Goal: Check status: Check status

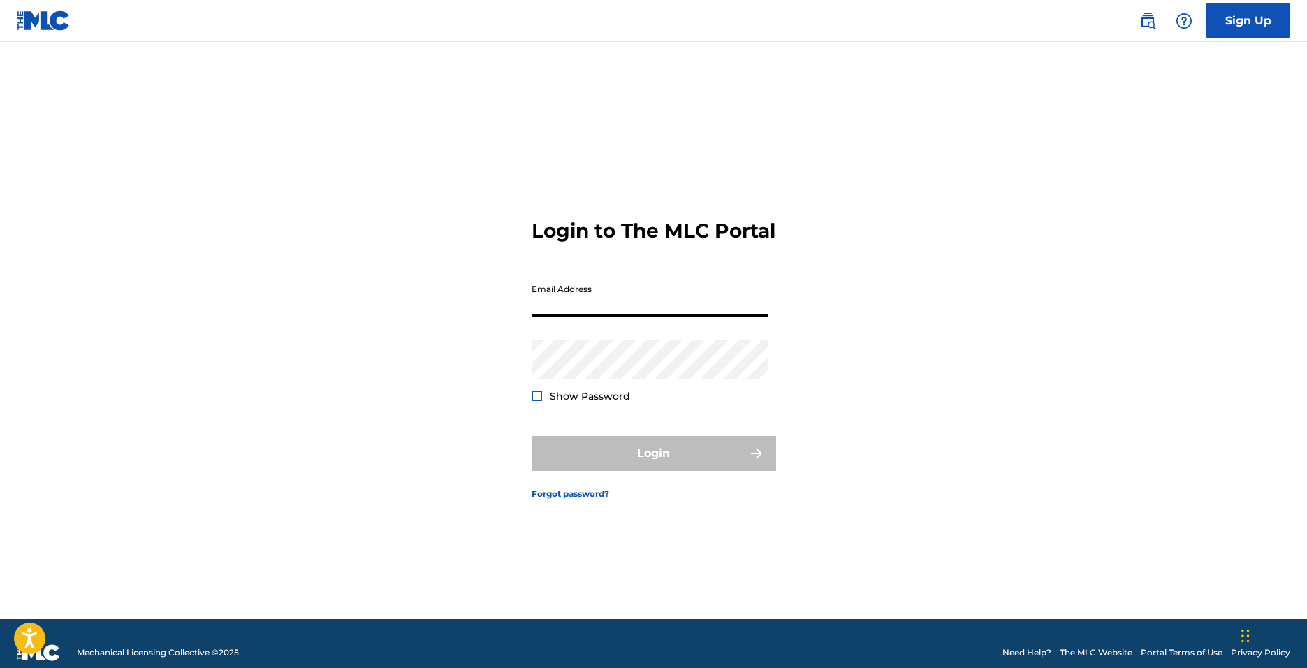
click at [617, 314] on input "Email Address" at bounding box center [649, 297] width 236 height 40
type input "[EMAIL_ADDRESS][DOMAIN_NAME]"
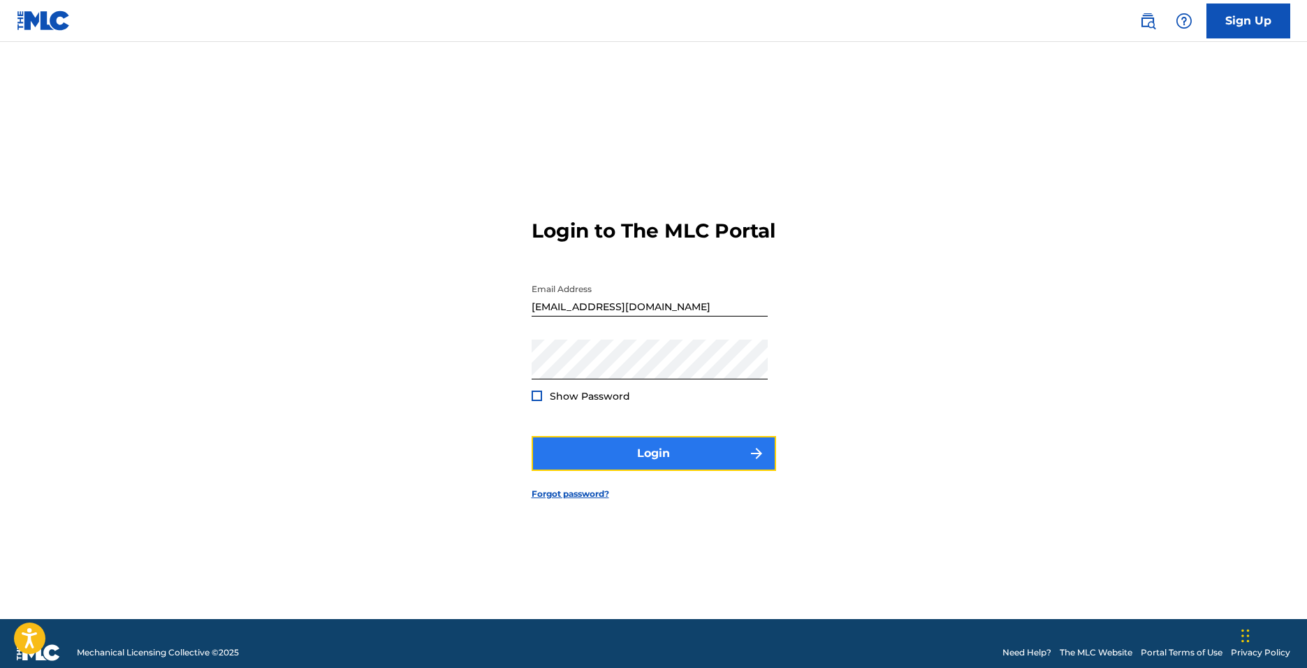
click at [616, 458] on button "Login" at bounding box center [653, 453] width 244 height 35
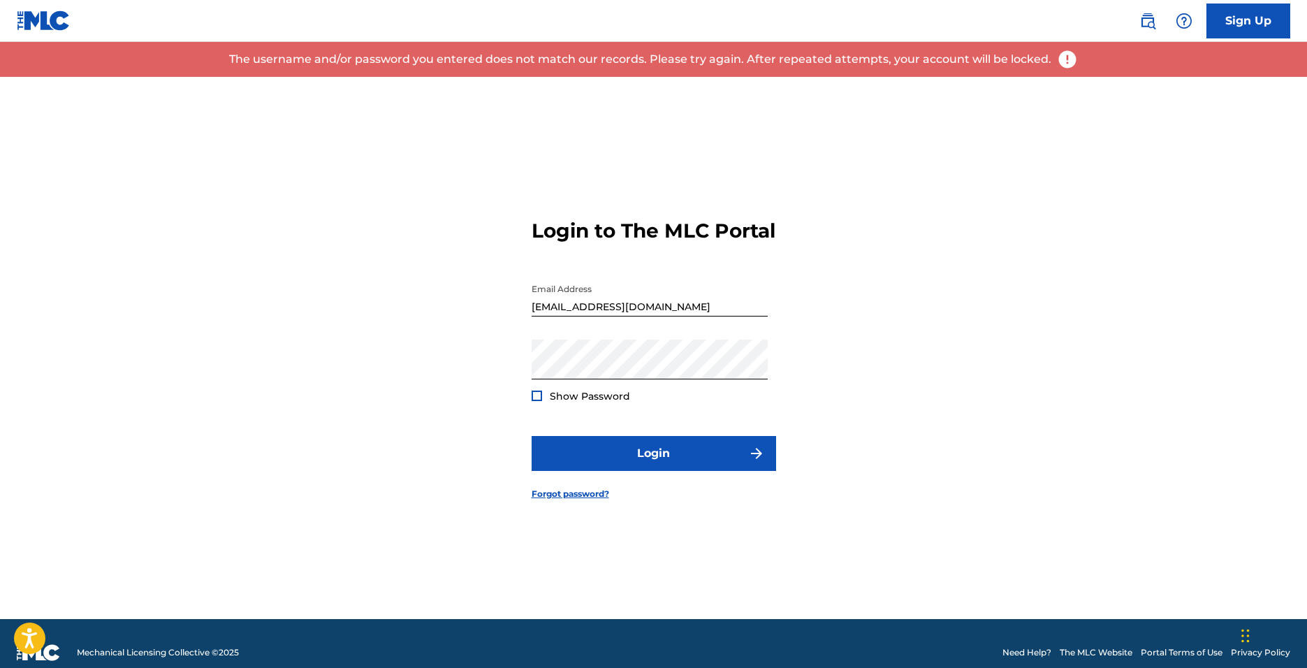
click at [538, 400] on div "Password Show Password" at bounding box center [649, 370] width 236 height 63
click at [536, 401] on div at bounding box center [536, 395] width 10 height 10
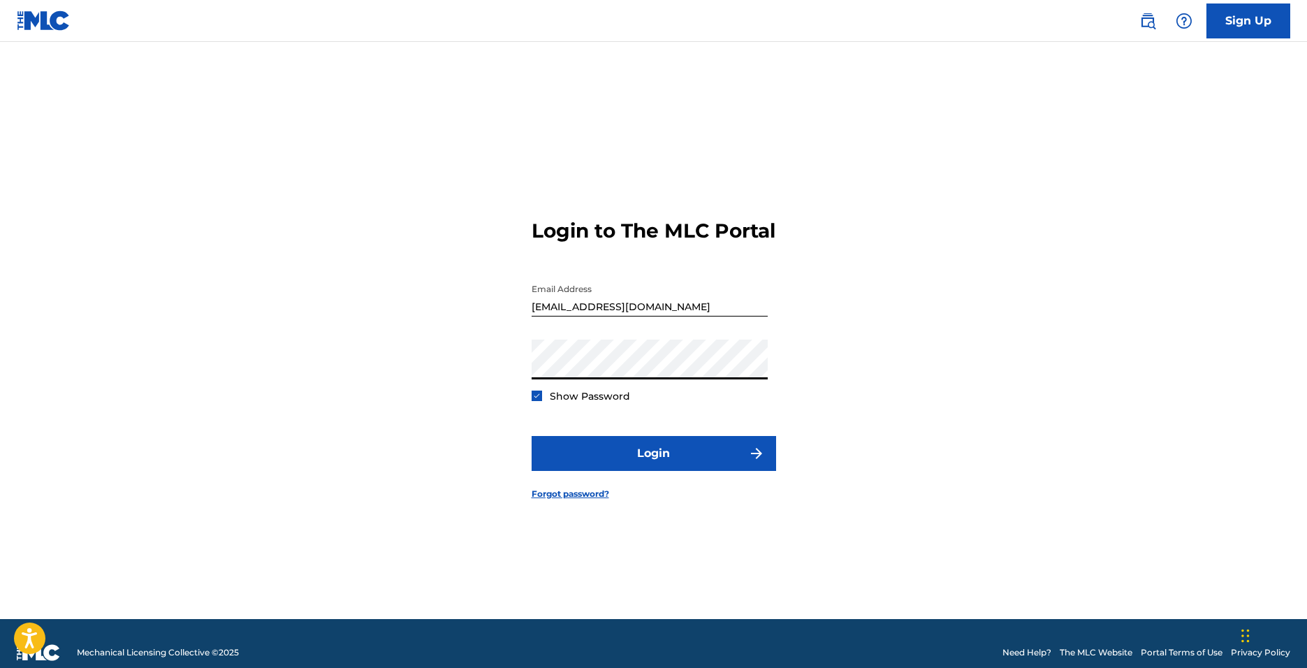
click at [634, 447] on form "Login to The MLC Portal Email Address [EMAIL_ADDRESS][DOMAIN_NAME] Password Sho…" at bounding box center [653, 348] width 244 height 542
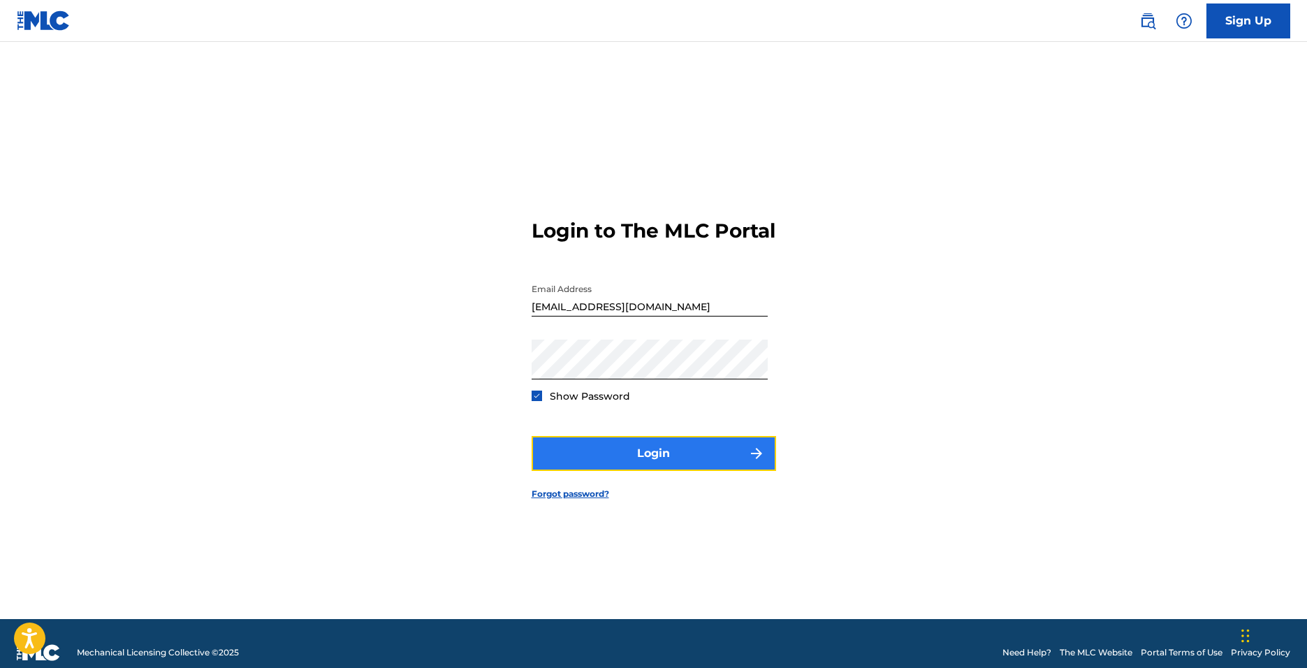
click at [634, 458] on button "Login" at bounding box center [653, 453] width 244 height 35
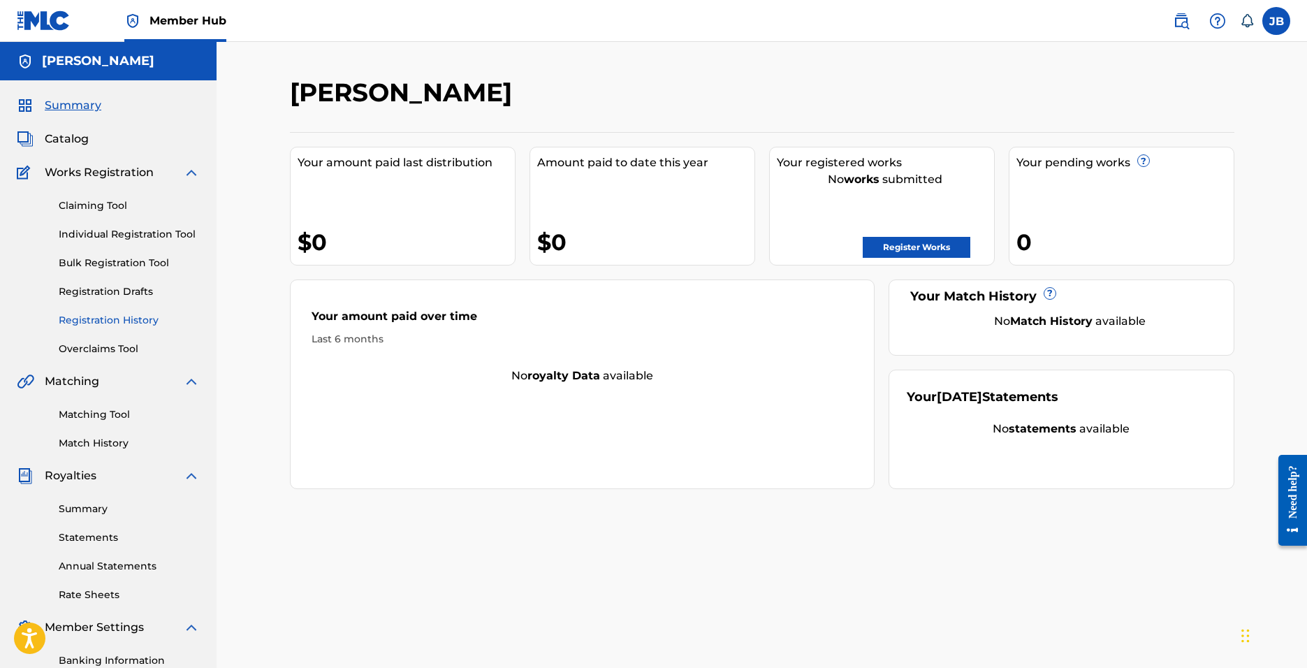
click at [90, 318] on link "Registration History" at bounding box center [129, 320] width 141 height 15
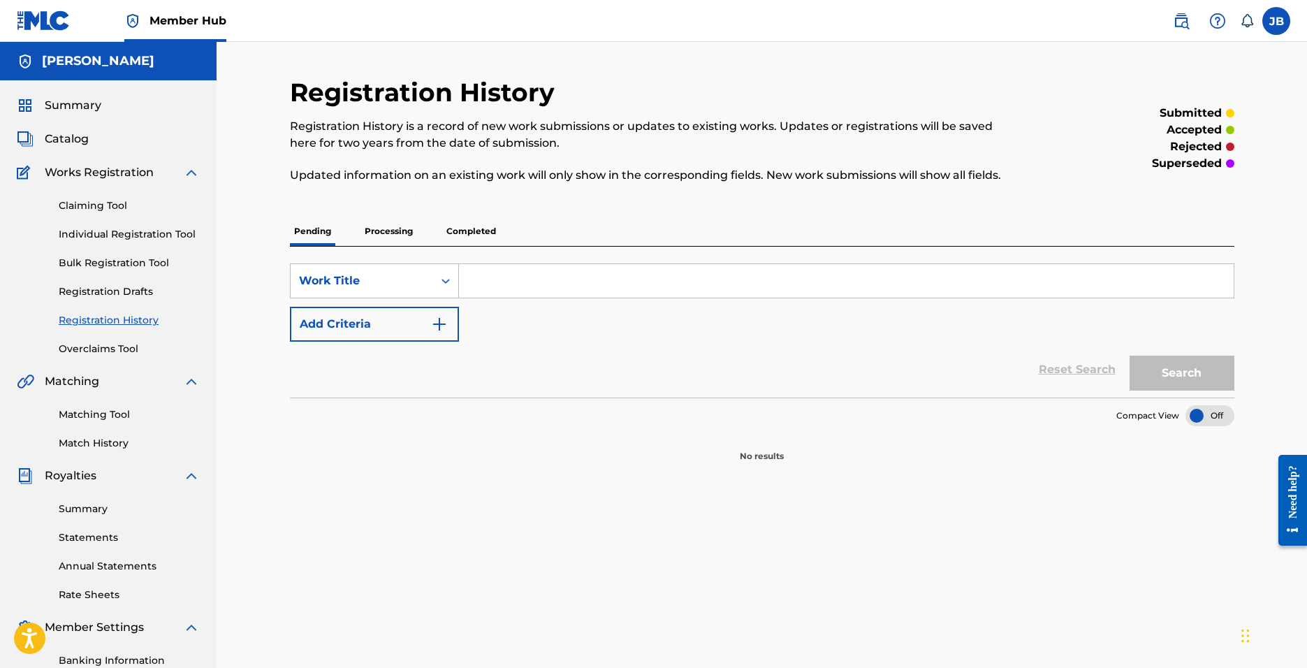
click at [450, 228] on p "Completed" at bounding box center [471, 230] width 58 height 29
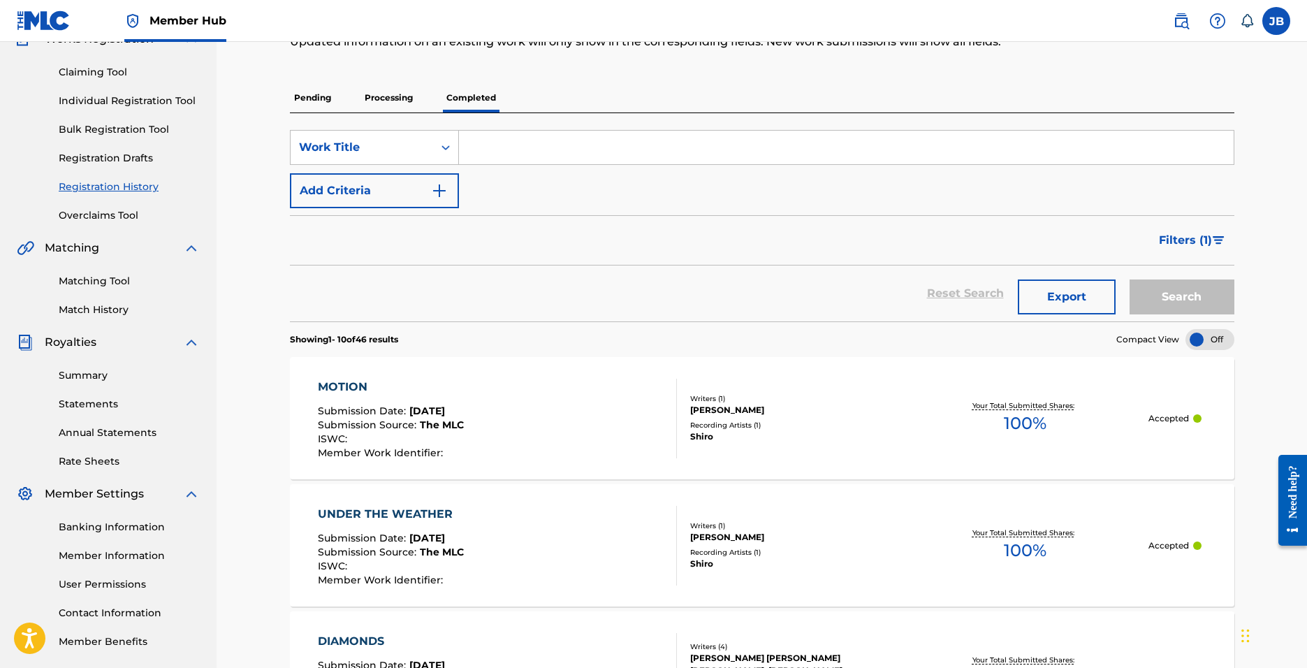
scroll to position [133, 0]
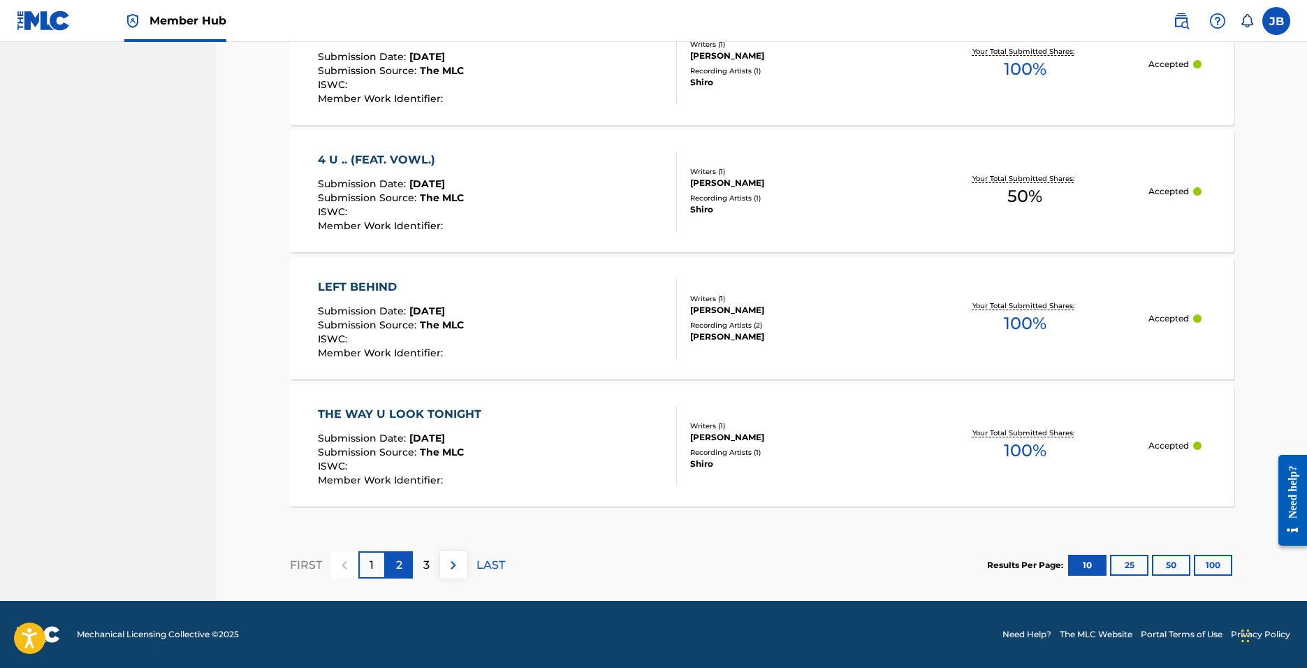
click at [399, 564] on p "2" at bounding box center [399, 565] width 6 height 17
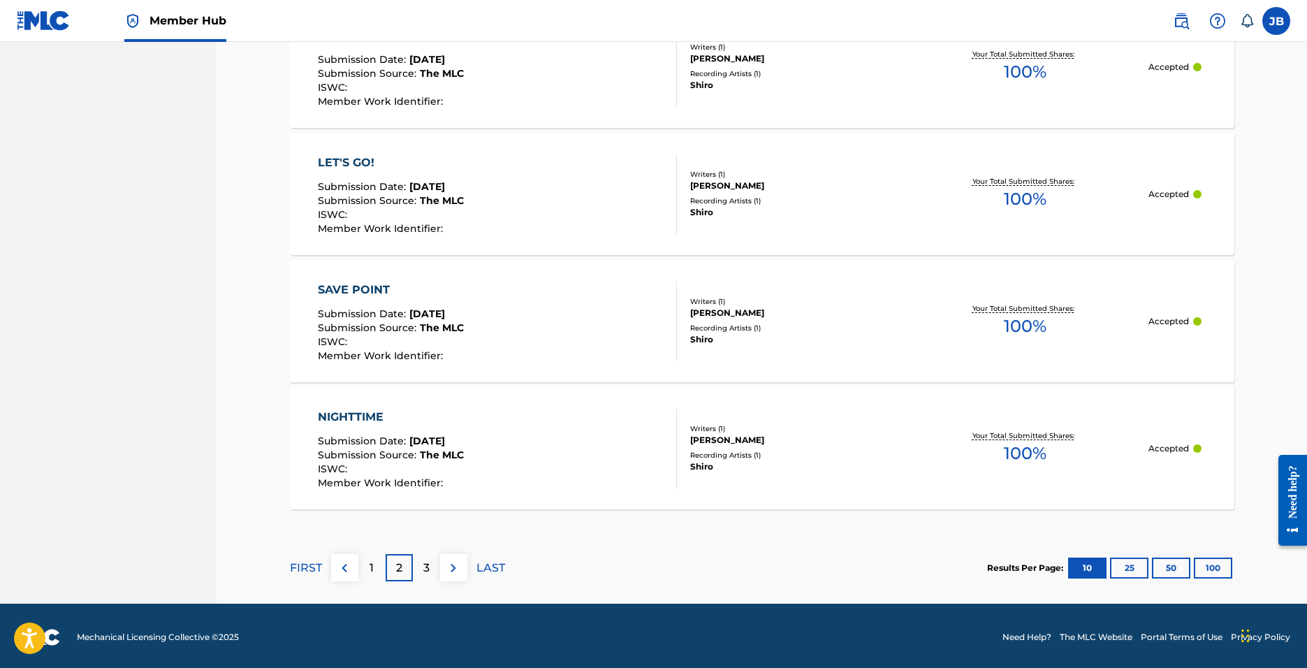
scroll to position [1250, 0]
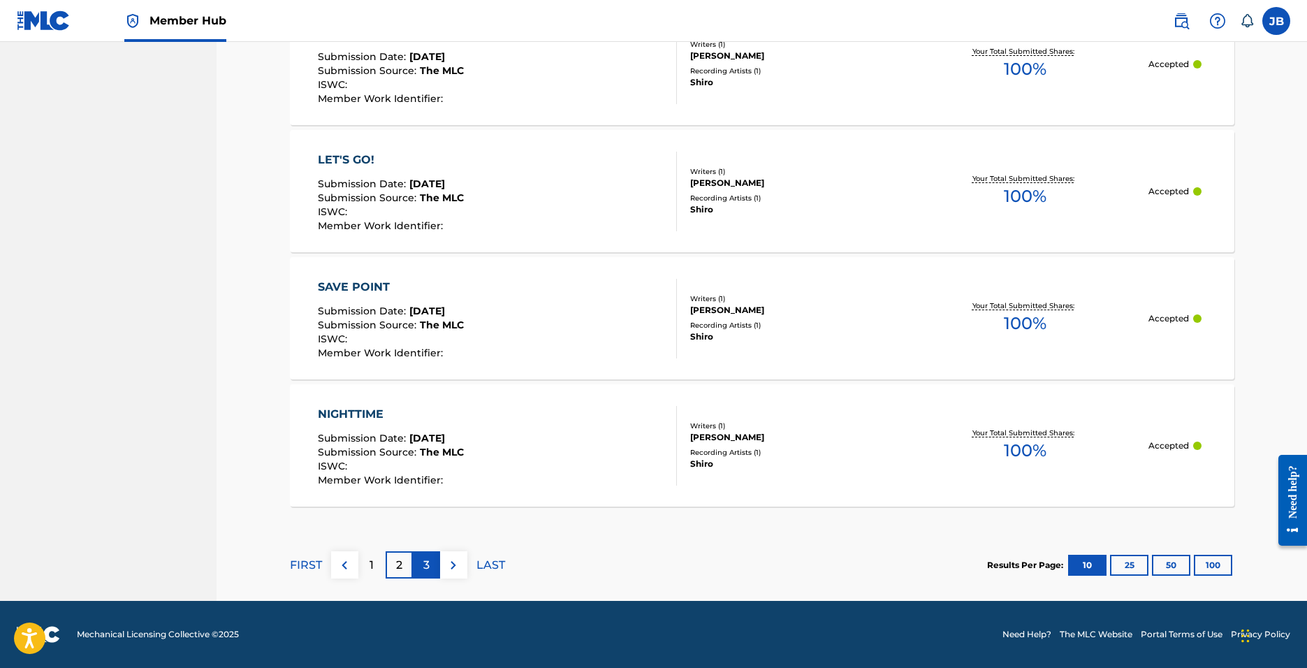
click at [423, 560] on p "3" at bounding box center [426, 565] width 6 height 17
click at [429, 566] on p "4" at bounding box center [427, 565] width 8 height 17
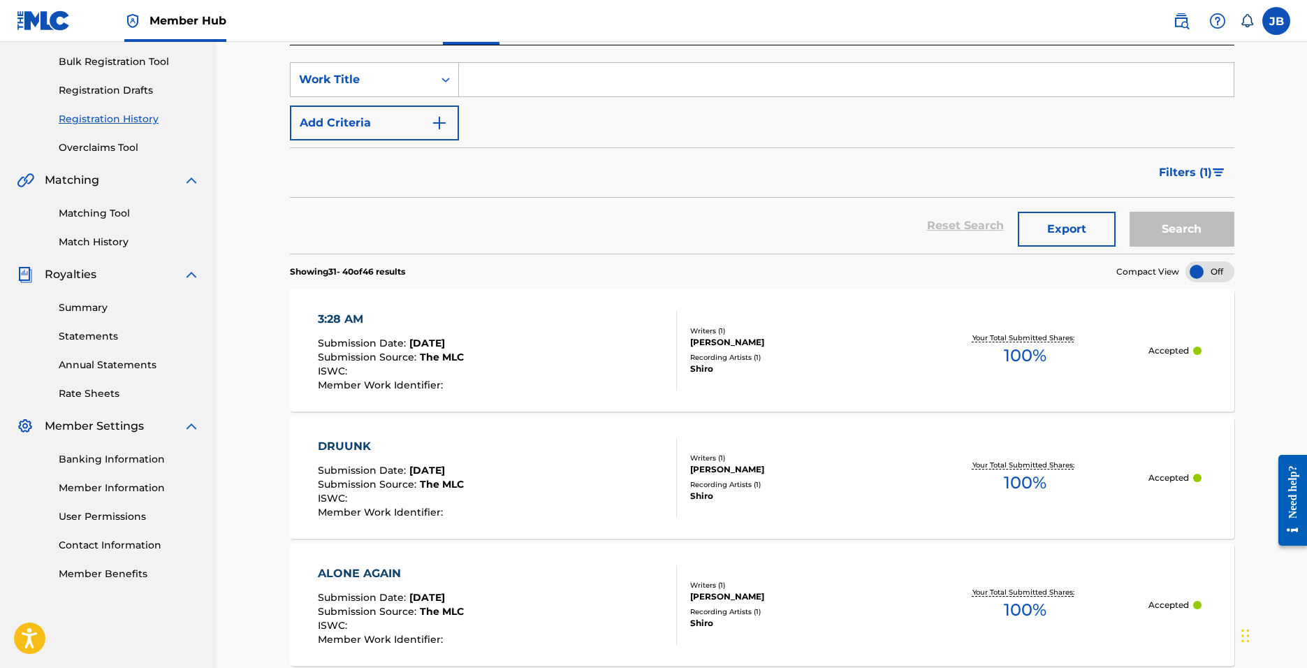
scroll to position [559, 0]
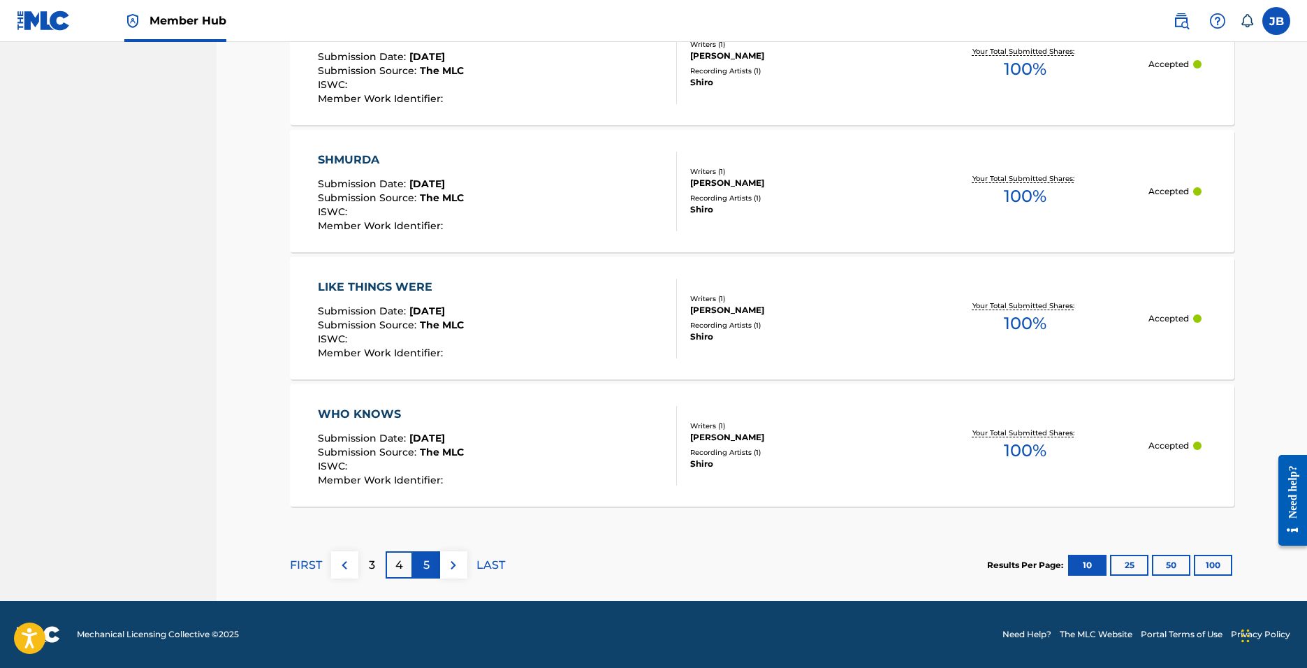
click at [429, 563] on p "5" at bounding box center [426, 565] width 6 height 17
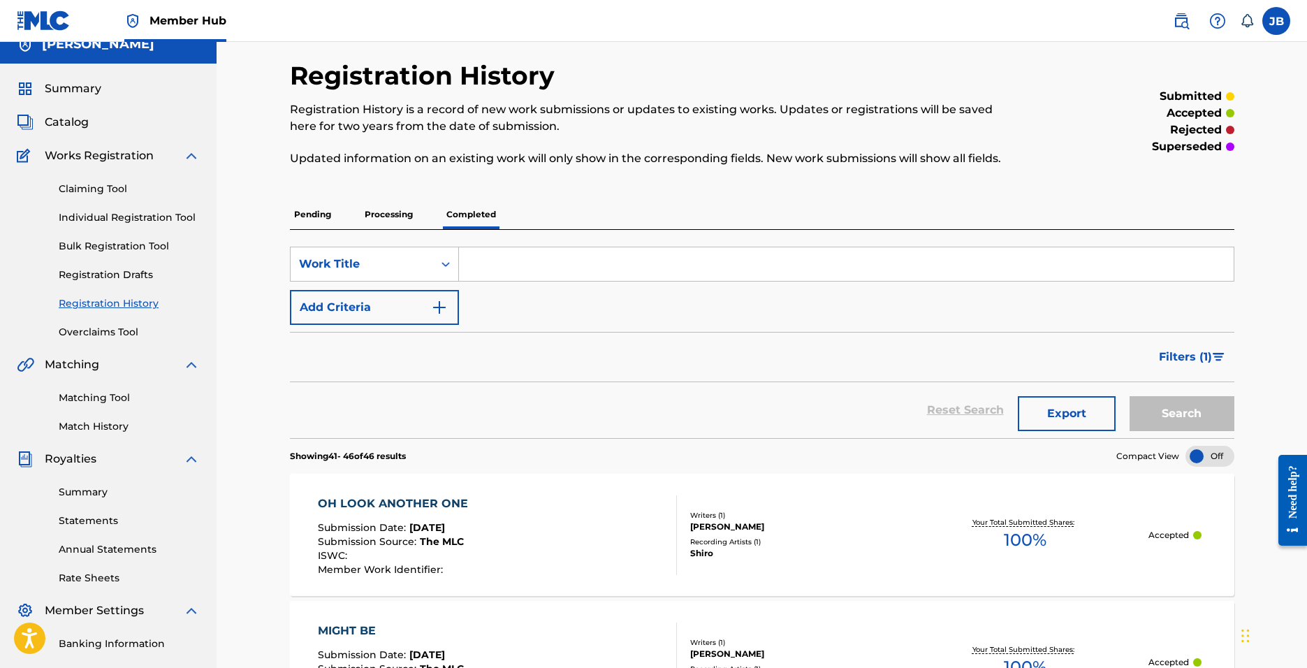
scroll to position [0, 0]
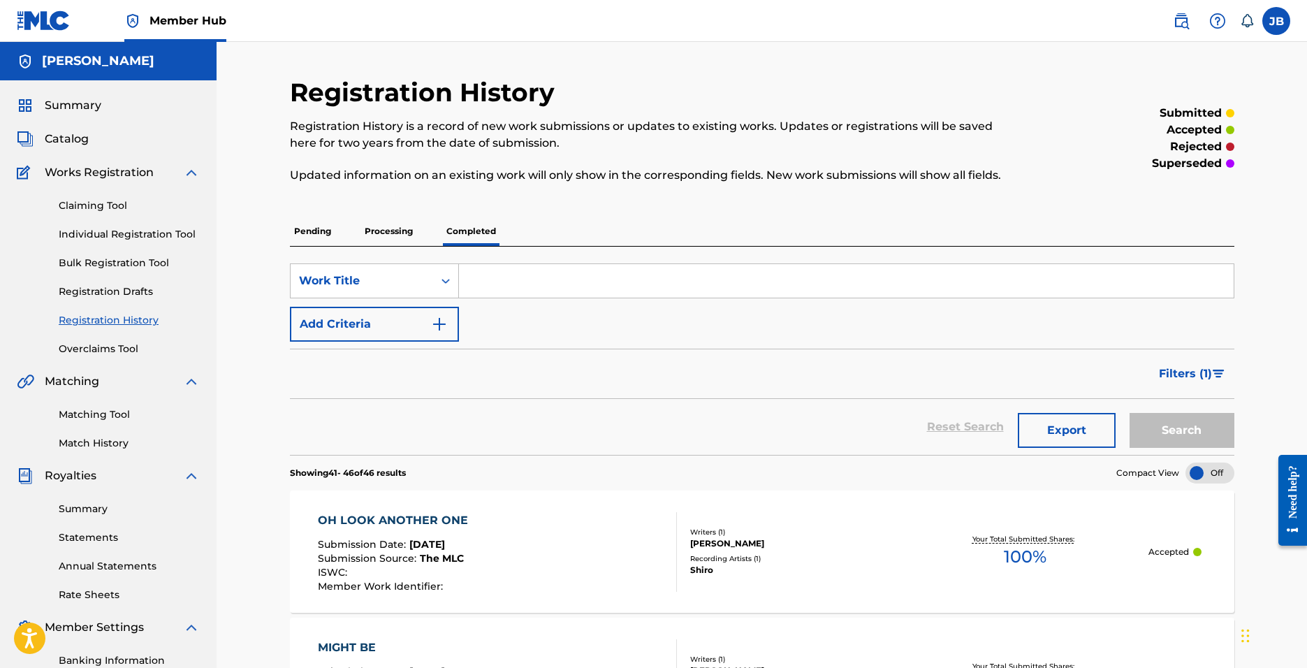
click at [381, 249] on div "SearchWithCriteria931ba218-ea5e-447a-b855-a0637e32f4e8 Work Title Add Criteria …" at bounding box center [762, 351] width 944 height 208
click at [382, 242] on p "Processing" at bounding box center [388, 230] width 57 height 29
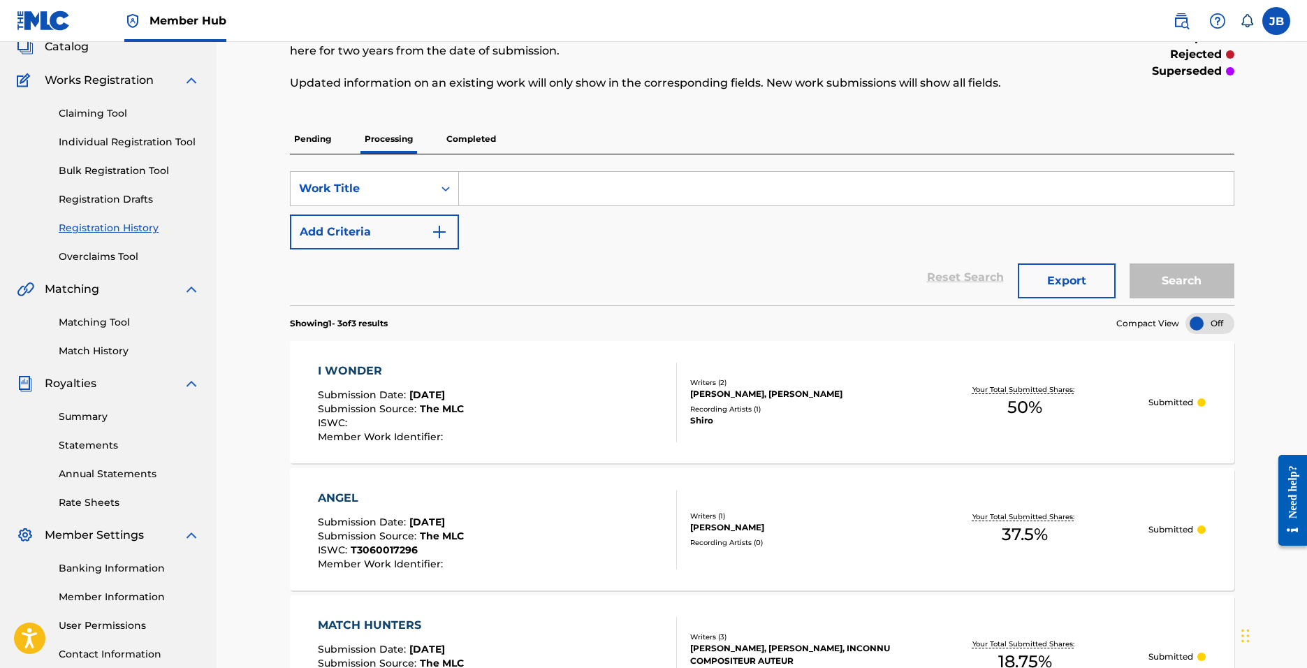
scroll to position [70, 0]
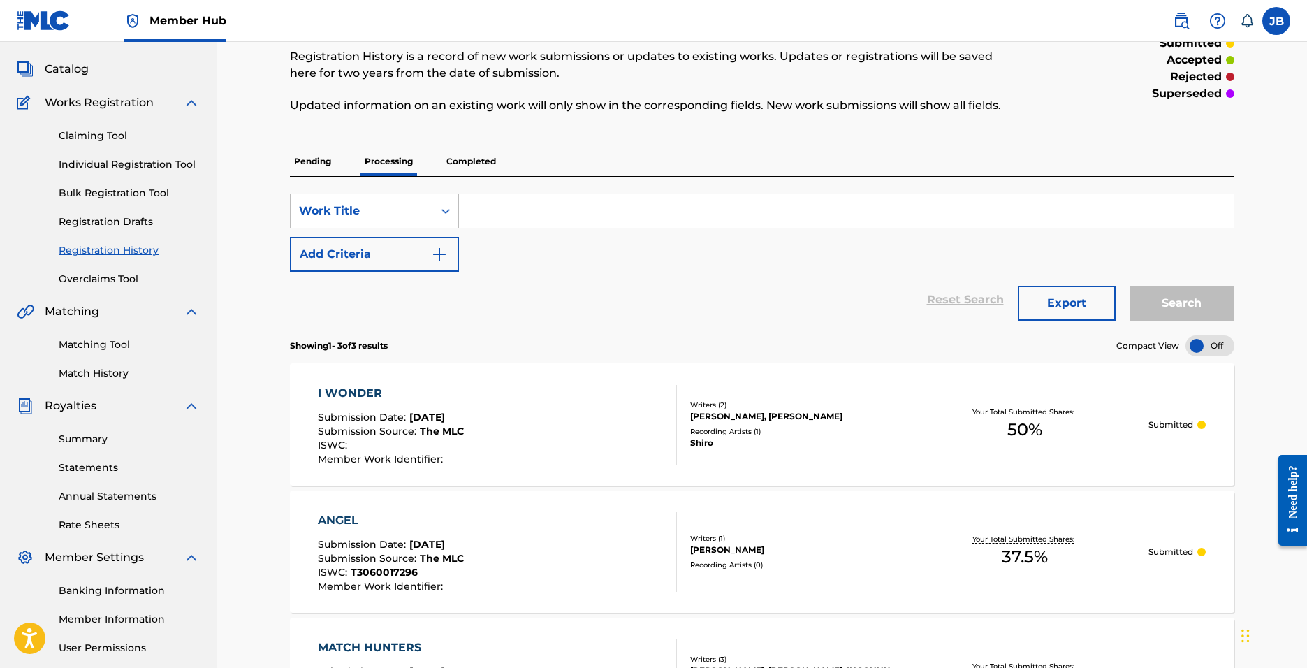
click at [467, 155] on p "Completed" at bounding box center [471, 161] width 58 height 29
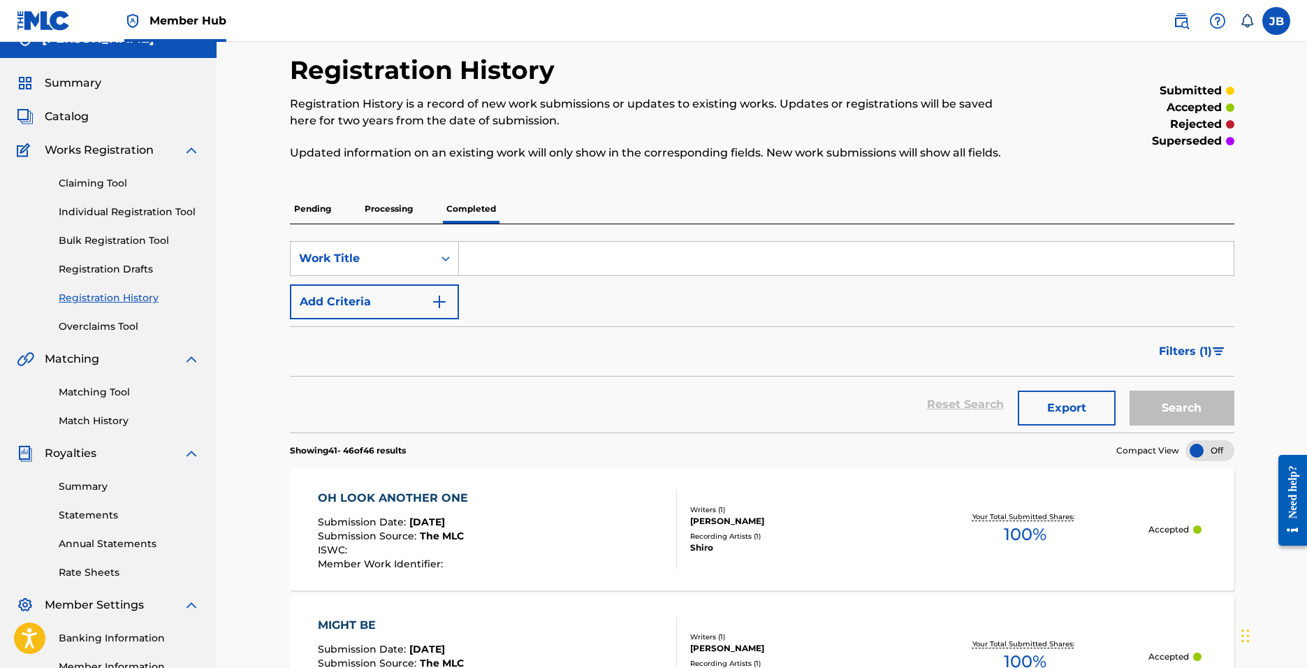
scroll to position [70, 0]
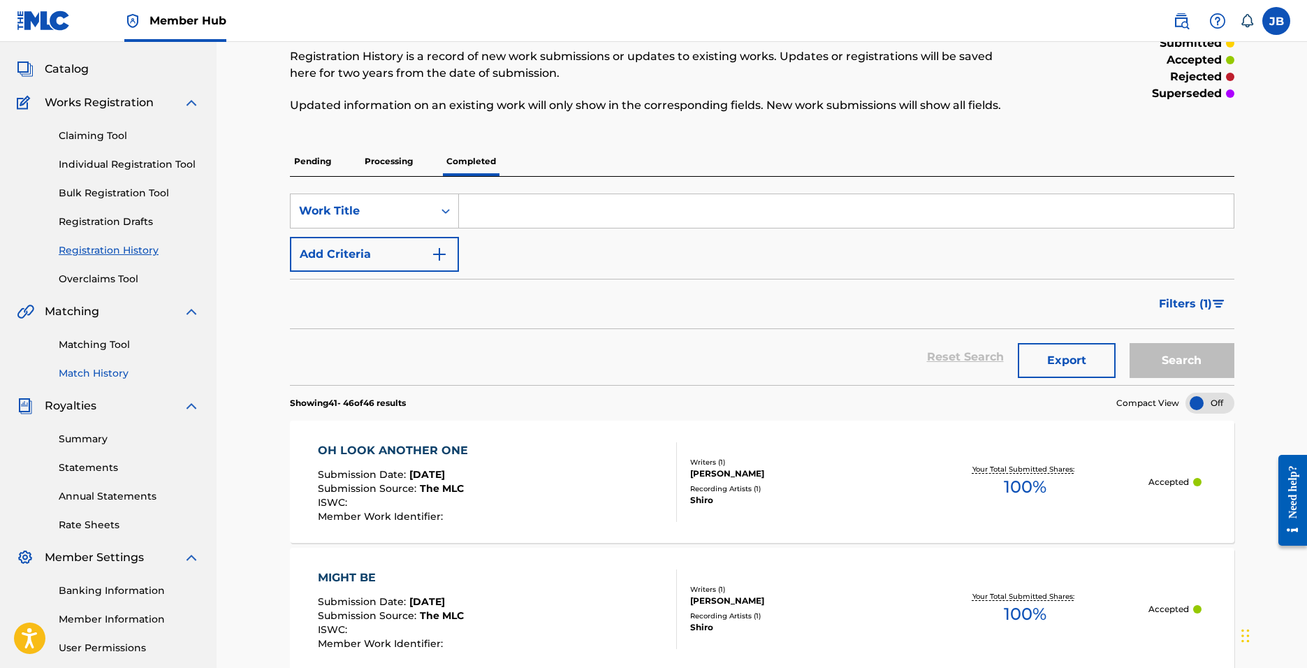
click at [112, 439] on link "Summary" at bounding box center [129, 439] width 141 height 15
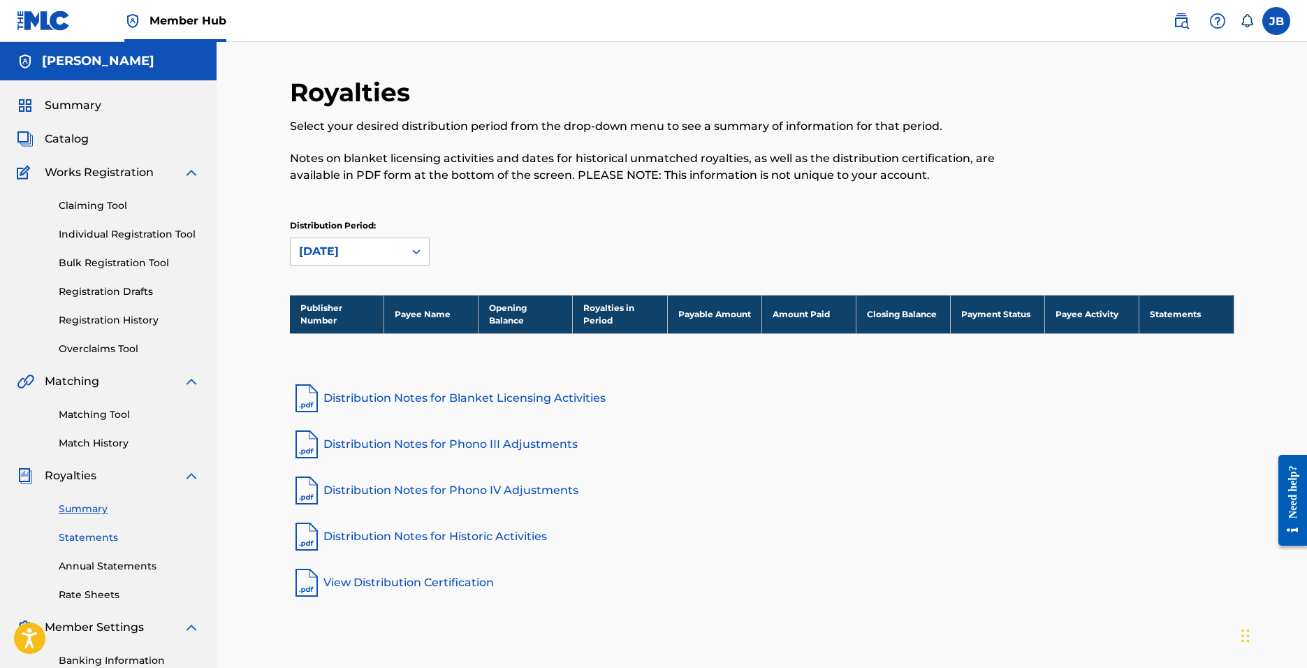
click at [91, 531] on link "Statements" at bounding box center [129, 537] width 141 height 15
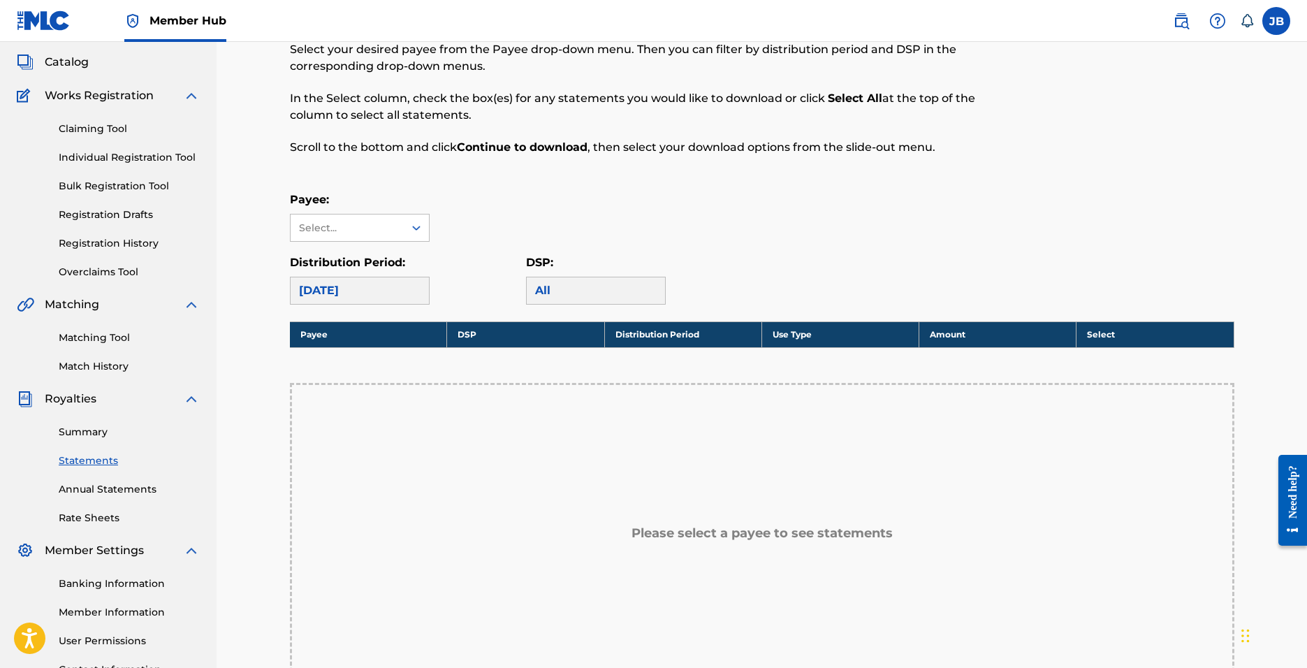
scroll to position [70, 0]
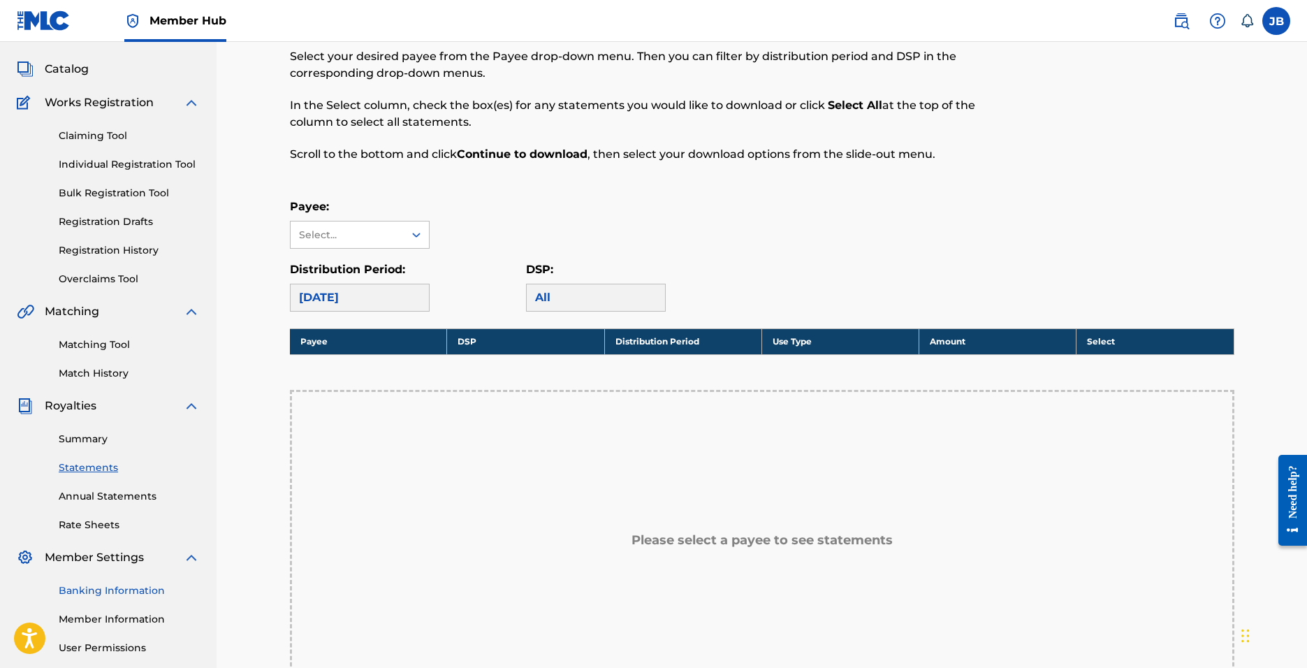
click at [120, 589] on link "Banking Information" at bounding box center [129, 590] width 141 height 15
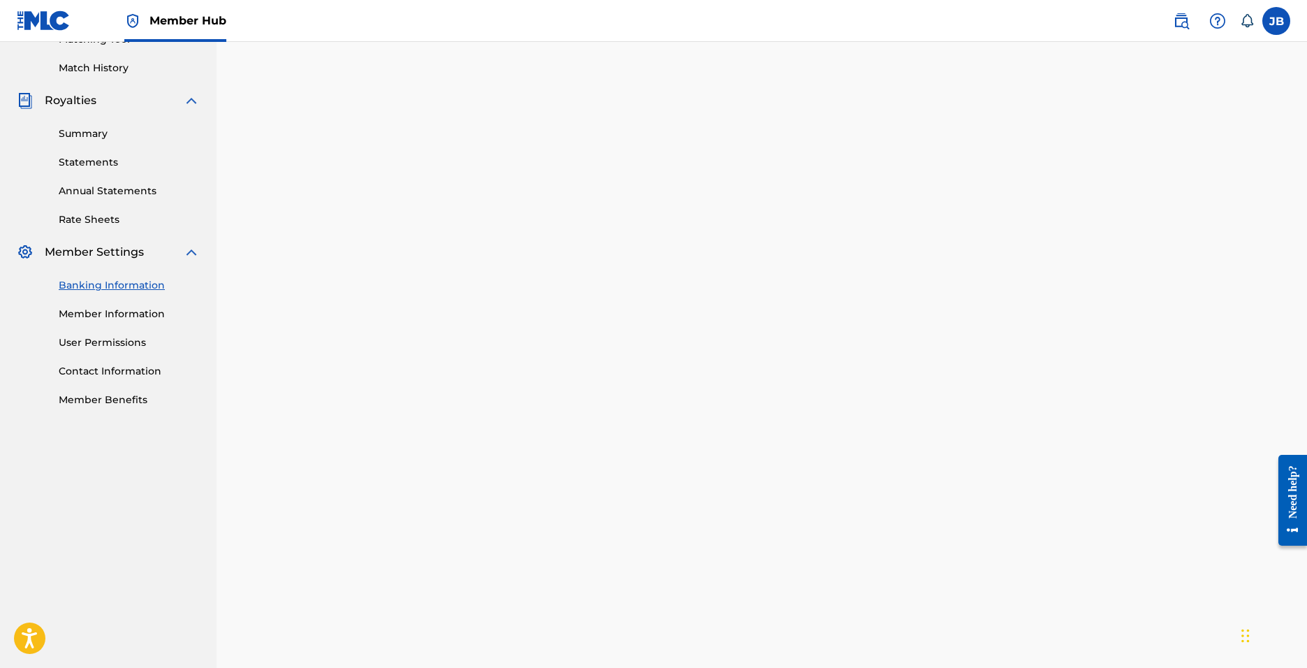
scroll to position [422, 0]
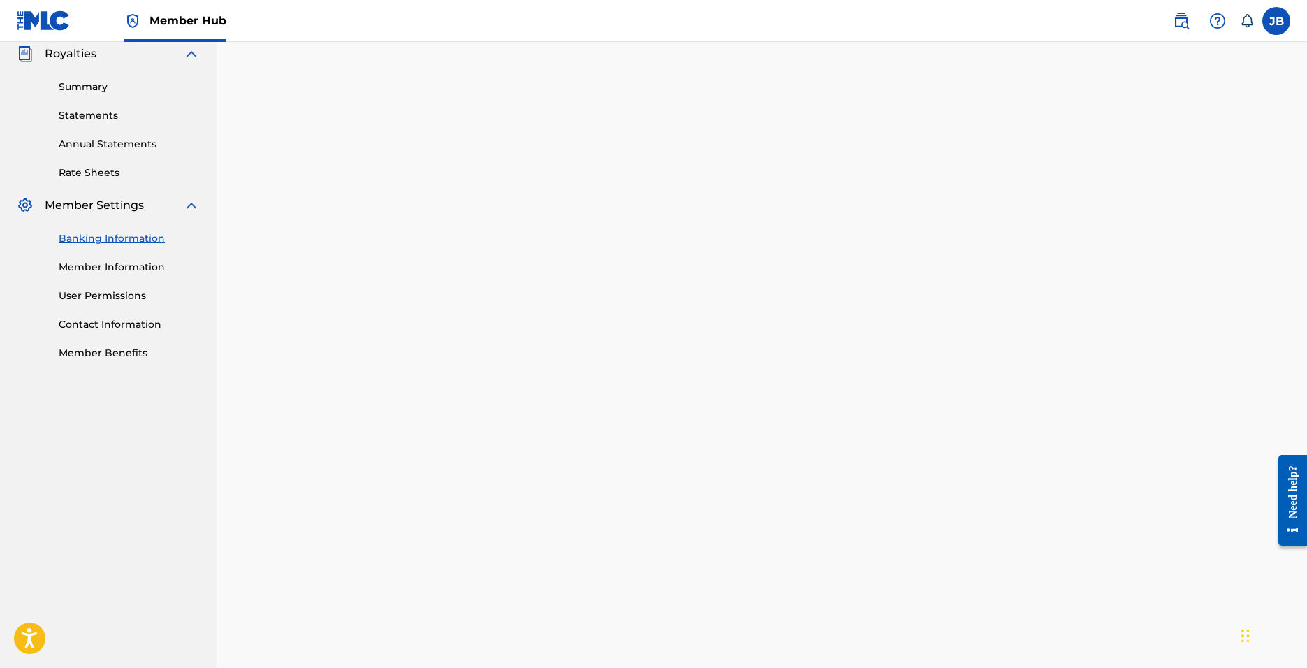
click at [284, 259] on div "Banking and Tax The Banking and Tax tab needs to be fully completed before any …" at bounding box center [762, 476] width 978 height 1643
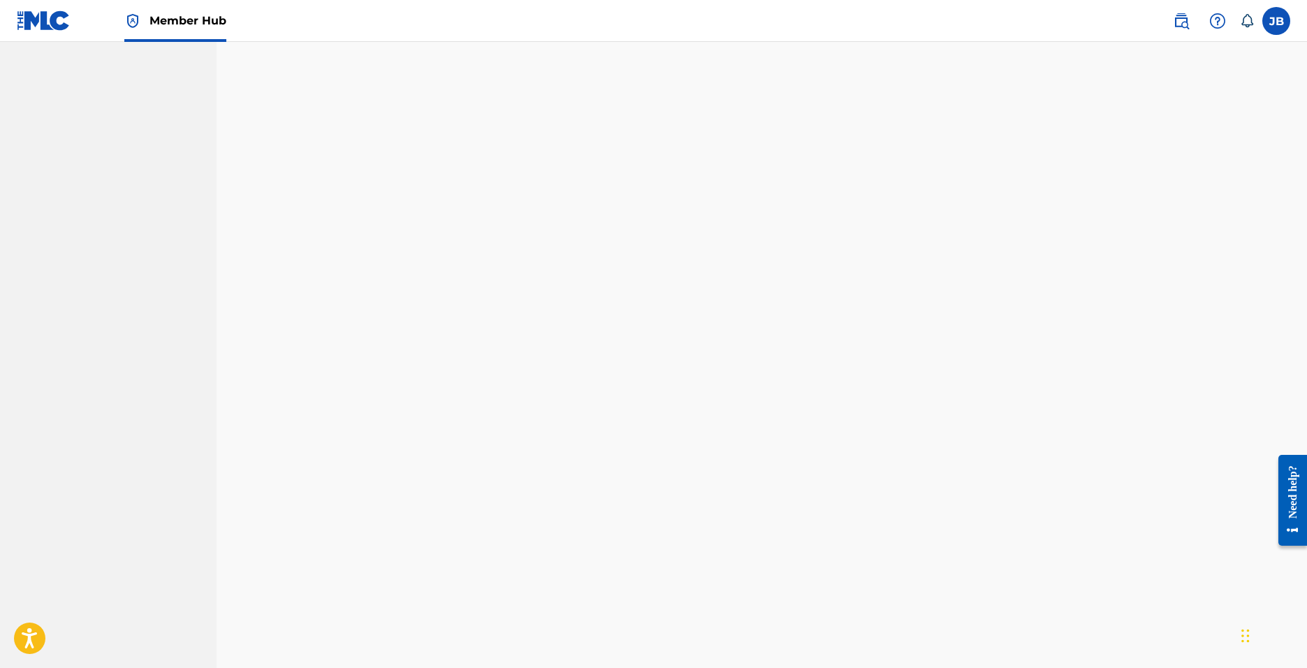
scroll to position [911, 0]
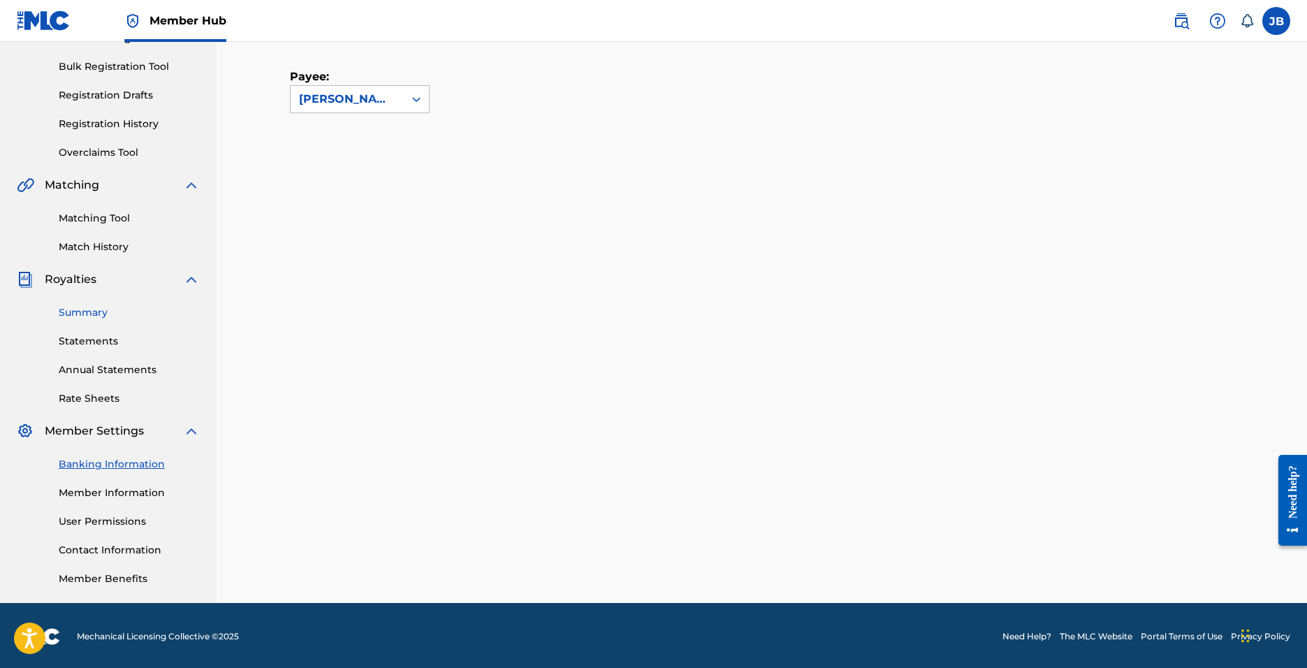
scroll to position [198, 0]
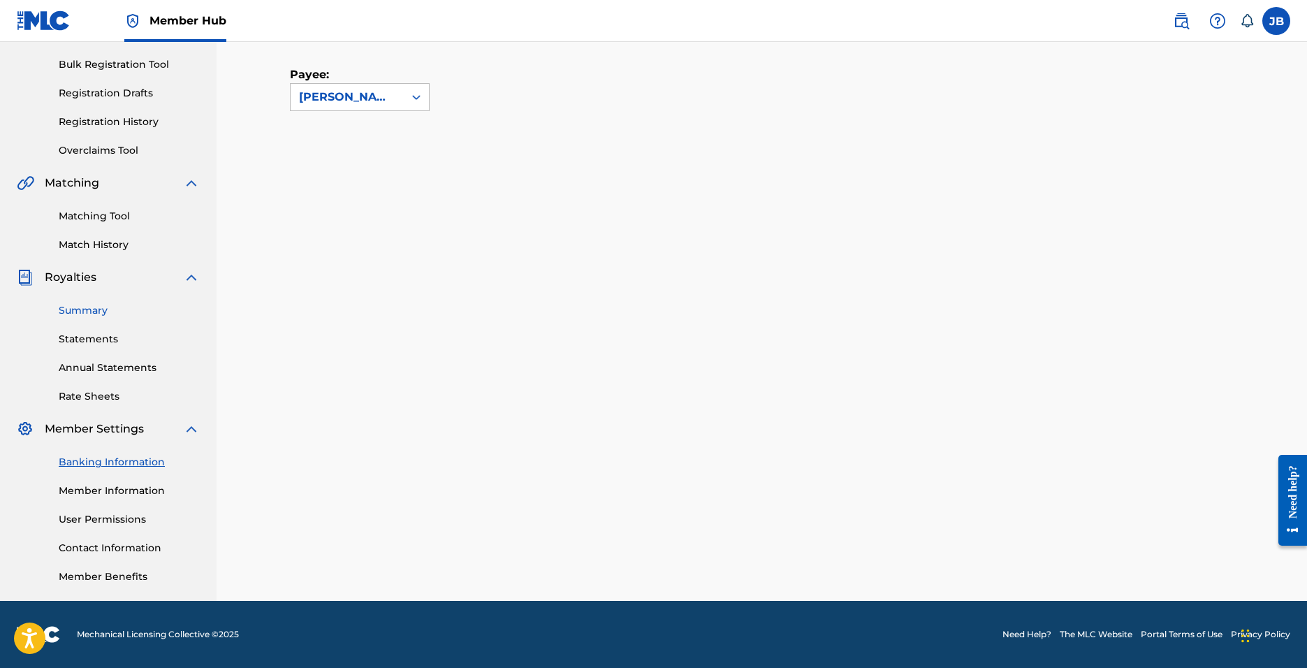
click at [105, 309] on link "Summary" at bounding box center [129, 310] width 141 height 15
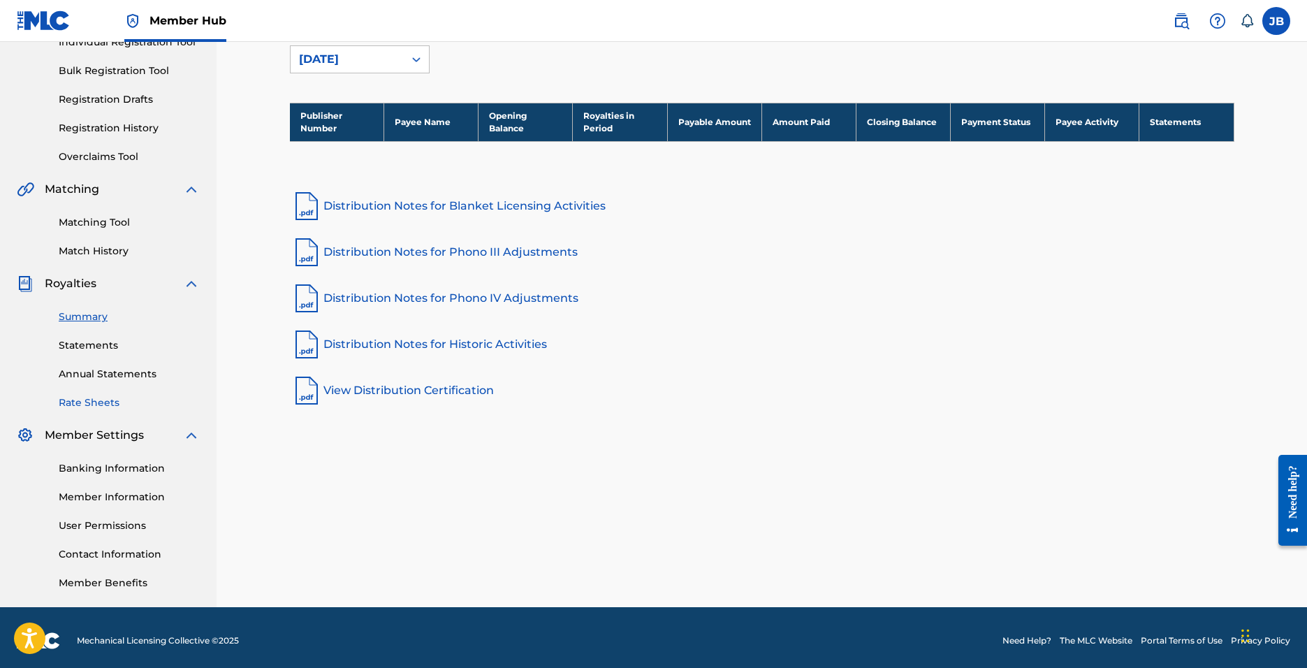
scroll to position [198, 0]
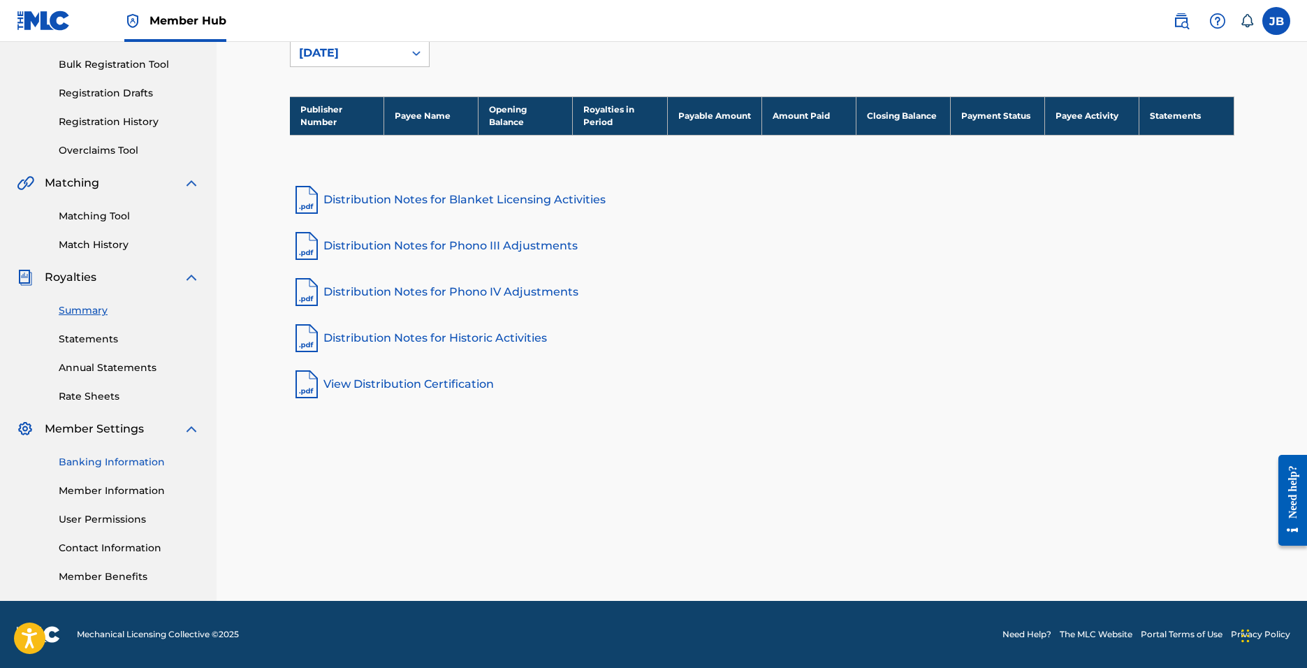
click at [130, 460] on link "Banking Information" at bounding box center [129, 462] width 141 height 15
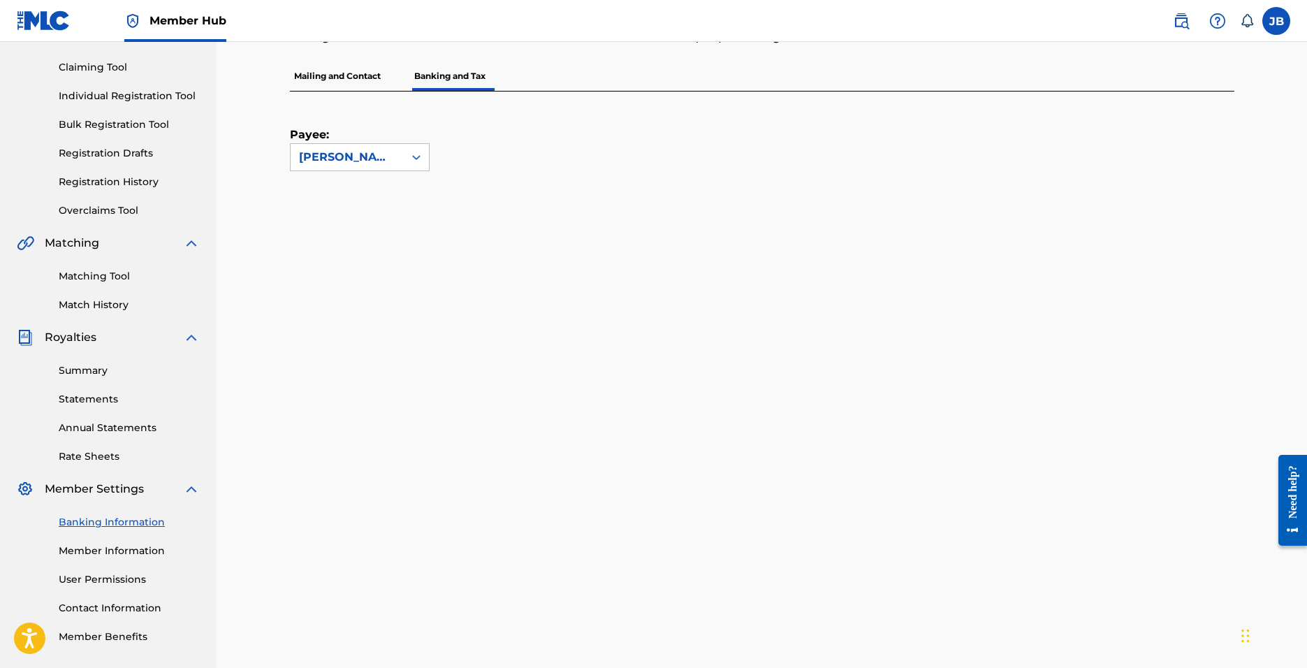
scroll to position [133, 0]
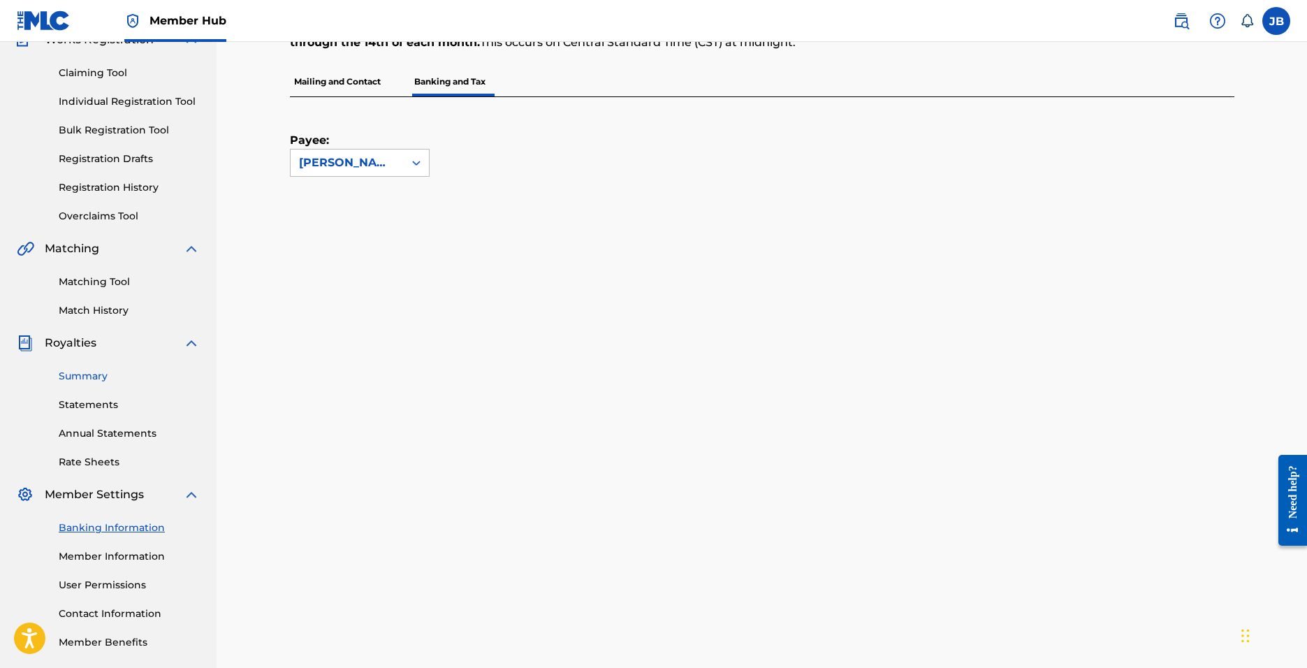
click at [115, 376] on link "Summary" at bounding box center [129, 376] width 141 height 15
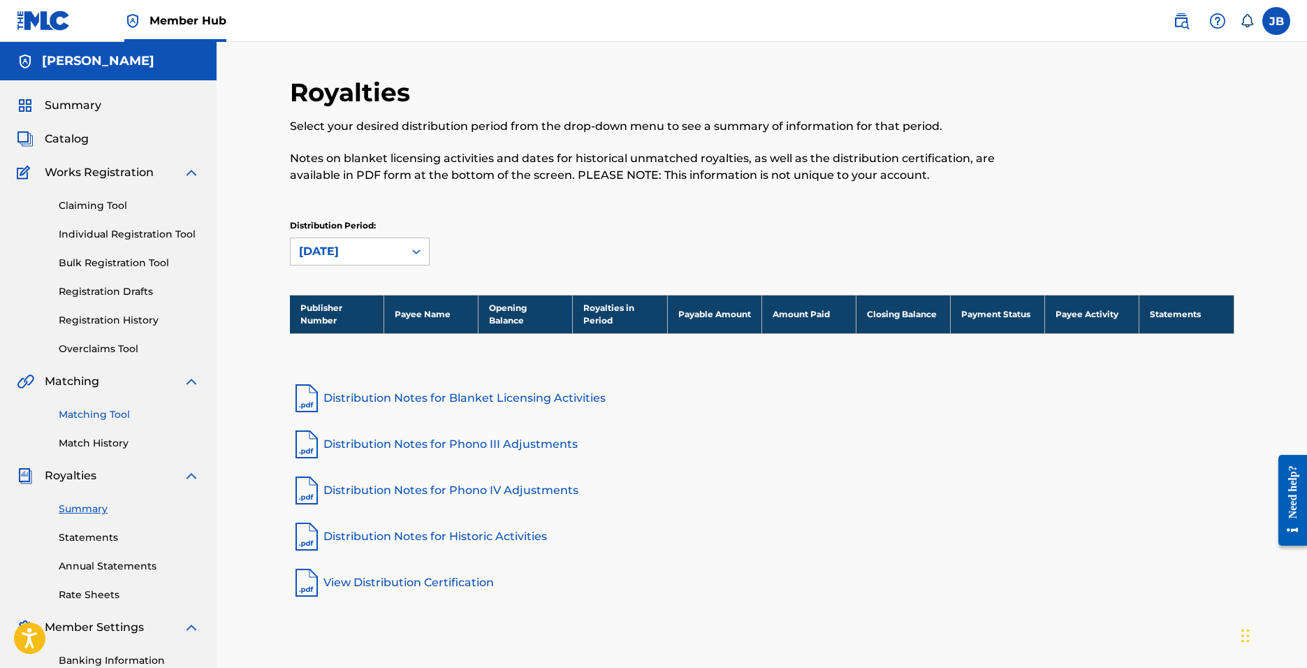
click at [117, 412] on link "Matching Tool" at bounding box center [129, 414] width 141 height 15
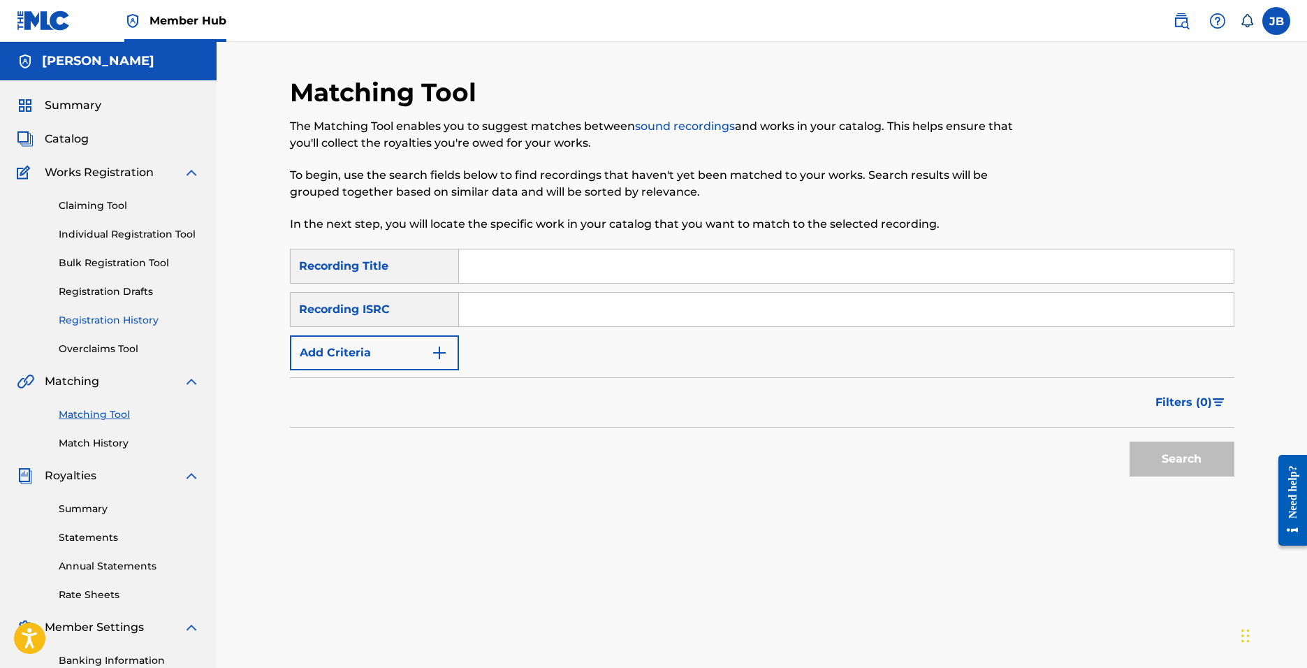
click at [115, 318] on link "Registration History" at bounding box center [129, 320] width 141 height 15
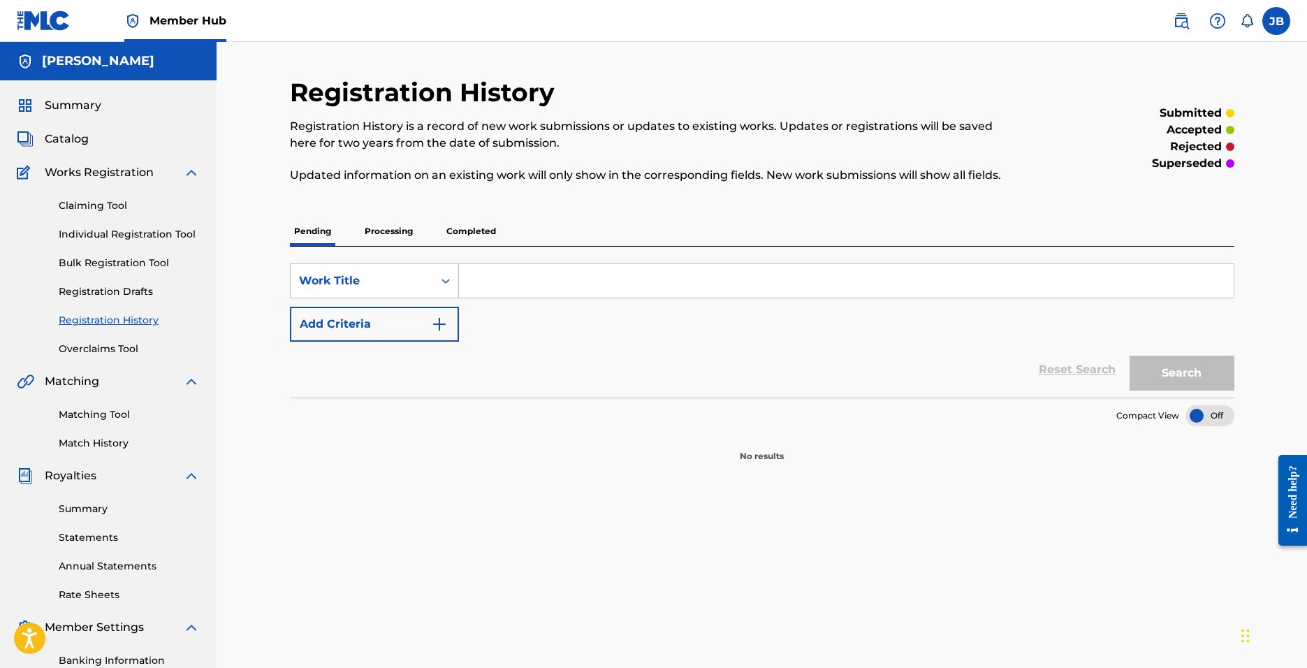
click at [355, 228] on div "Pending Processing Completed" at bounding box center [762, 230] width 944 height 29
click at [368, 228] on p "Processing" at bounding box center [388, 230] width 57 height 29
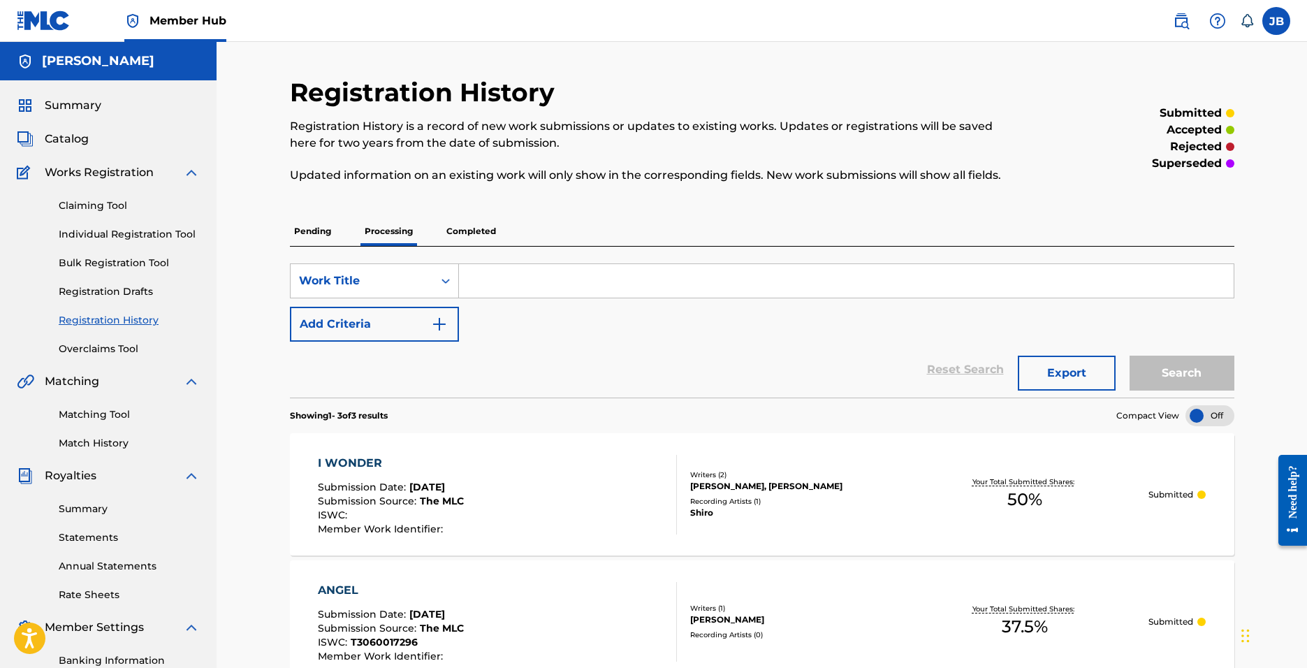
click at [479, 219] on p "Completed" at bounding box center [471, 230] width 58 height 29
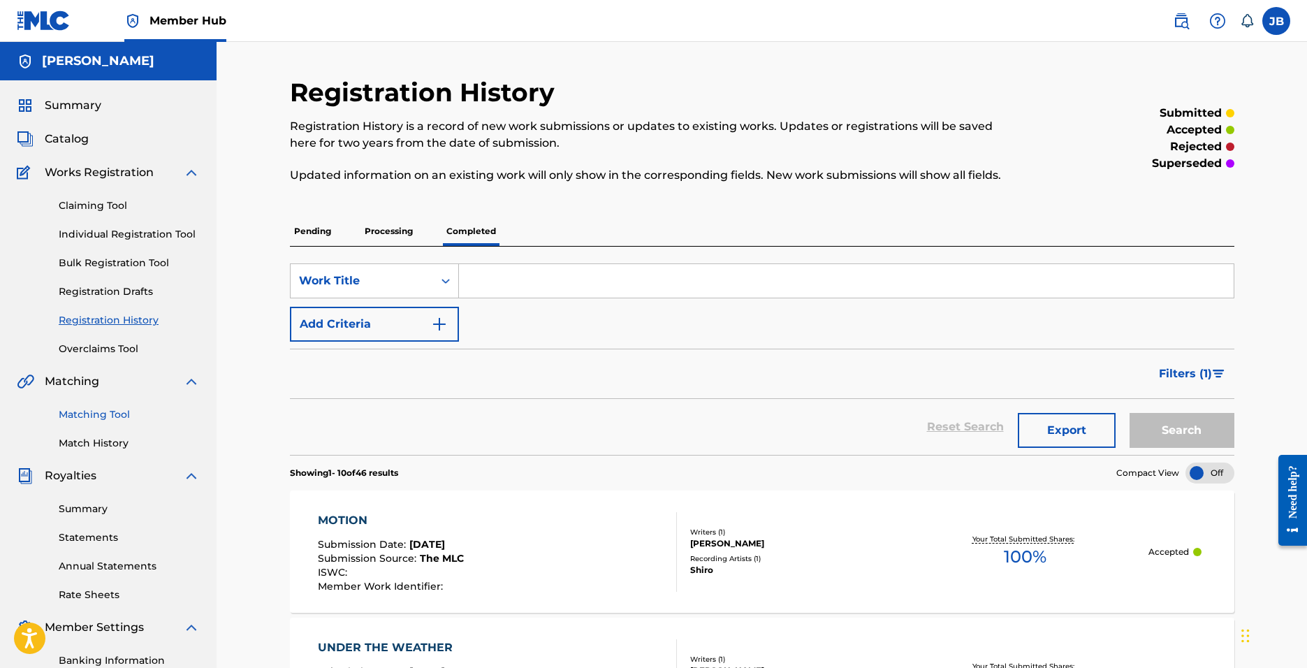
click at [111, 416] on link "Matching Tool" at bounding box center [129, 414] width 141 height 15
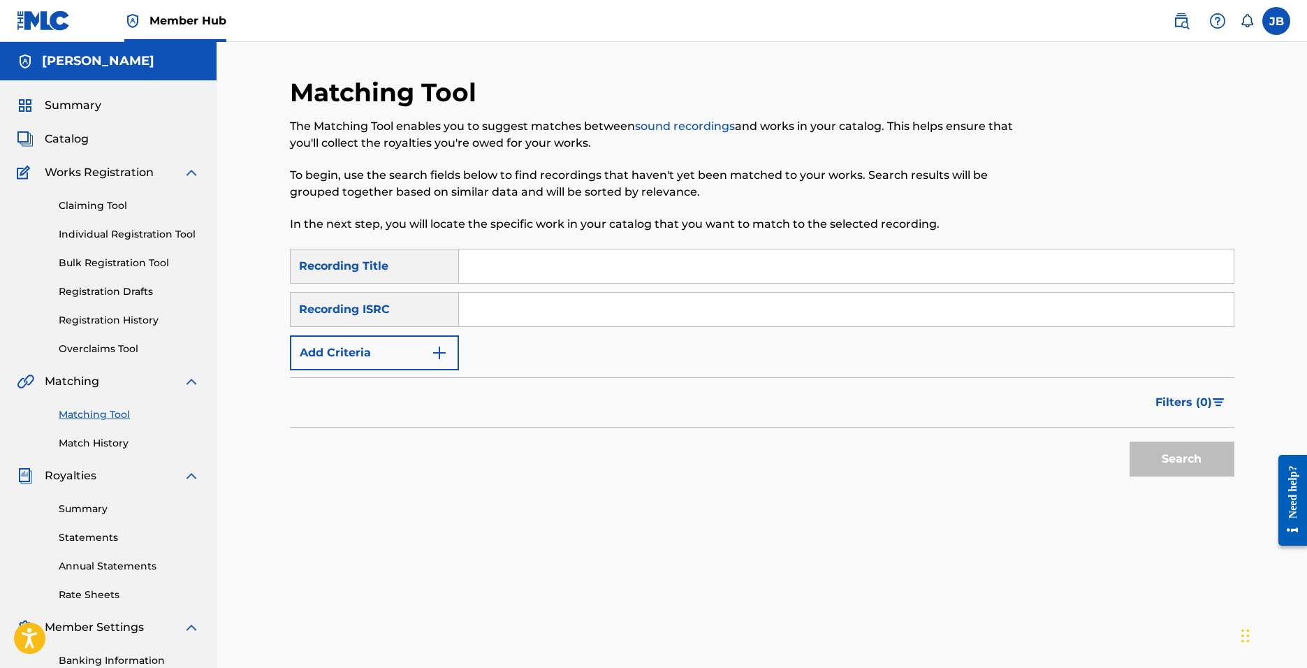
click at [647, 445] on div "Search" at bounding box center [762, 455] width 944 height 56
drag, startPoint x: 133, startPoint y: 332, endPoint x: 133, endPoint y: 315, distance: 17.5
click at [133, 332] on div "Claiming Tool Individual Registration Tool Bulk Registration Tool Registration …" at bounding box center [108, 268] width 183 height 175
click at [133, 315] on link "Registration History" at bounding box center [129, 320] width 141 height 15
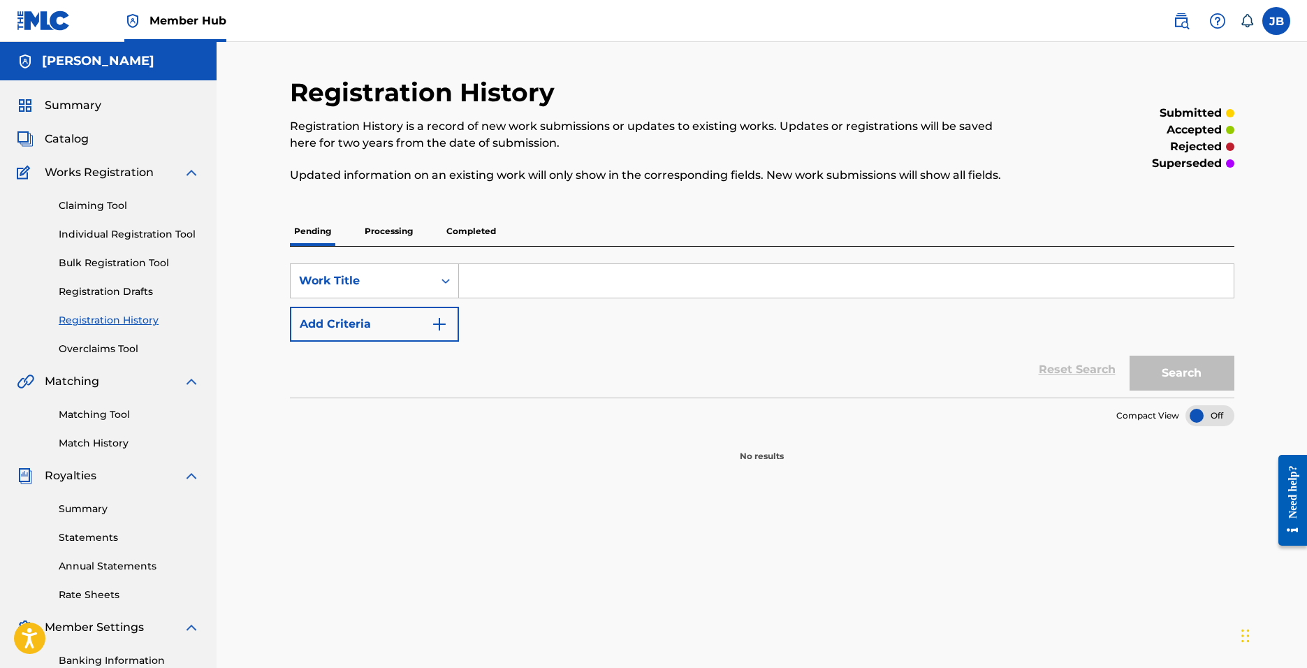
click at [471, 243] on p "Completed" at bounding box center [471, 230] width 58 height 29
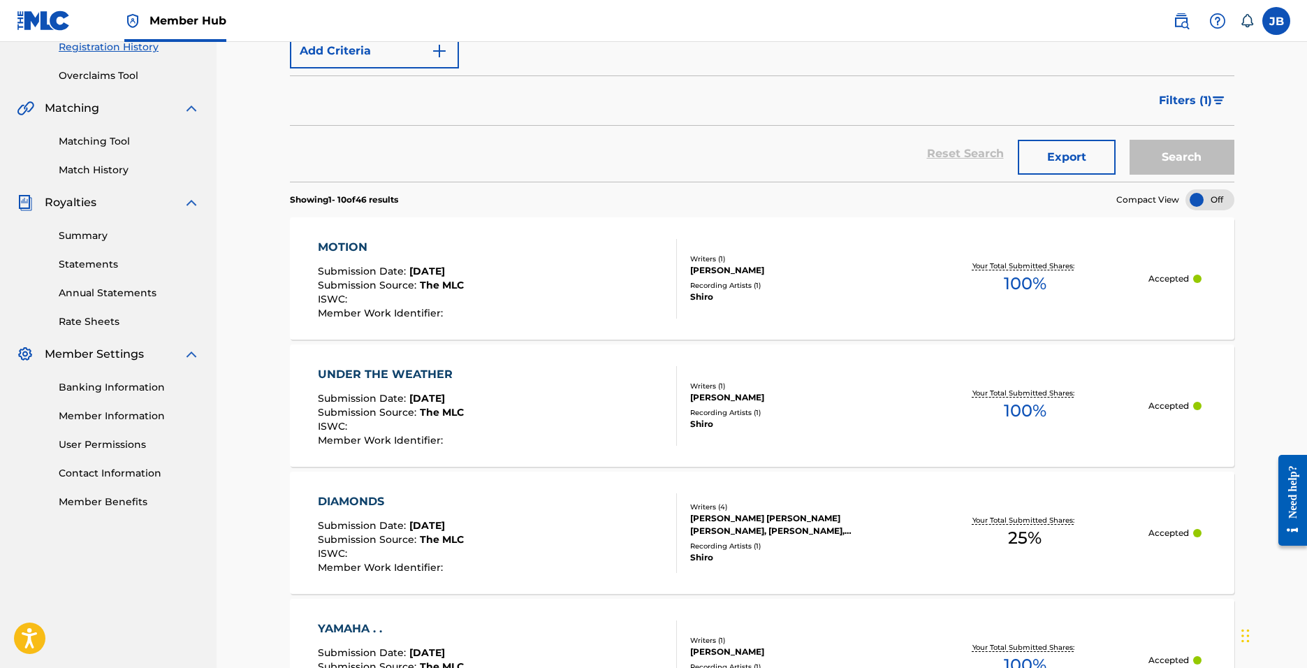
scroll to position [279, 0]
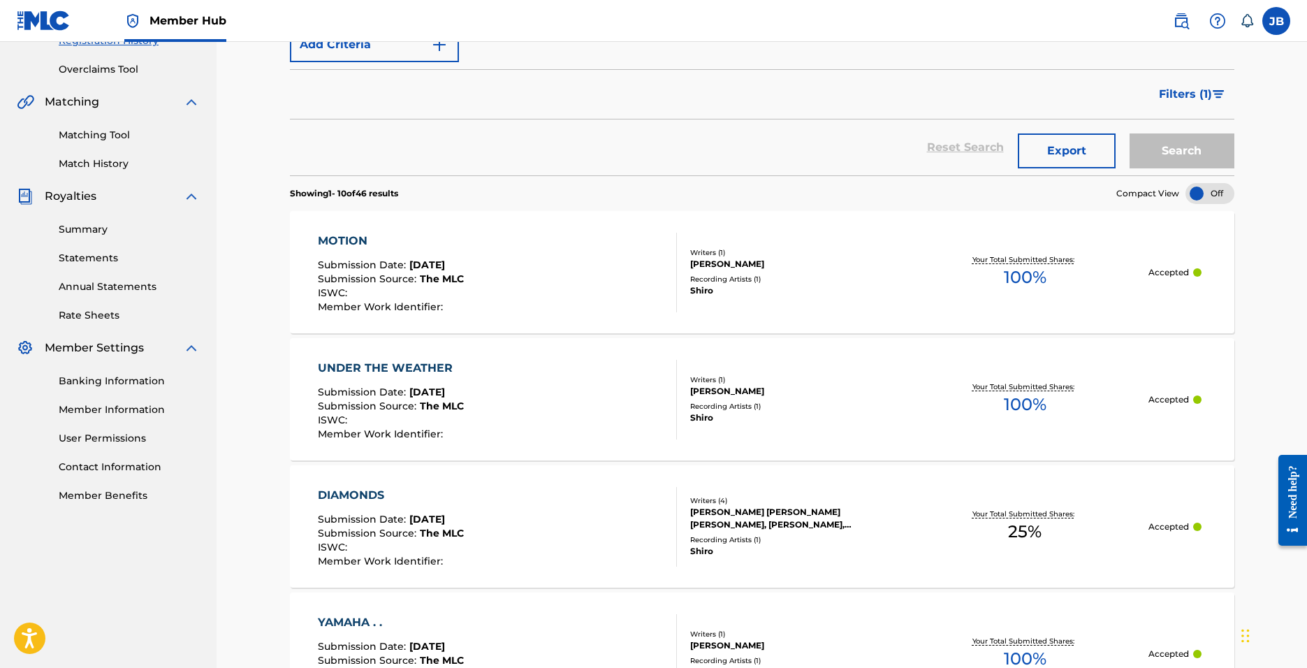
click at [343, 242] on div "MOTION" at bounding box center [391, 241] width 146 height 17
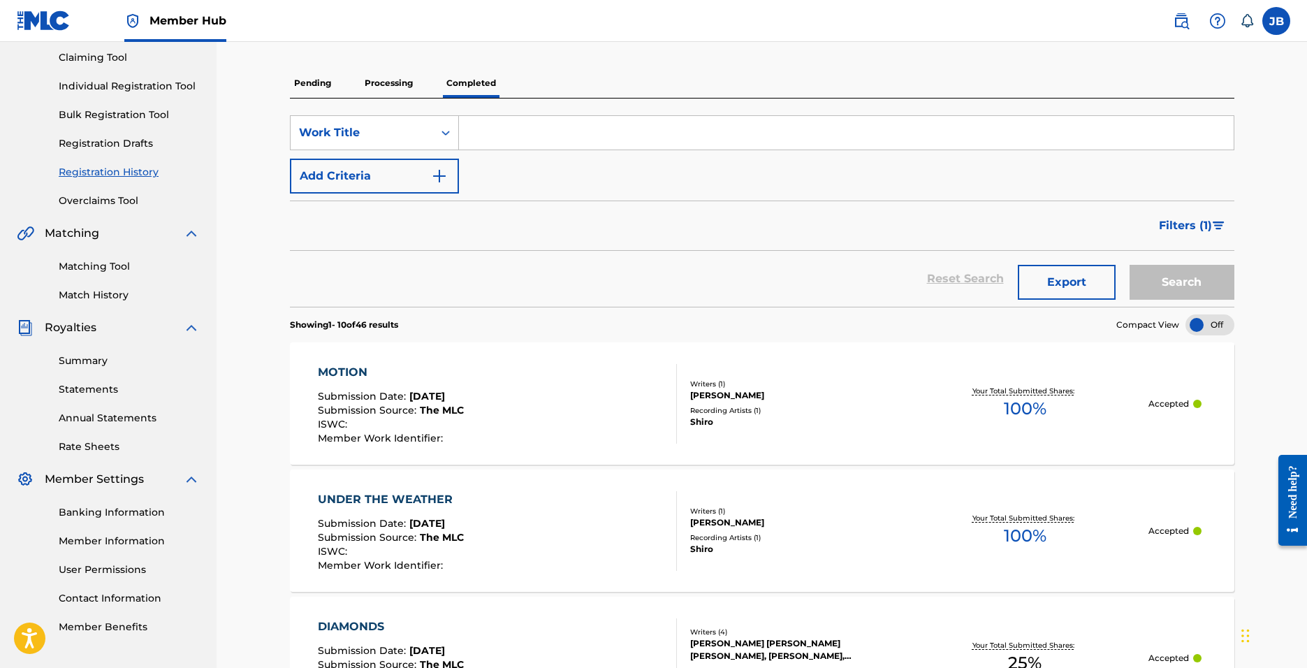
scroll to position [140, 0]
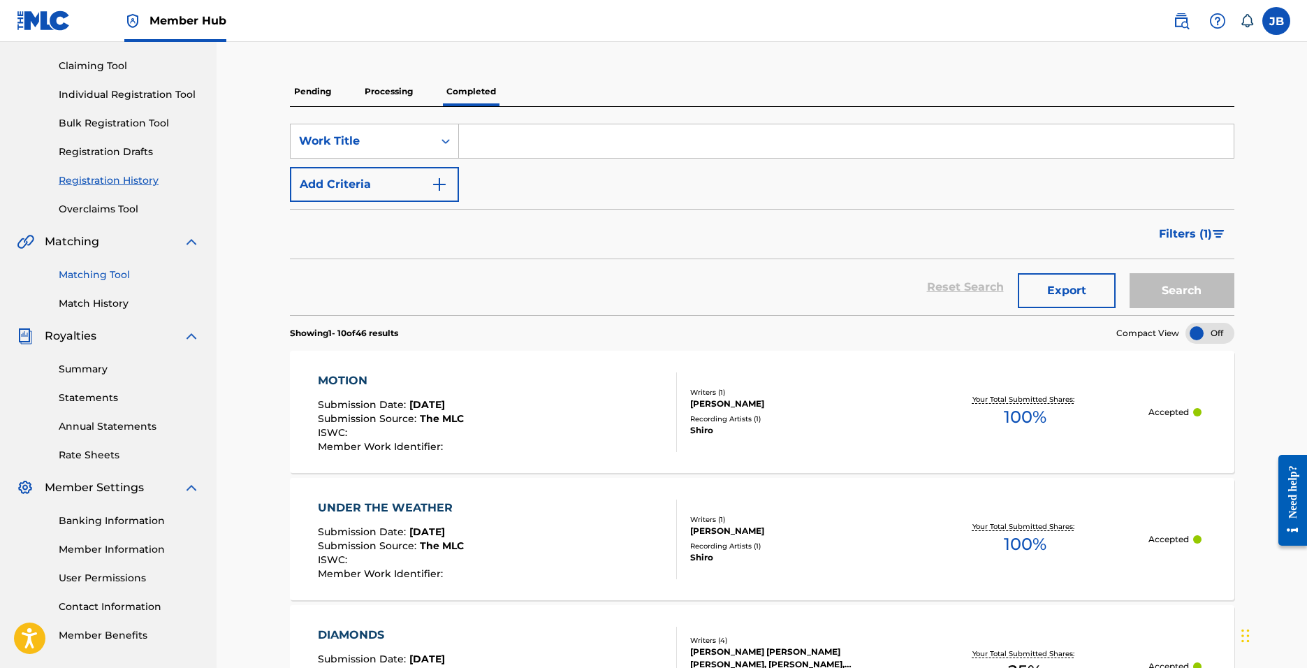
click at [133, 280] on link "Matching Tool" at bounding box center [129, 274] width 141 height 15
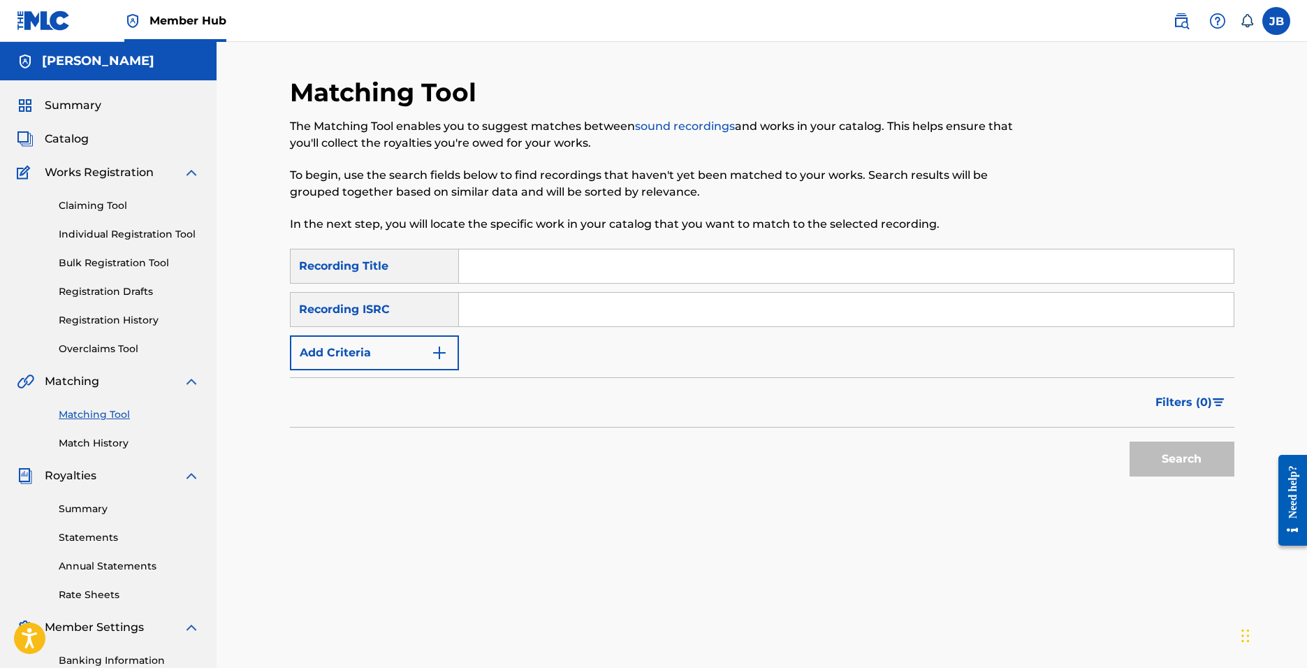
click at [531, 258] on input "Search Form" at bounding box center [846, 266] width 774 height 34
type input "motion"
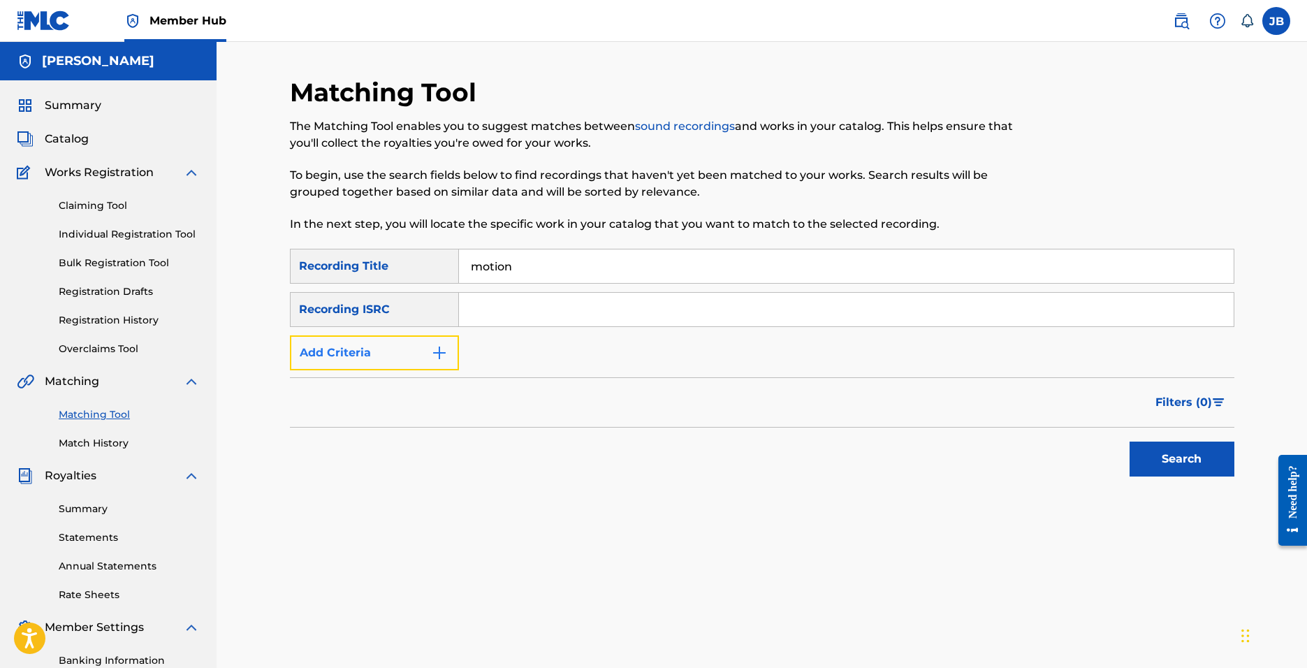
click at [411, 342] on button "Add Criteria" at bounding box center [374, 352] width 169 height 35
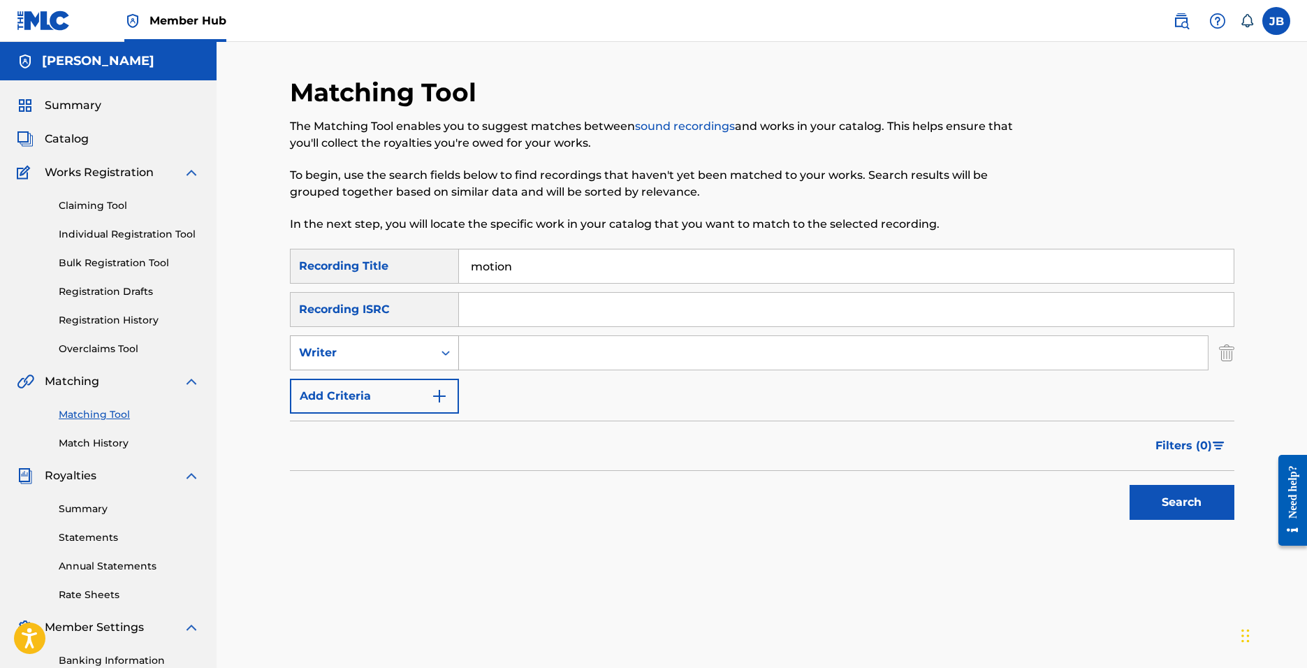
click at [412, 358] on div "Writer" at bounding box center [362, 352] width 126 height 17
click at [419, 390] on div "Recording Artist" at bounding box center [375, 387] width 168 height 35
click at [526, 347] on input "Search Form" at bounding box center [833, 353] width 749 height 34
type input "shiro"
click at [1129, 485] on button "Search" at bounding box center [1181, 502] width 105 height 35
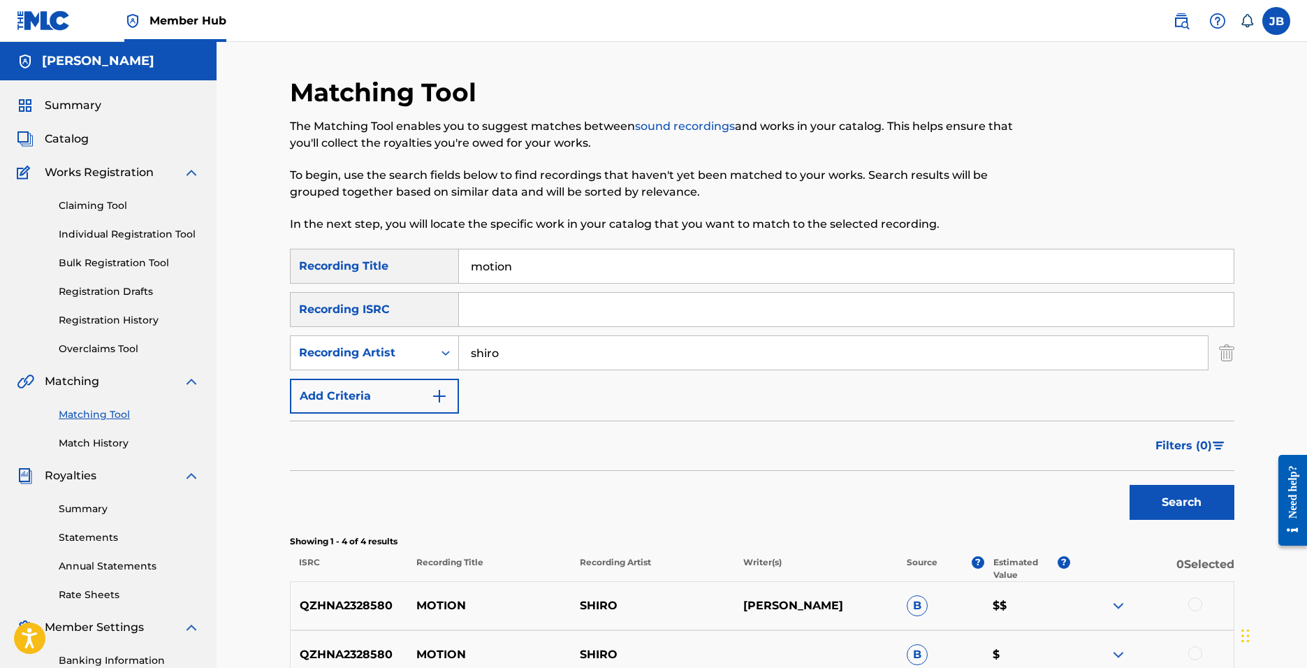
click at [605, 446] on div "Filters ( 0 )" at bounding box center [762, 445] width 944 height 50
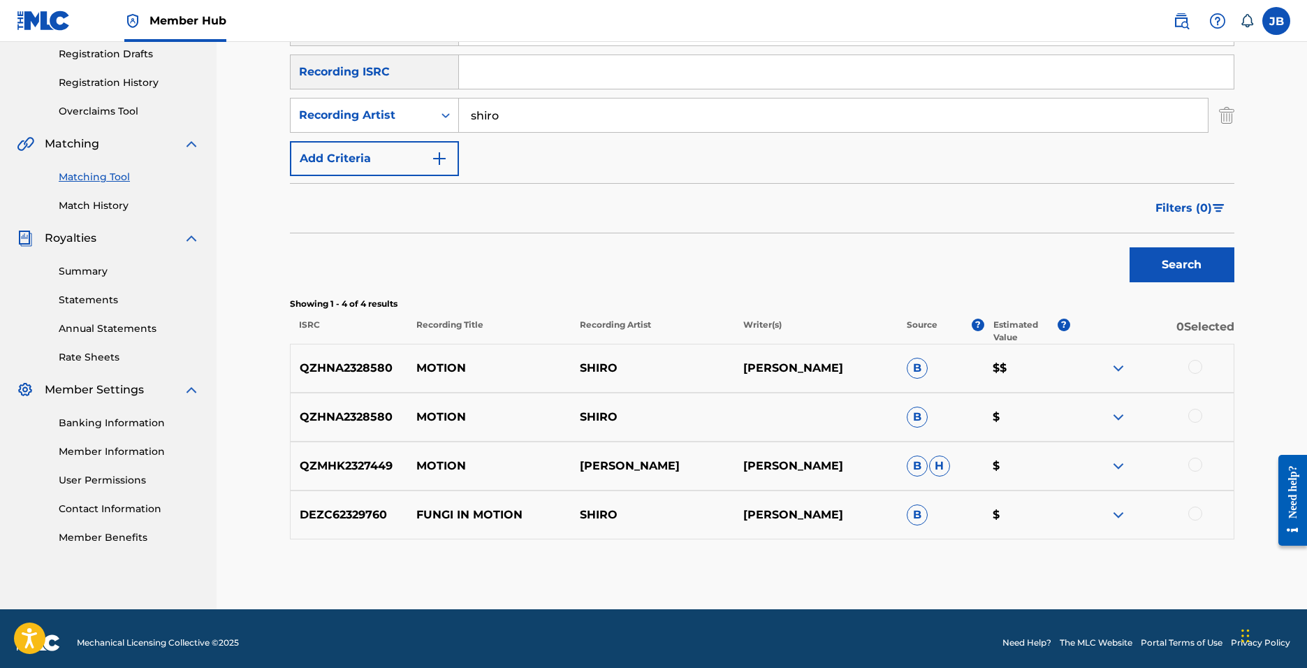
scroll to position [246, 0]
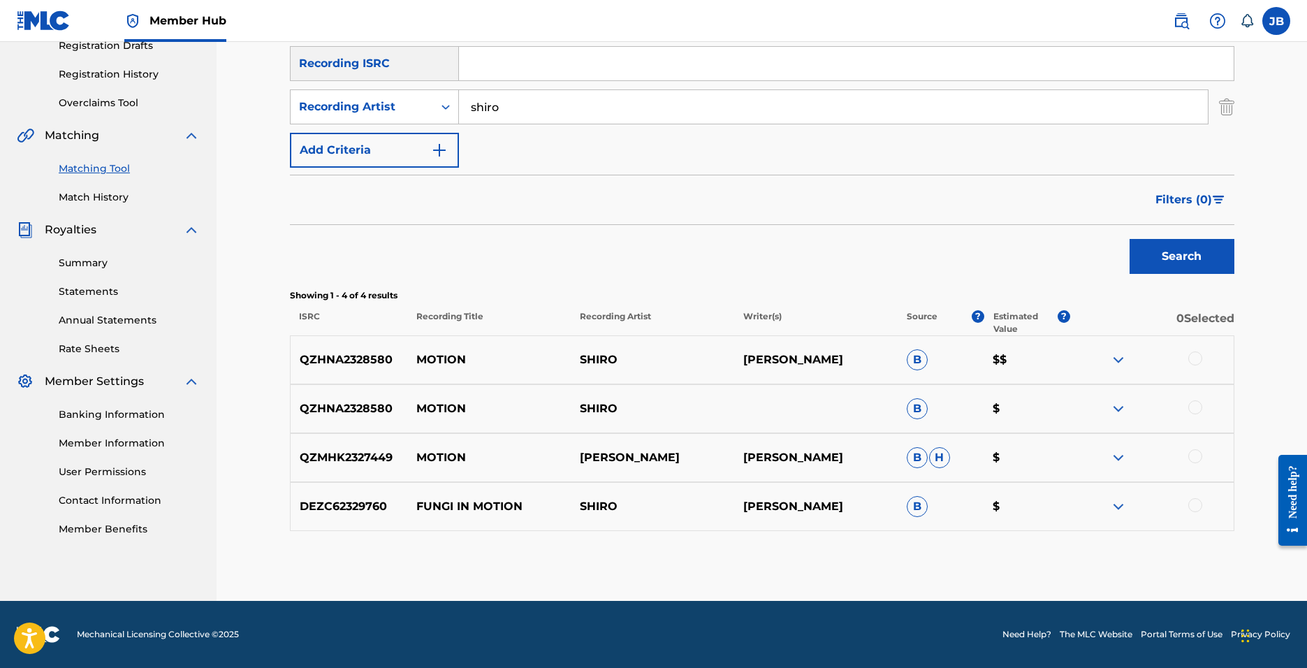
click at [1119, 360] on img at bounding box center [1118, 359] width 17 height 17
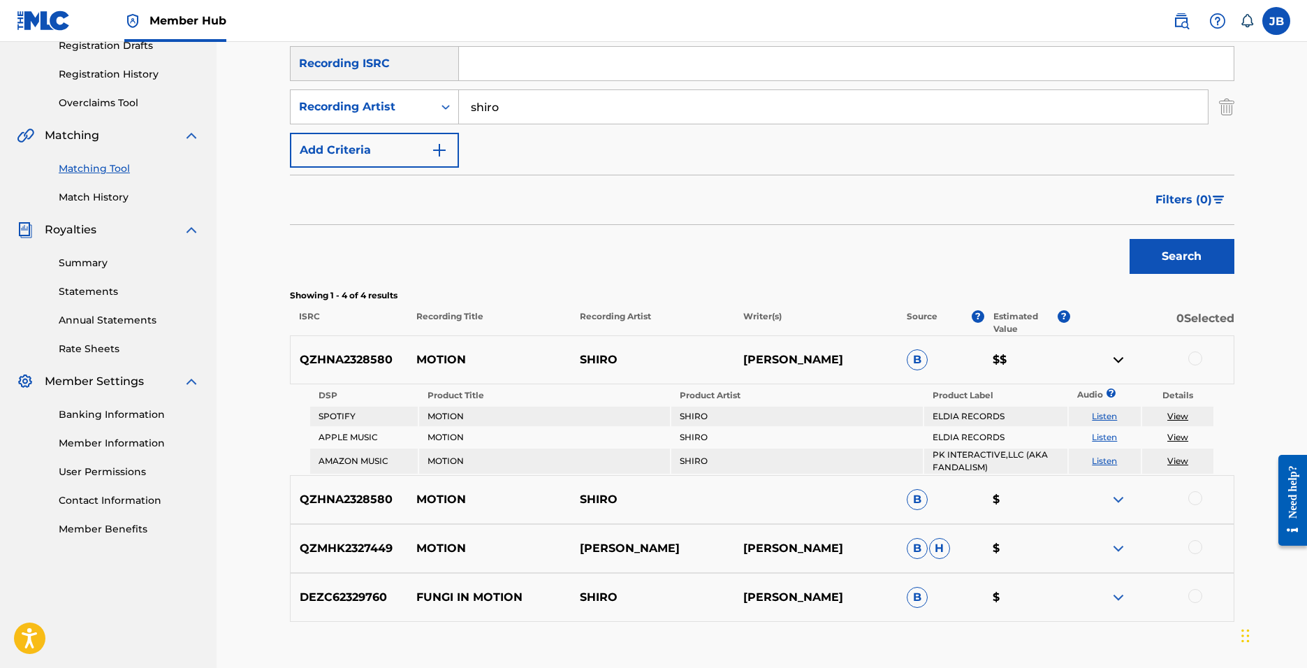
click at [1119, 360] on img at bounding box center [1118, 359] width 17 height 17
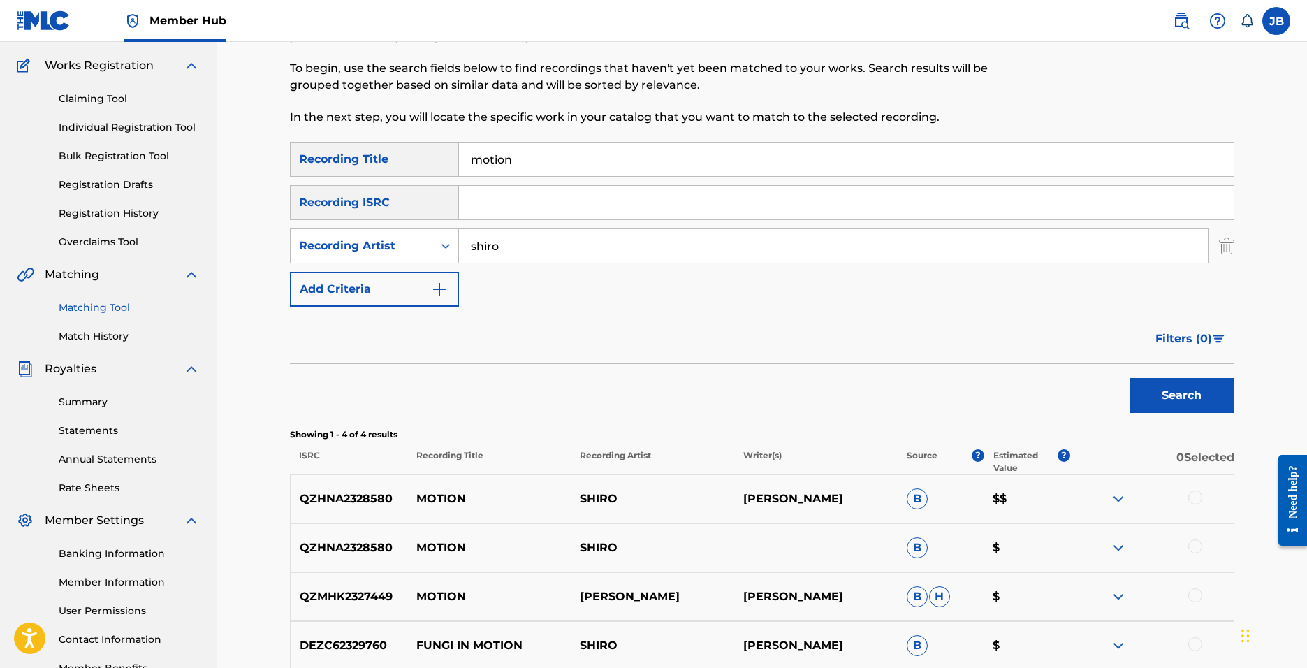
scroll to position [106, 0]
click at [132, 215] on link "Registration History" at bounding box center [129, 214] width 141 height 15
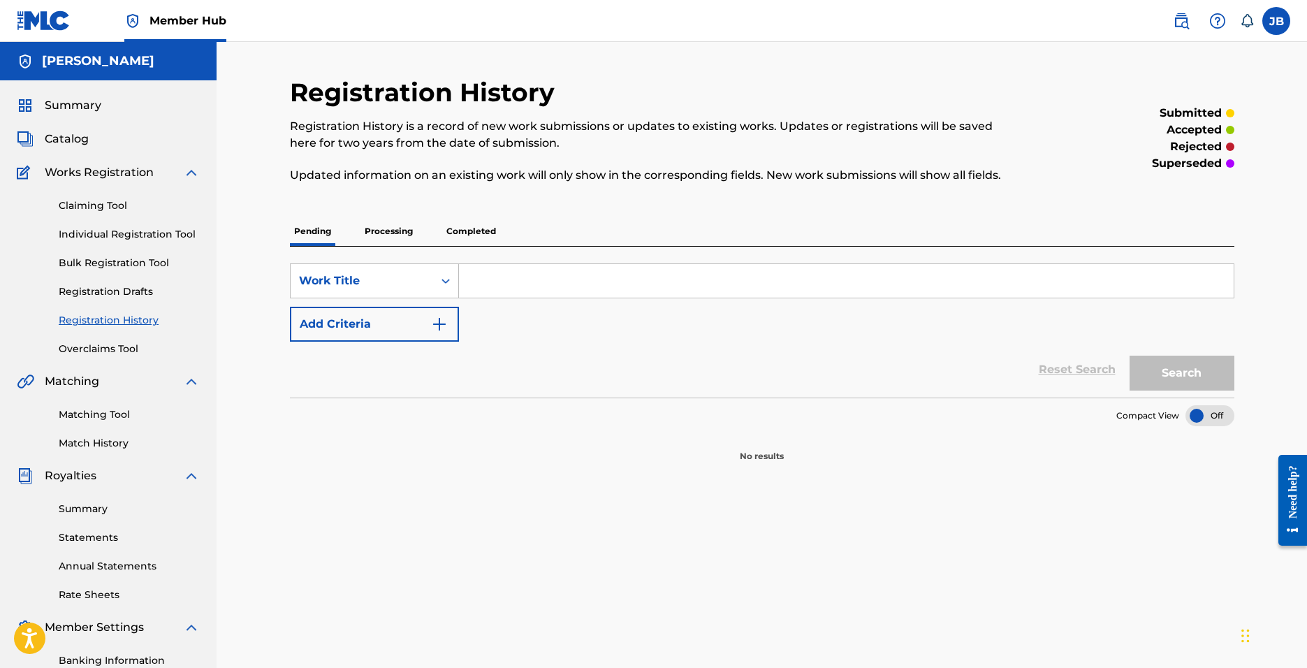
click at [469, 229] on p "Completed" at bounding box center [471, 230] width 58 height 29
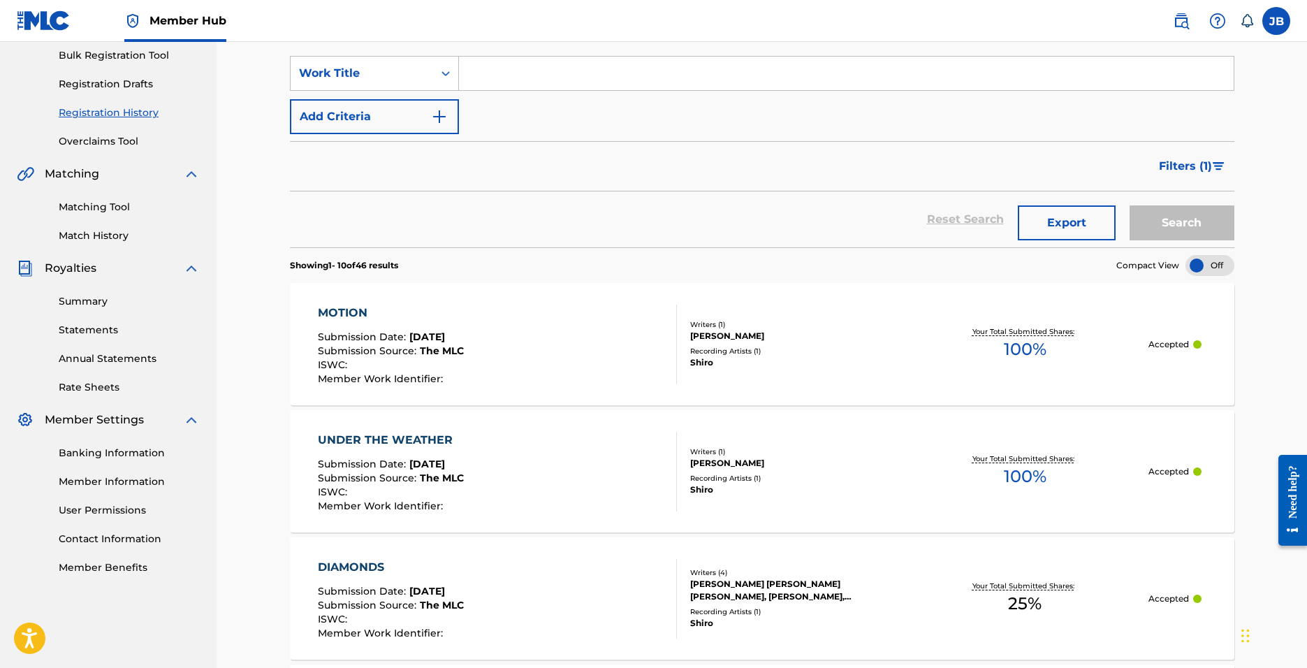
scroll to position [210, 0]
click at [527, 347] on div "MOTION Submission Date : [DATE] Submission Source : The MLC ISWC : Member Work …" at bounding box center [497, 342] width 359 height 80
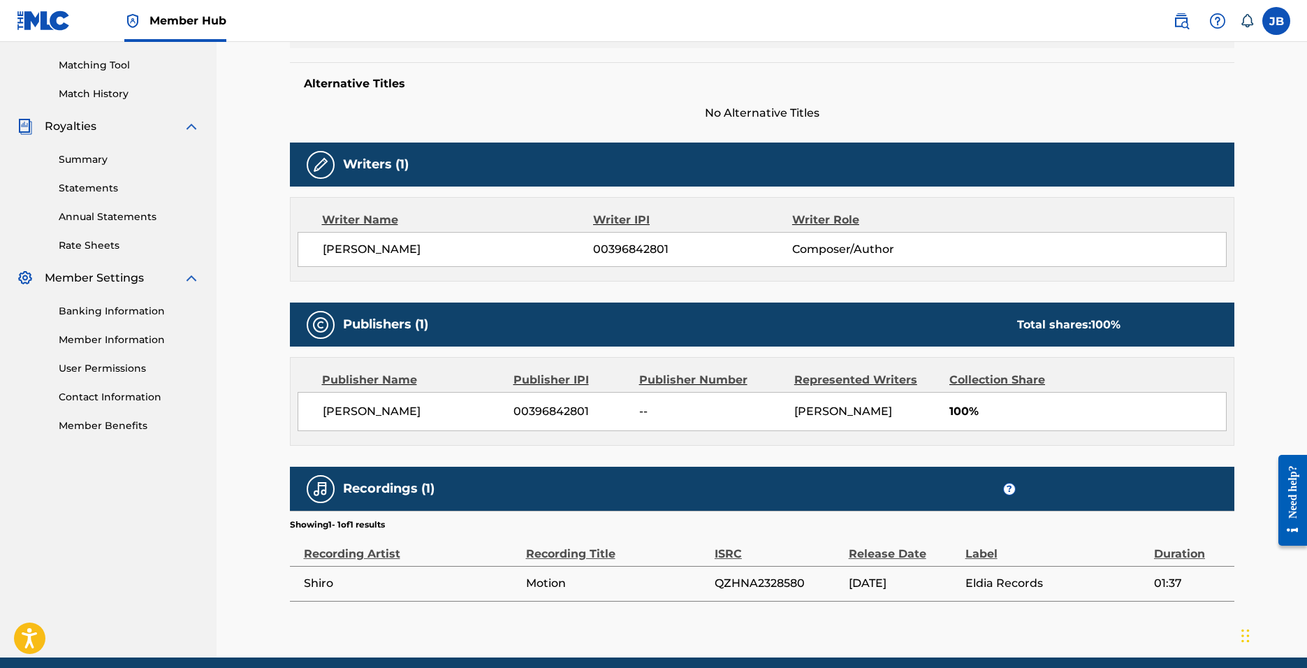
scroll to position [406, 0]
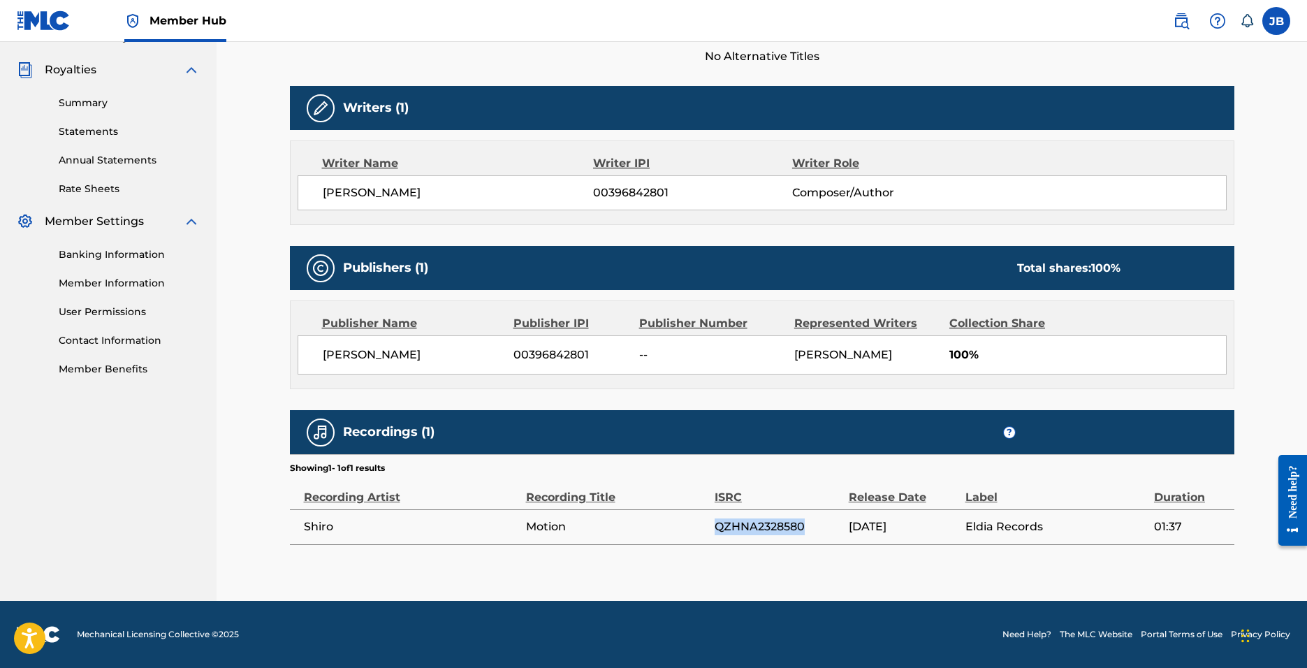
drag, startPoint x: 808, startPoint y: 522, endPoint x: 691, endPoint y: 519, distance: 117.4
click at [706, 524] on tr "Shiro Motion QZHNA2328580 [DATE] Eldia Records 01:37" at bounding box center [762, 526] width 944 height 35
click at [619, 448] on div "Recordings (1) ?" at bounding box center [762, 432] width 944 height 44
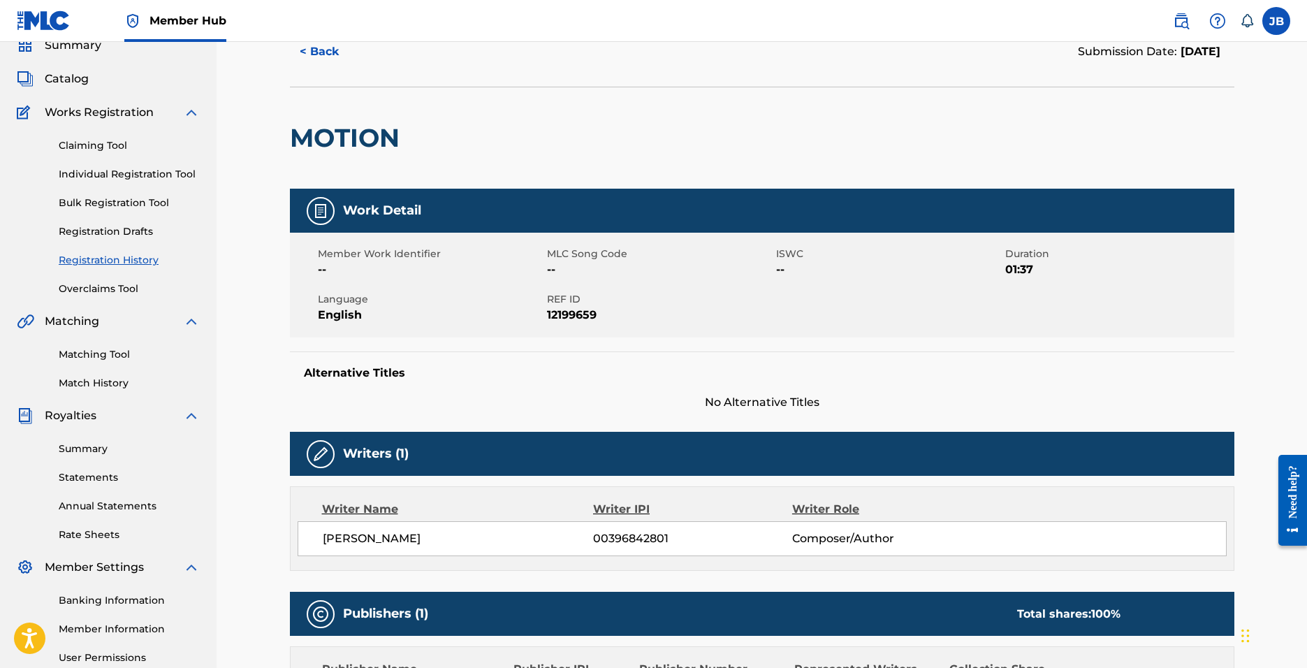
scroll to position [70, 0]
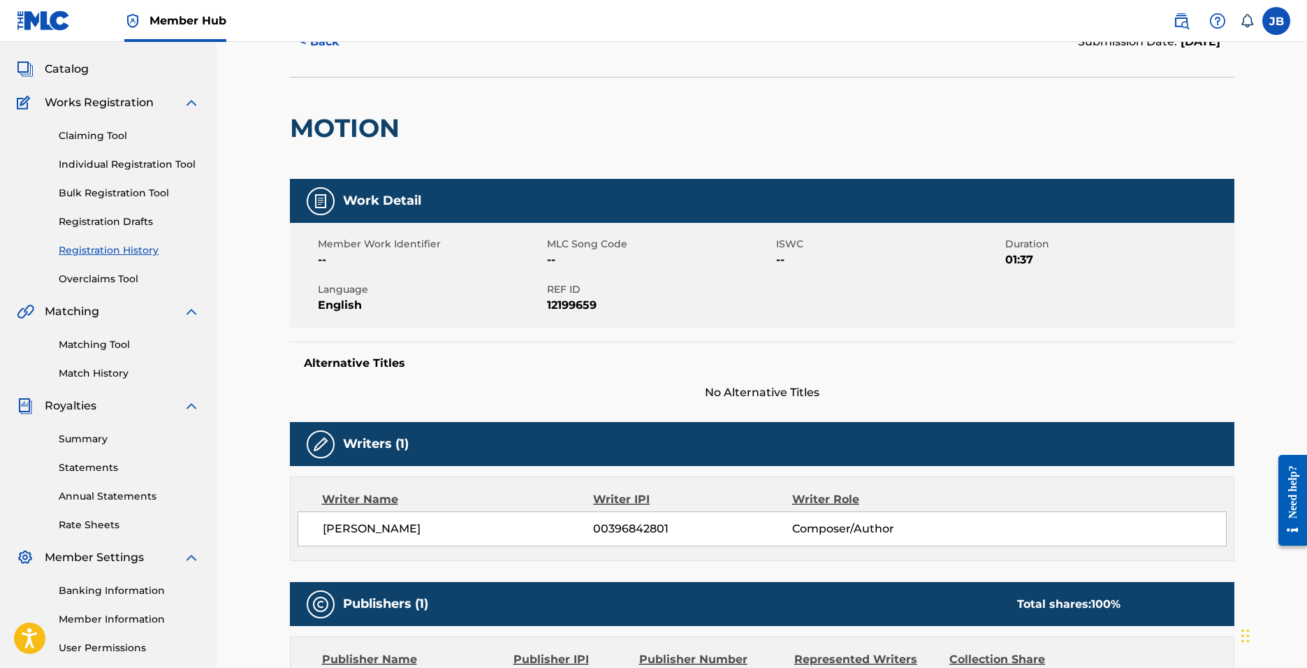
click at [126, 246] on link "Registration History" at bounding box center [129, 250] width 141 height 15
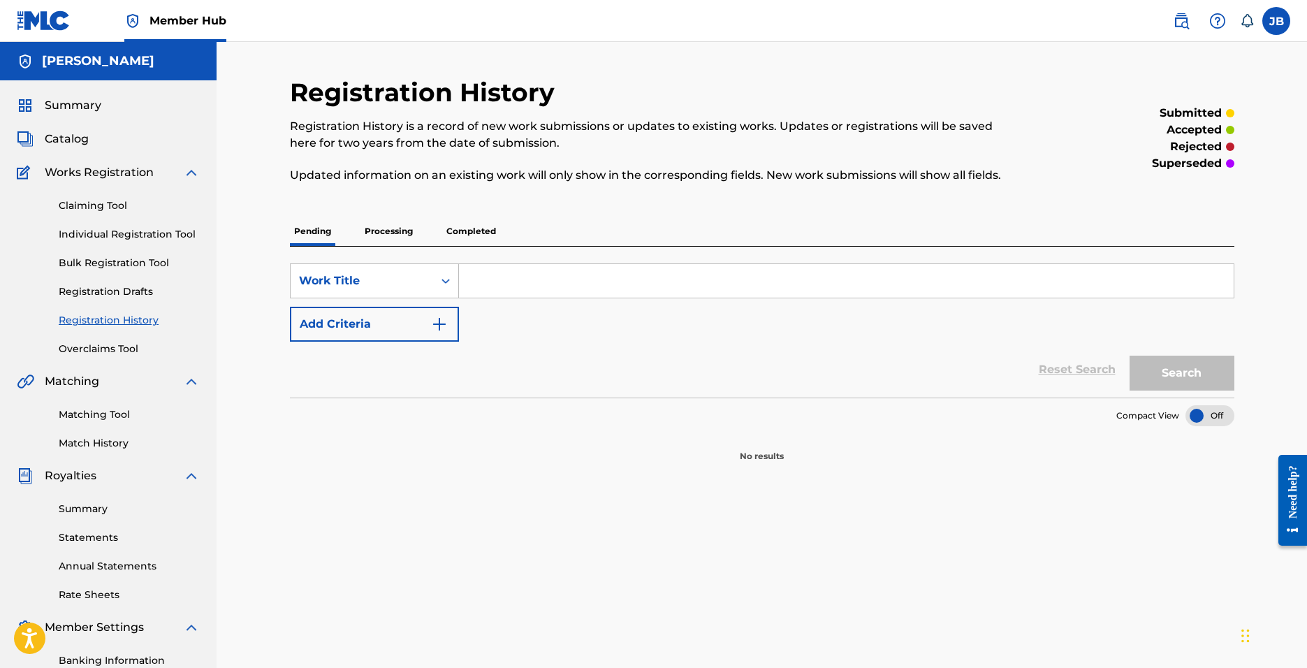
click at [453, 242] on p "Completed" at bounding box center [471, 230] width 58 height 29
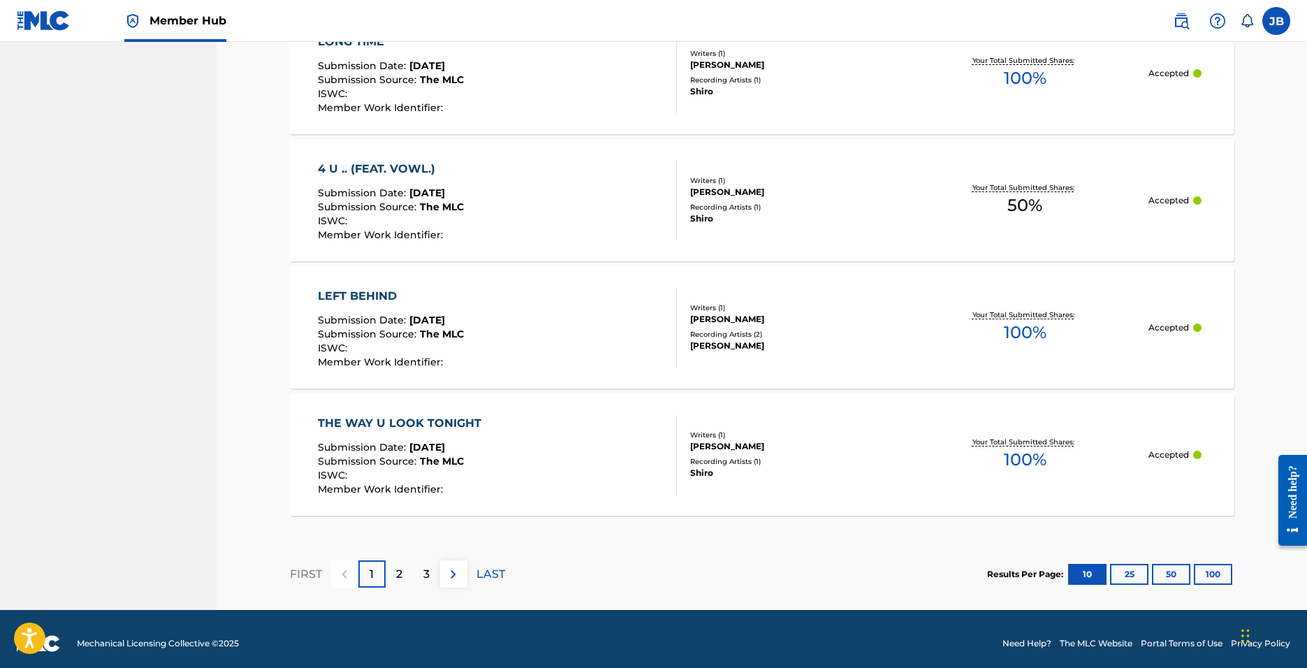
scroll to position [1250, 0]
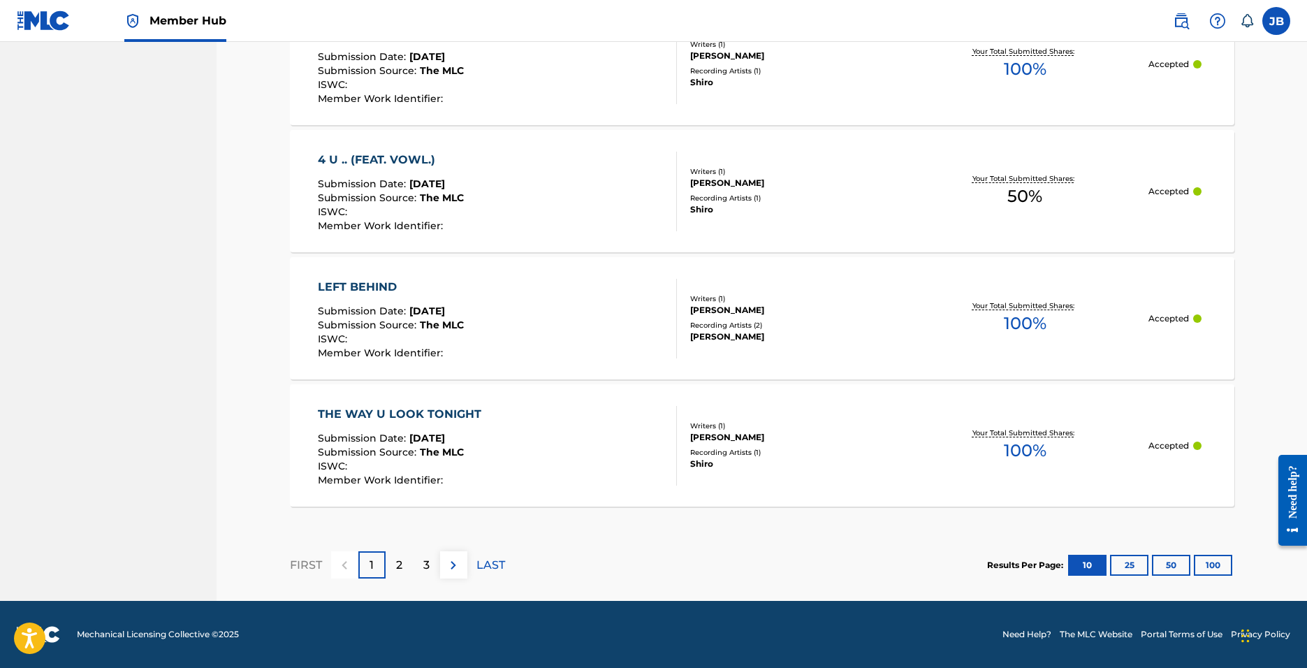
click at [575, 425] on div "THE WAY U LOOK TONIGHT Submission Date : [DATE] Submission Source : The MLC ISW…" at bounding box center [497, 446] width 359 height 80
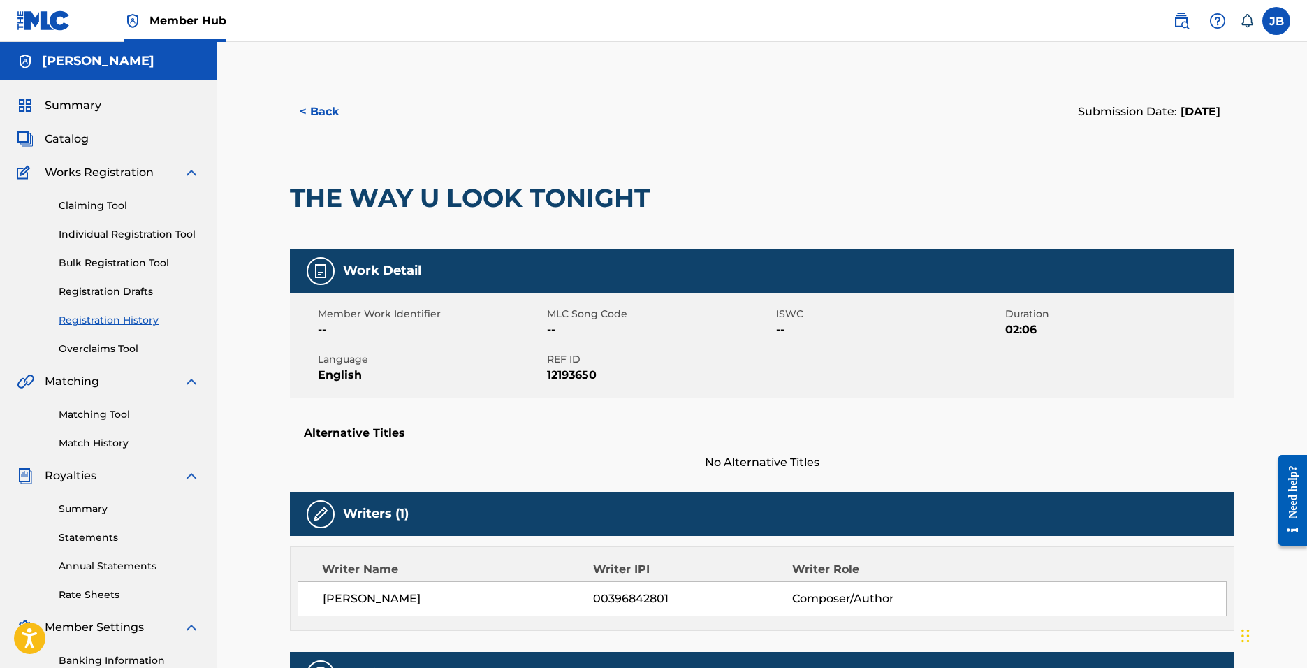
click at [117, 317] on link "Registration History" at bounding box center [129, 320] width 141 height 15
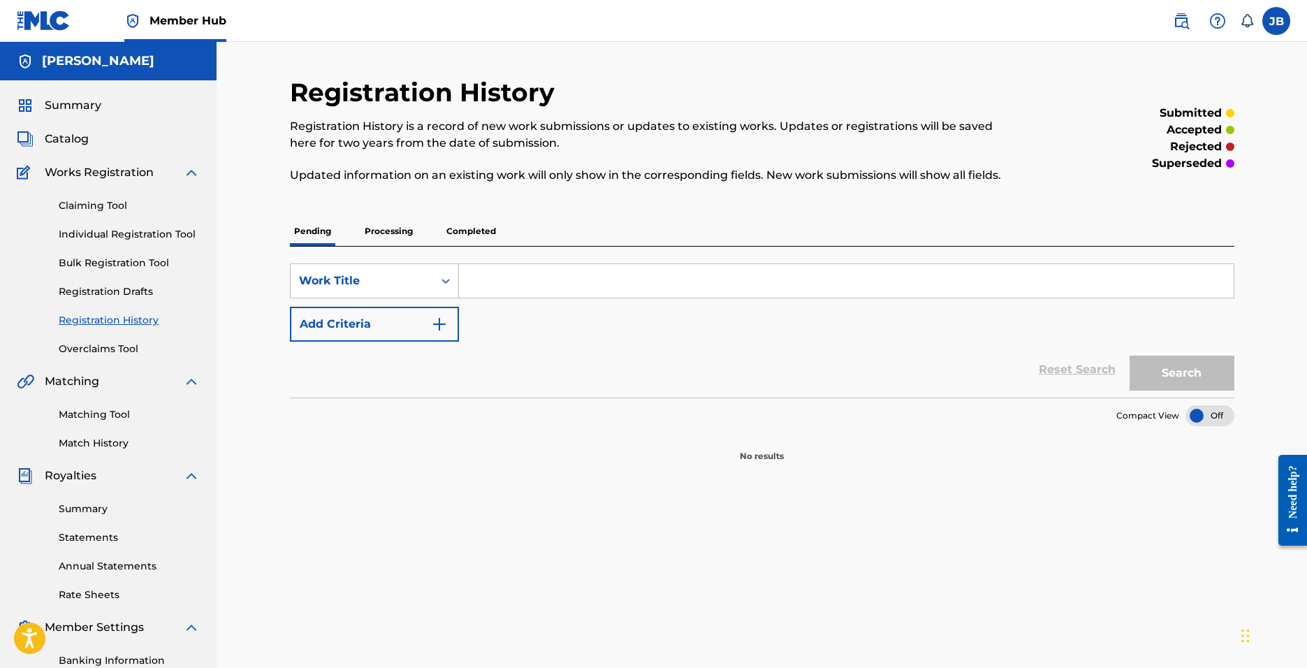
click at [133, 319] on link "Registration History" at bounding box center [129, 320] width 141 height 15
click at [464, 233] on p "Completed" at bounding box center [471, 230] width 58 height 29
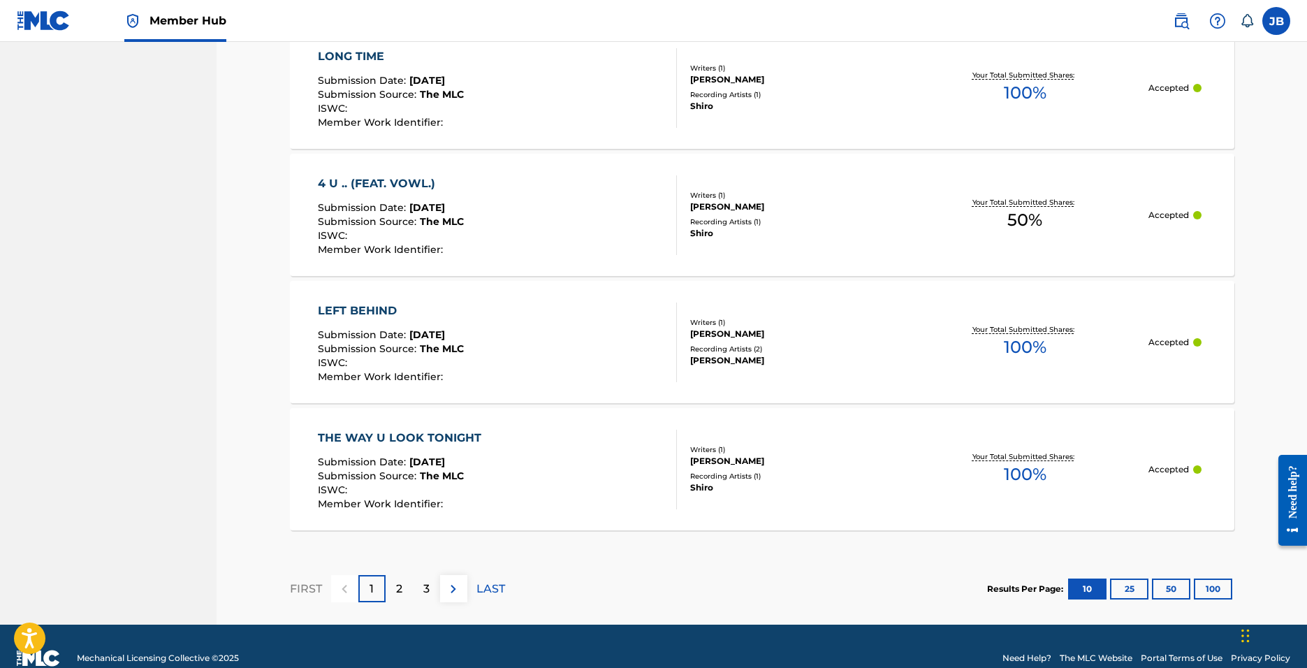
scroll to position [1250, 0]
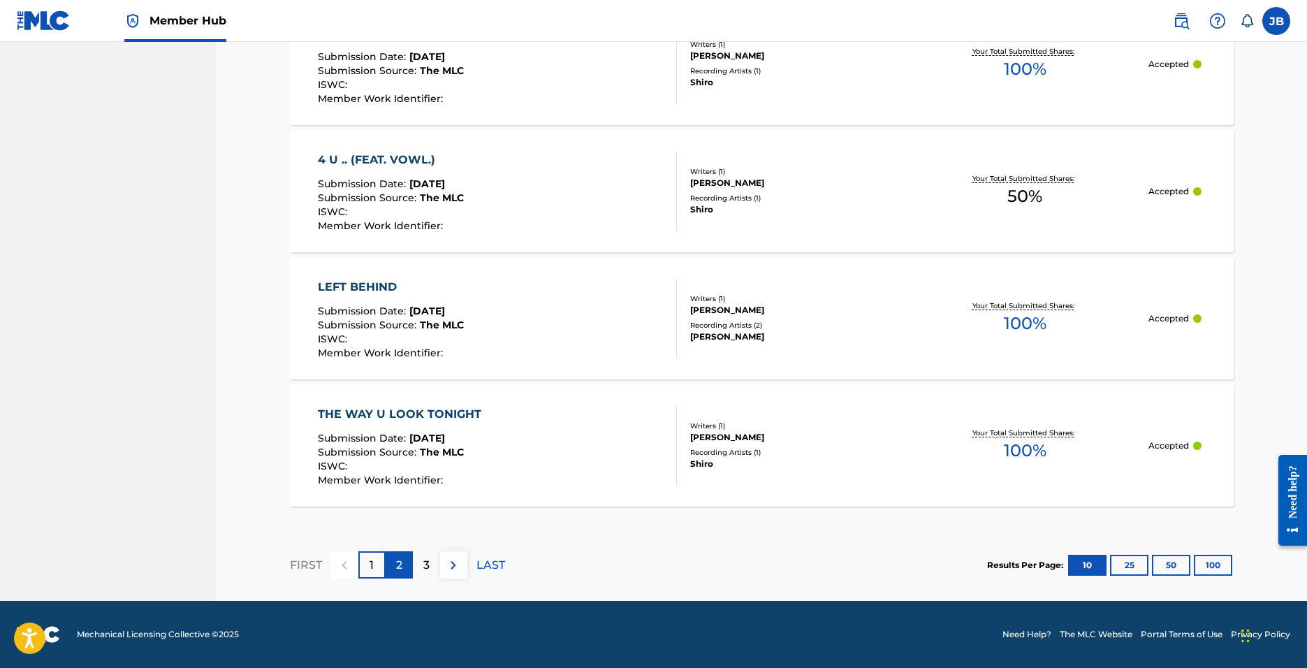
click at [406, 561] on div "2" at bounding box center [398, 564] width 27 height 27
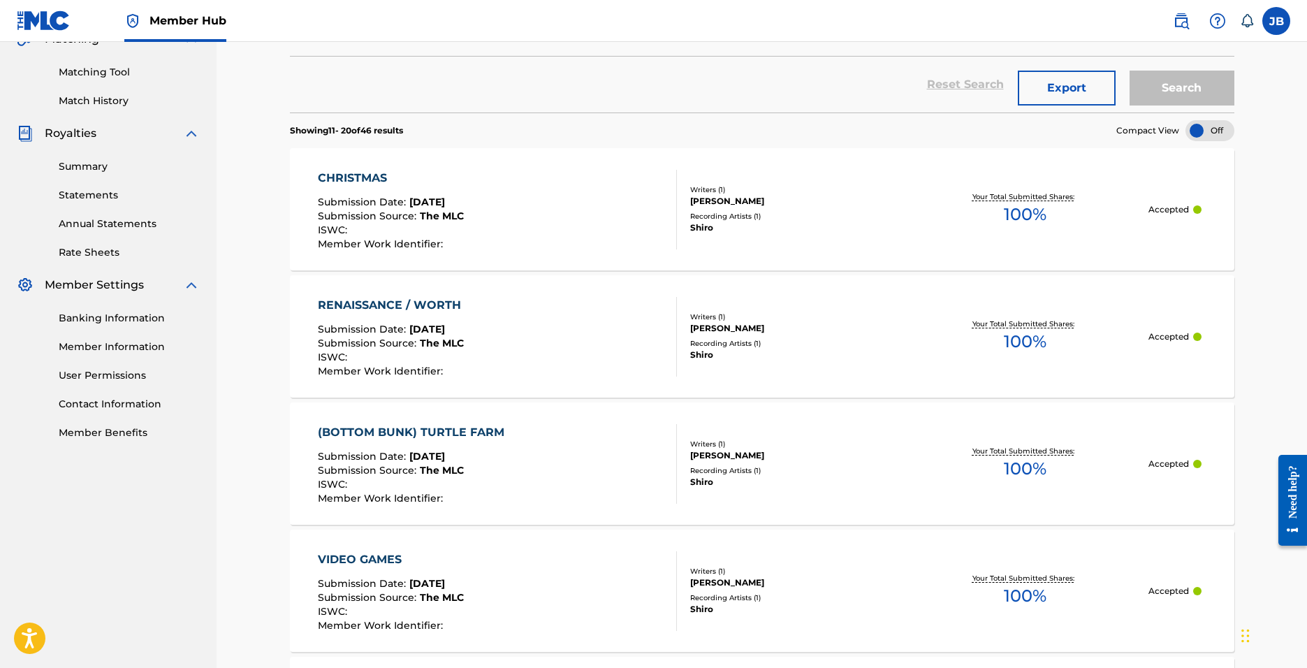
scroll to position [0, 0]
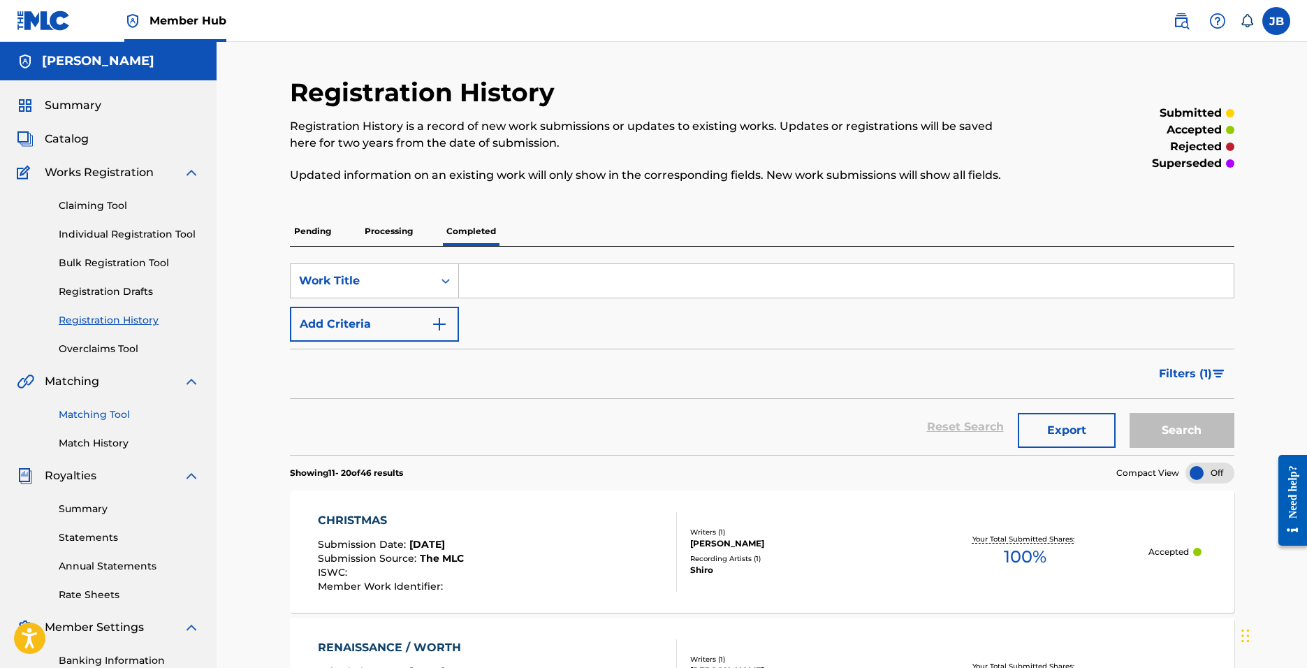
click at [133, 412] on link "Matching Tool" at bounding box center [129, 414] width 141 height 15
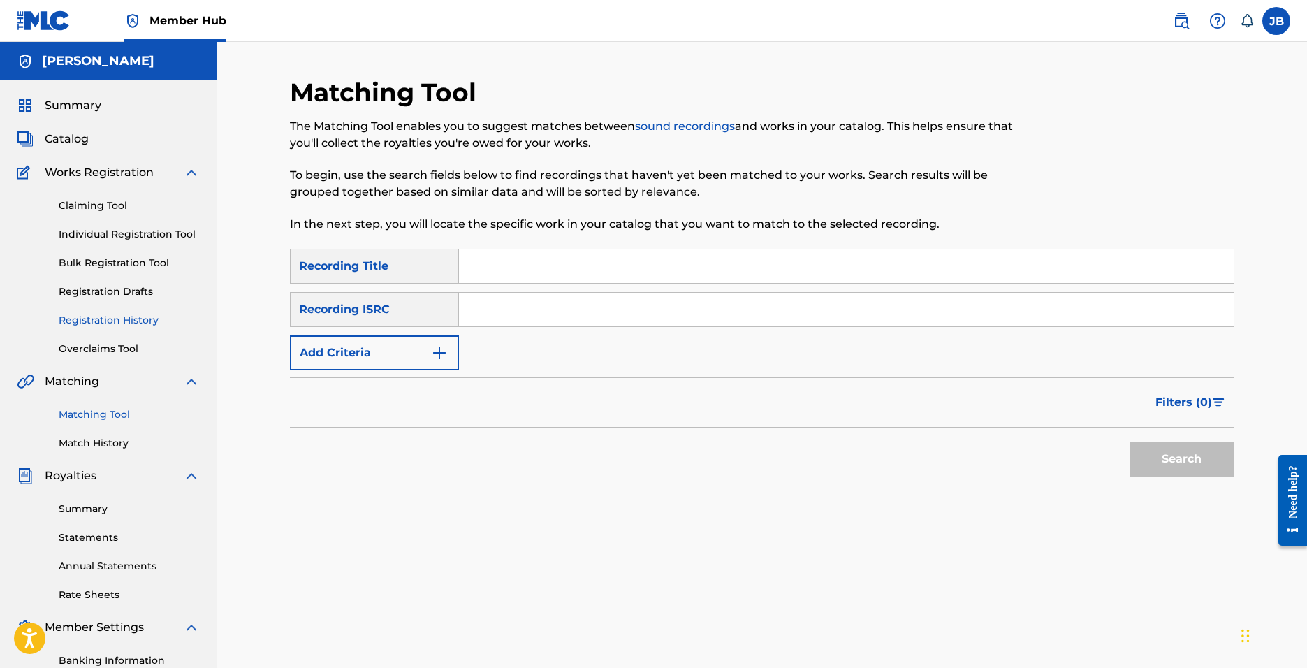
click at [112, 321] on link "Registration History" at bounding box center [129, 320] width 141 height 15
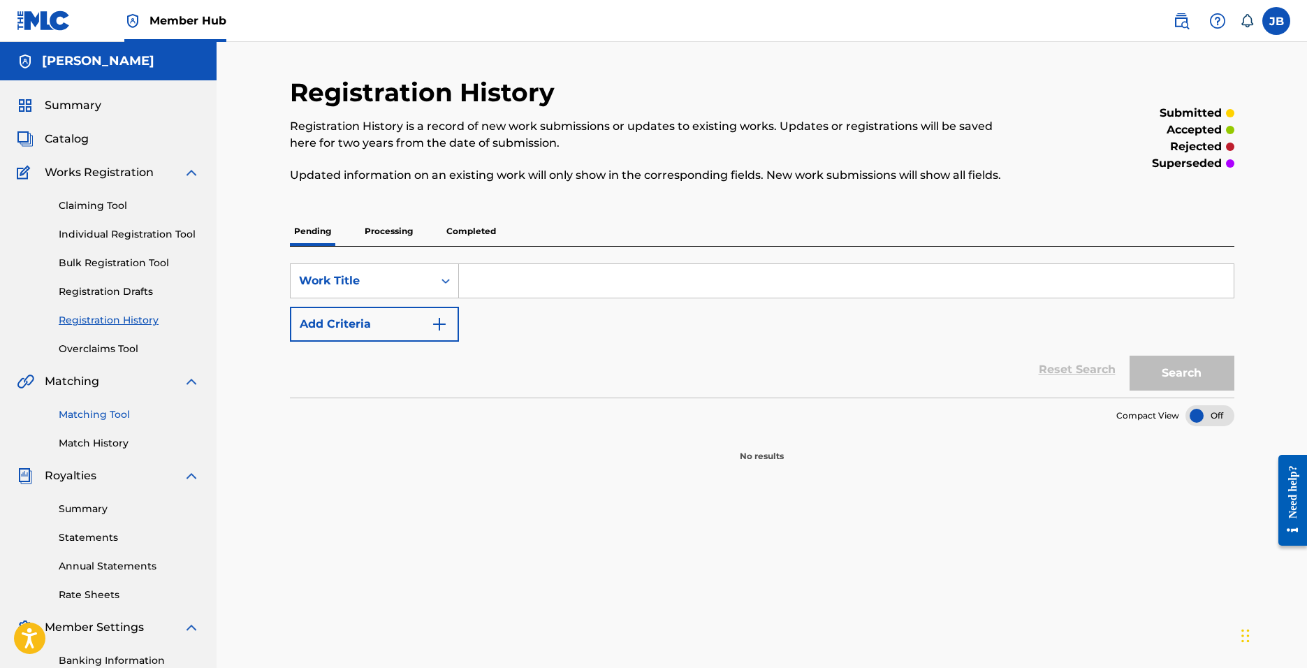
click at [138, 417] on link "Matching Tool" at bounding box center [129, 414] width 141 height 15
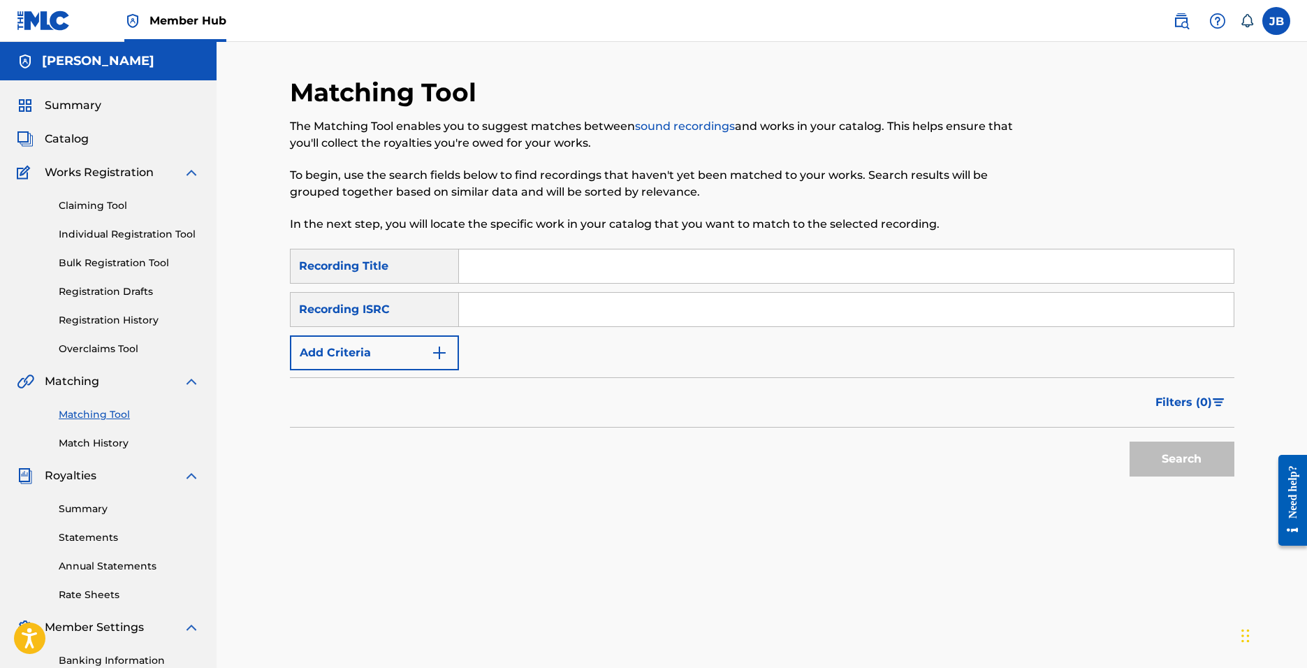
click at [514, 260] on input "Search Form" at bounding box center [846, 266] width 774 height 34
type input "motion"
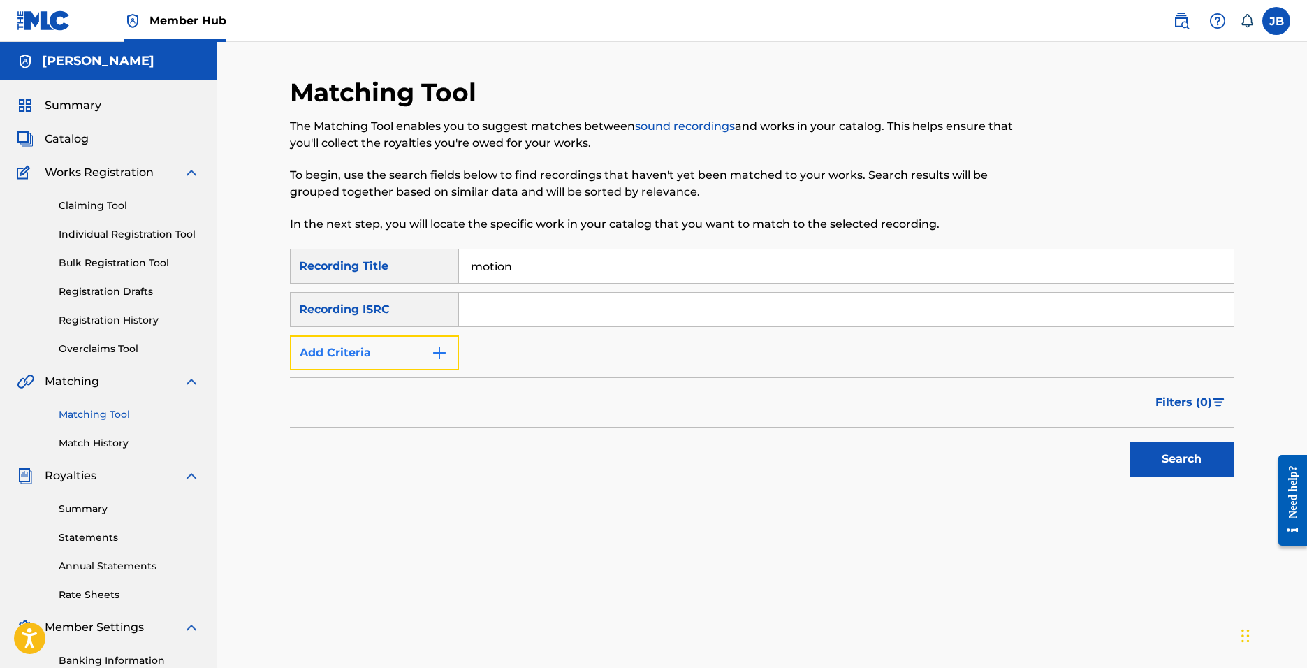
click at [406, 346] on button "Add Criteria" at bounding box center [374, 352] width 169 height 35
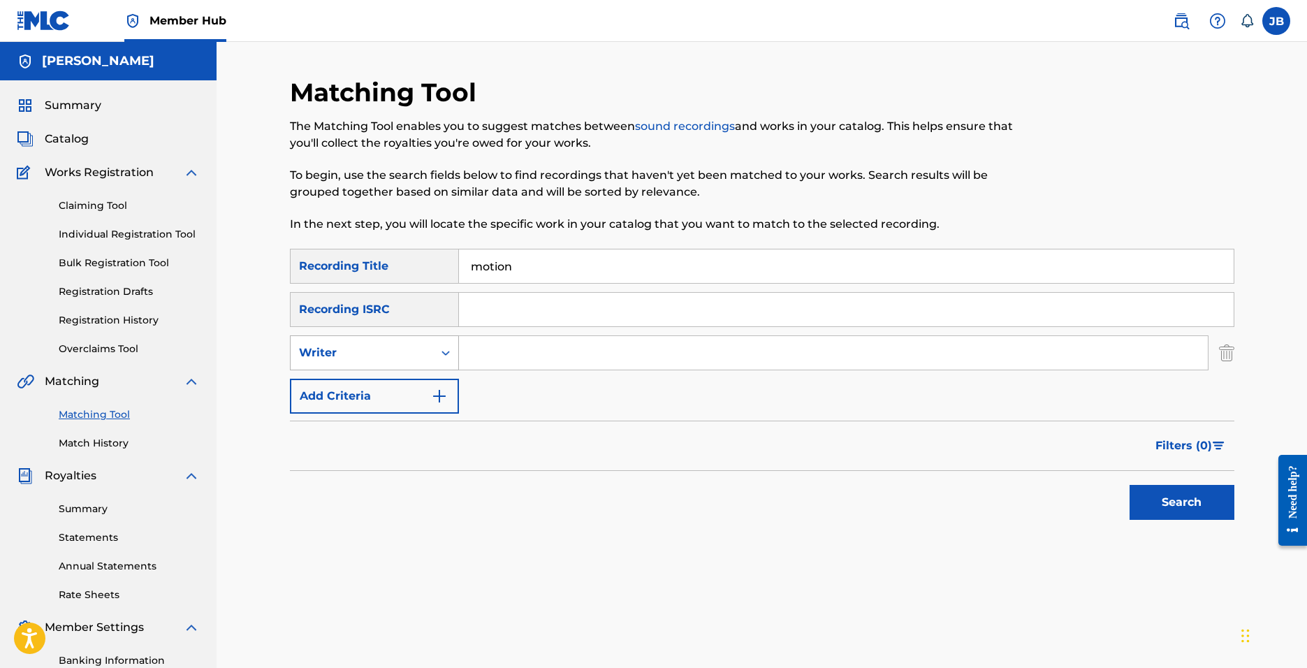
click at [390, 360] on div "Writer" at bounding box center [362, 352] width 126 height 17
click at [384, 390] on div "Recording Artist" at bounding box center [375, 387] width 168 height 35
click at [505, 341] on input "Search Form" at bounding box center [833, 353] width 749 height 34
type input "shiro"
click at [1129, 485] on button "Search" at bounding box center [1181, 502] width 105 height 35
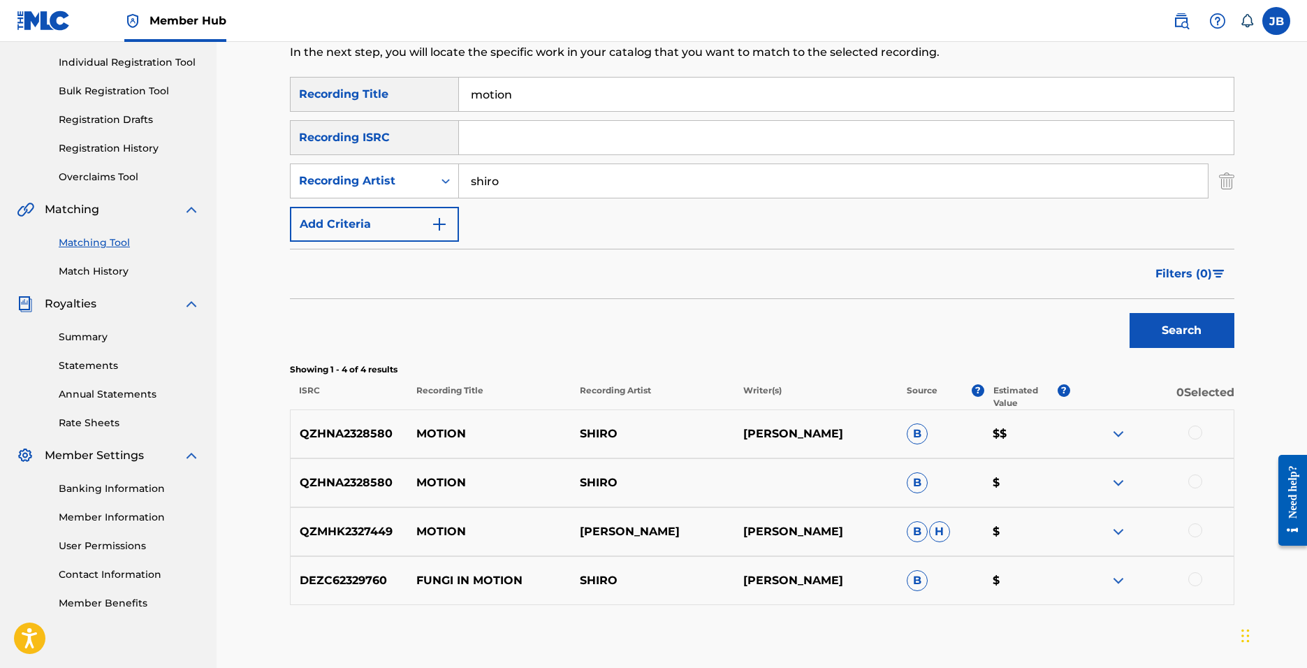
scroll to position [246, 0]
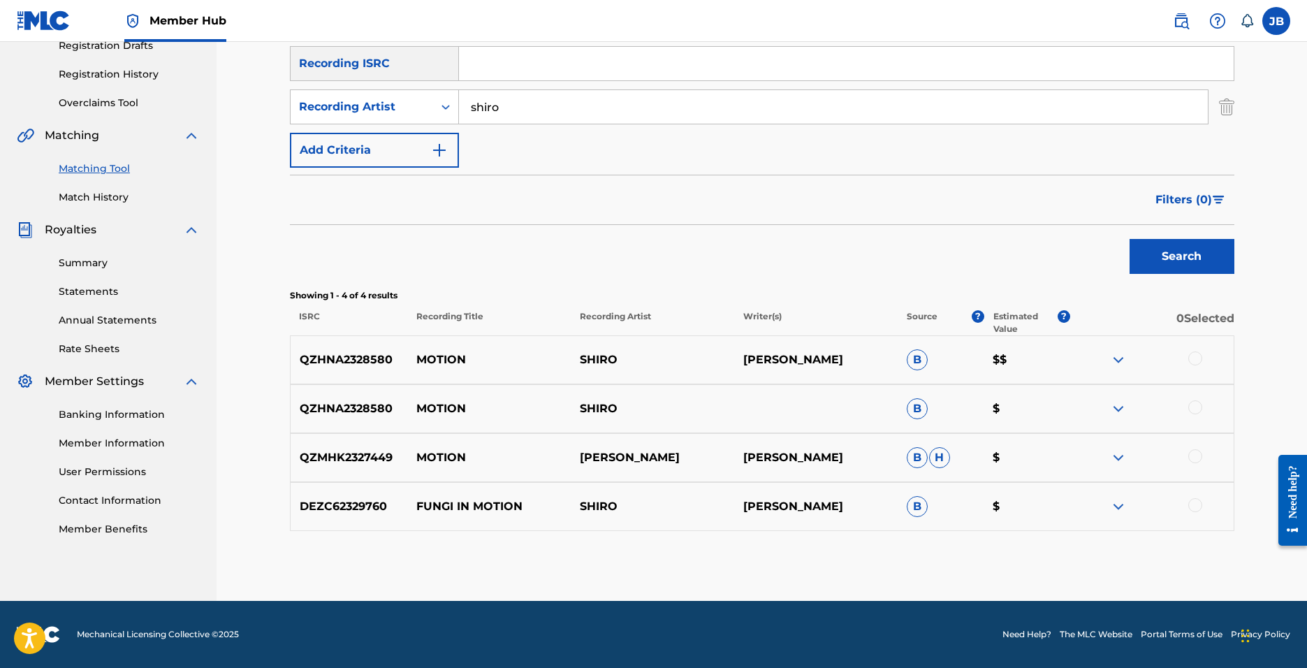
click at [1117, 358] on img at bounding box center [1118, 359] width 17 height 17
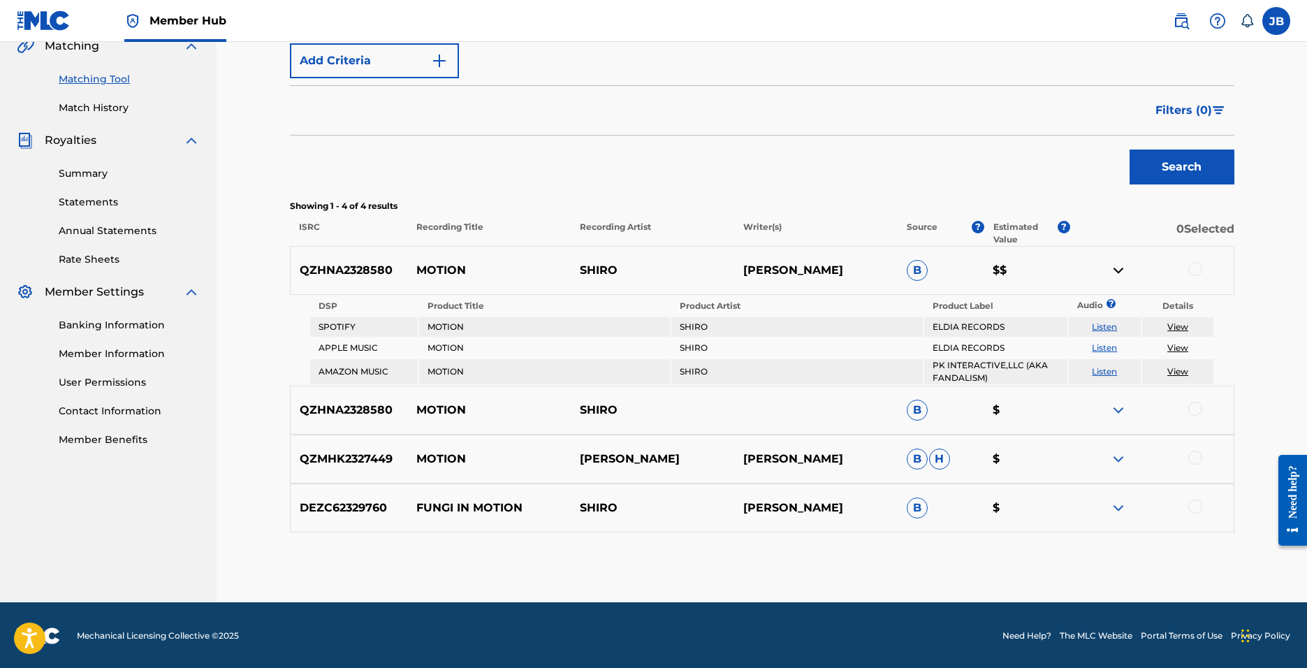
scroll to position [337, 0]
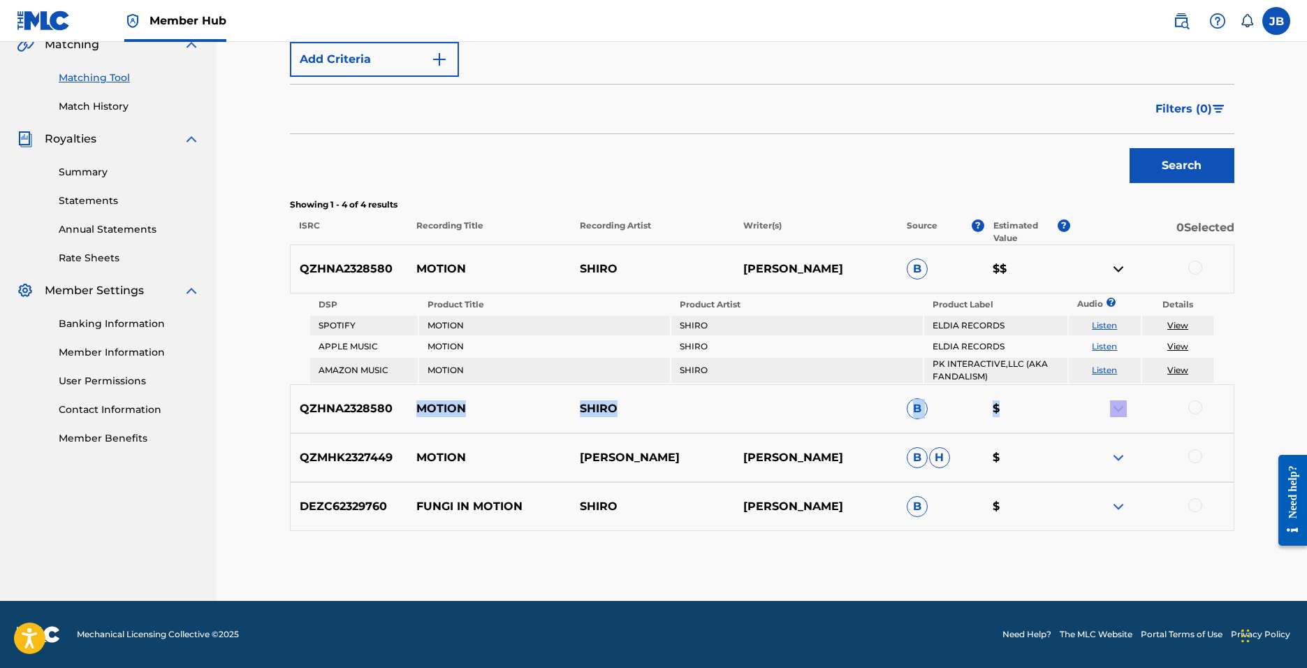
drag, startPoint x: 301, startPoint y: 460, endPoint x: 388, endPoint y: 423, distance: 95.1
click at [388, 423] on div "QZHNA2328580 MOTION [PERSON_NAME] B $$ DSP Product Title Product Artist Product…" at bounding box center [762, 387] width 944 height 286
click at [400, 428] on div "QZHNA2328580 MOTION SHIRO B $" at bounding box center [762, 408] width 944 height 49
drag, startPoint x: 390, startPoint y: 461, endPoint x: 290, endPoint y: 442, distance: 102.3
click at [290, 442] on div "QZMHK2327449 MOTION [PERSON_NAME] [PERSON_NAME] [PERSON_NAME] $" at bounding box center [762, 457] width 944 height 49
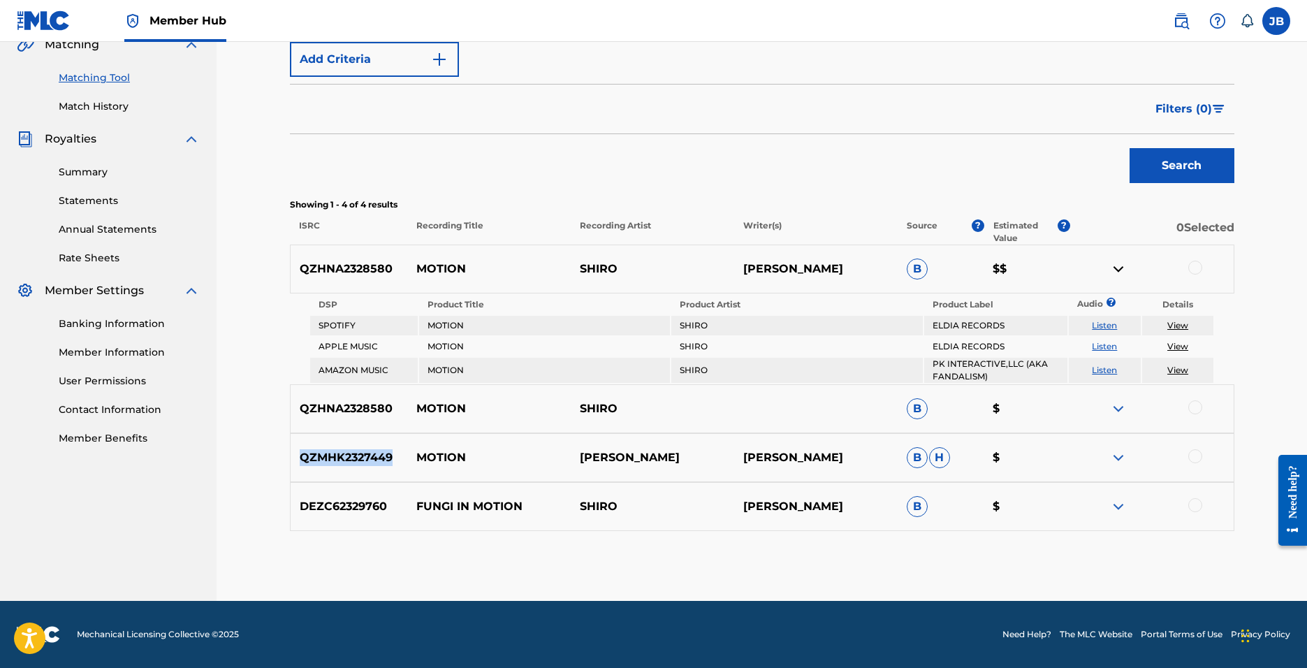
click at [1118, 457] on img at bounding box center [1118, 457] width 17 height 17
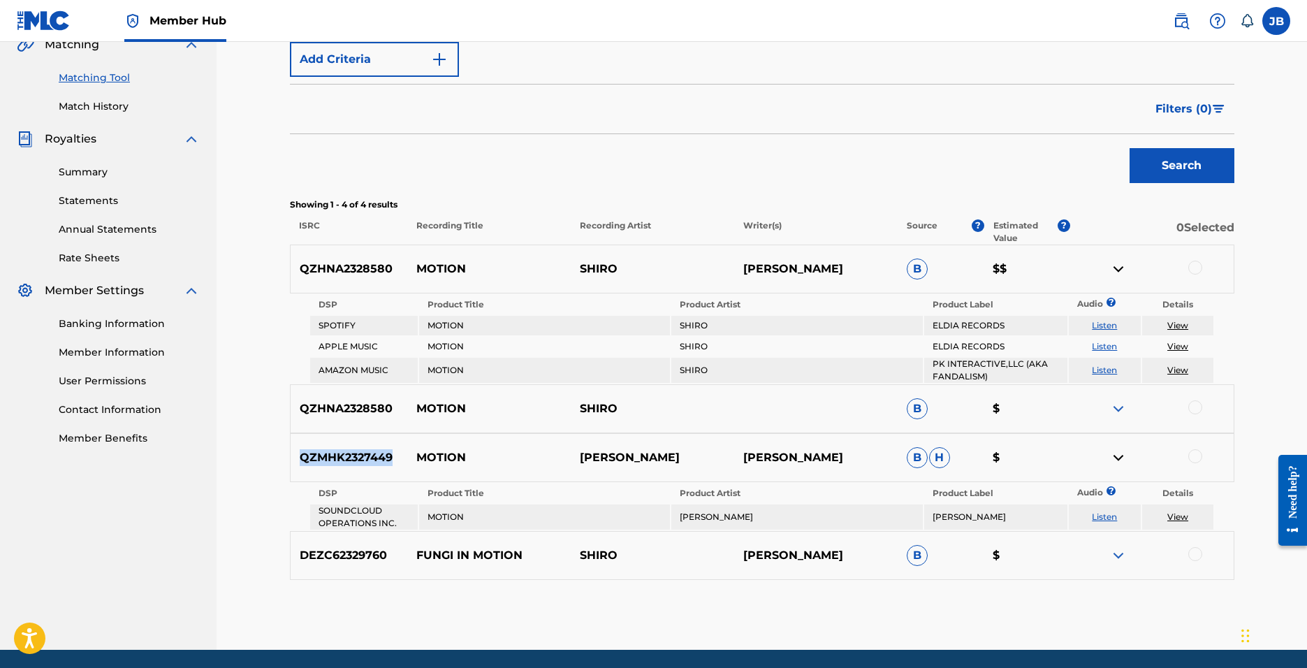
click at [1118, 457] on img at bounding box center [1118, 457] width 17 height 17
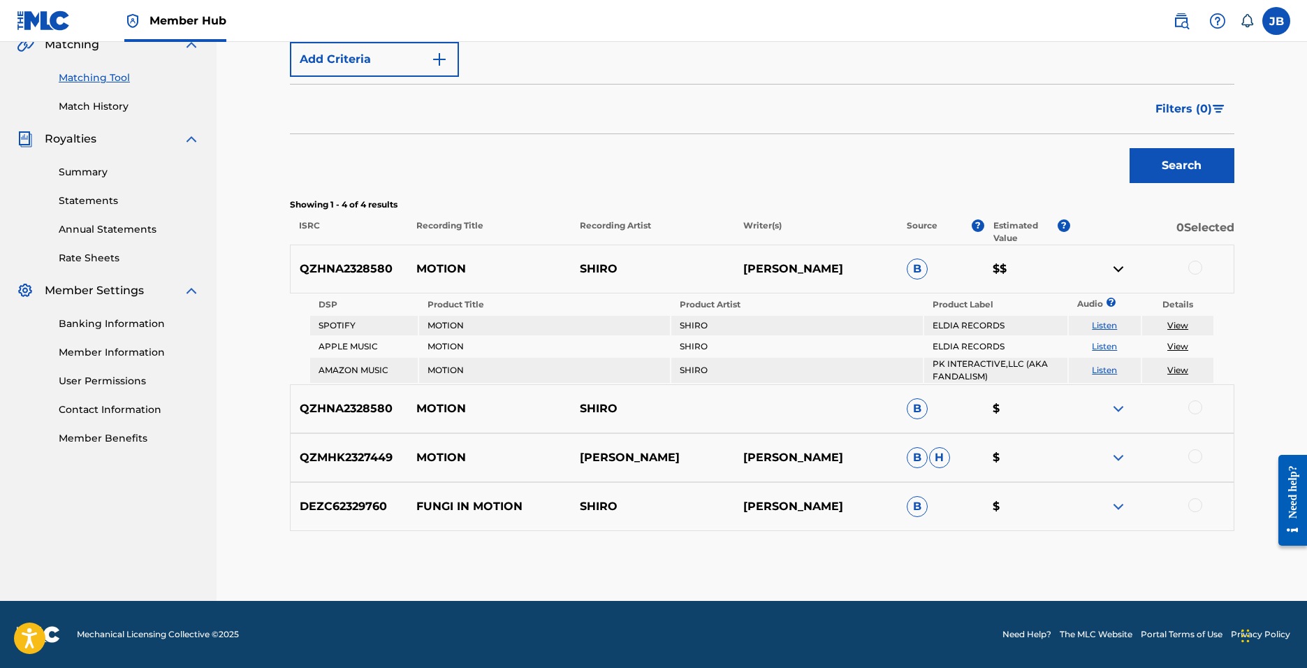
click at [497, 449] on p "MOTION" at bounding box center [488, 457] width 163 height 17
click at [1124, 267] on img at bounding box center [1118, 268] width 17 height 17
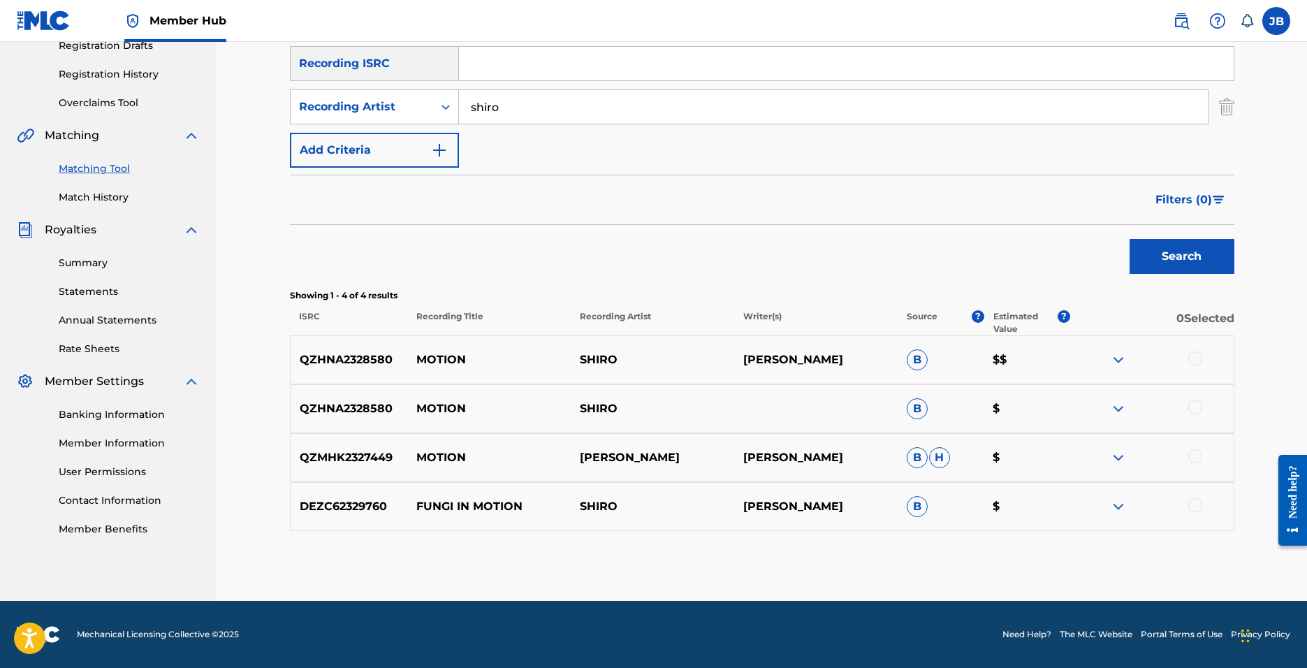
click at [1196, 358] on div at bounding box center [1195, 358] width 14 height 14
click at [1192, 409] on div at bounding box center [1195, 407] width 14 height 14
click at [1194, 457] on div at bounding box center [1195, 456] width 14 height 14
click at [927, 550] on button "Match 3 Groups" at bounding box center [981, 553] width 154 height 35
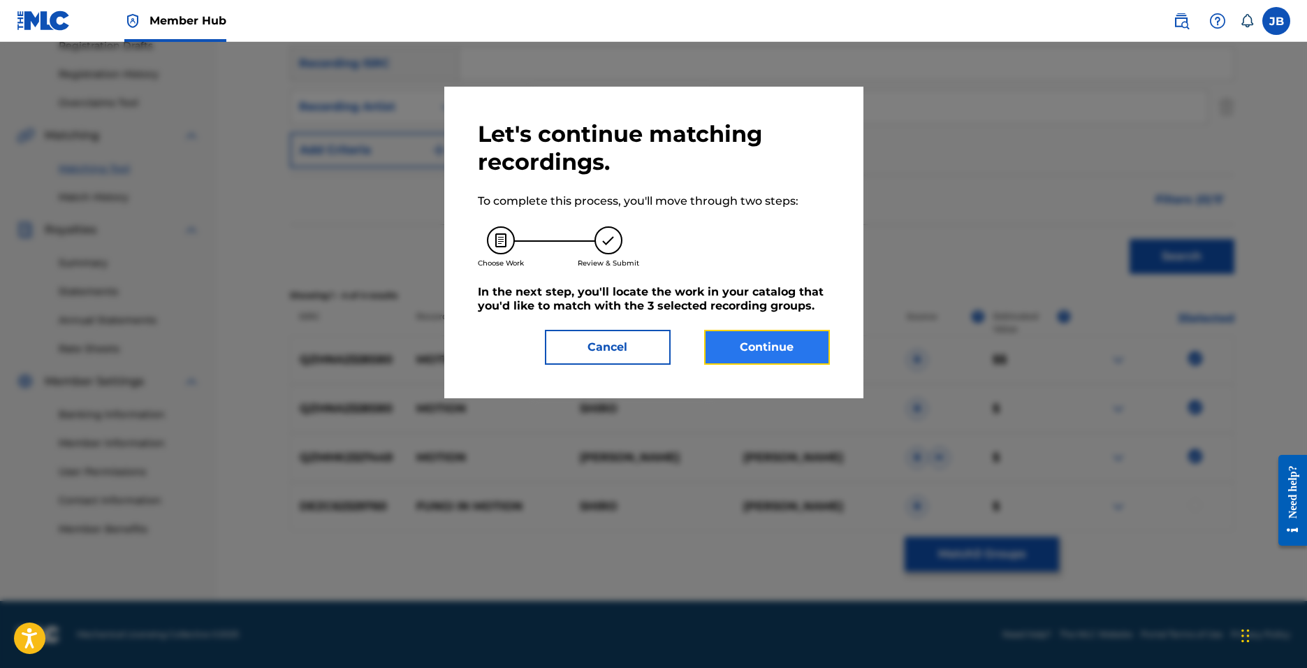
click at [728, 353] on button "Continue" at bounding box center [767, 347] width 126 height 35
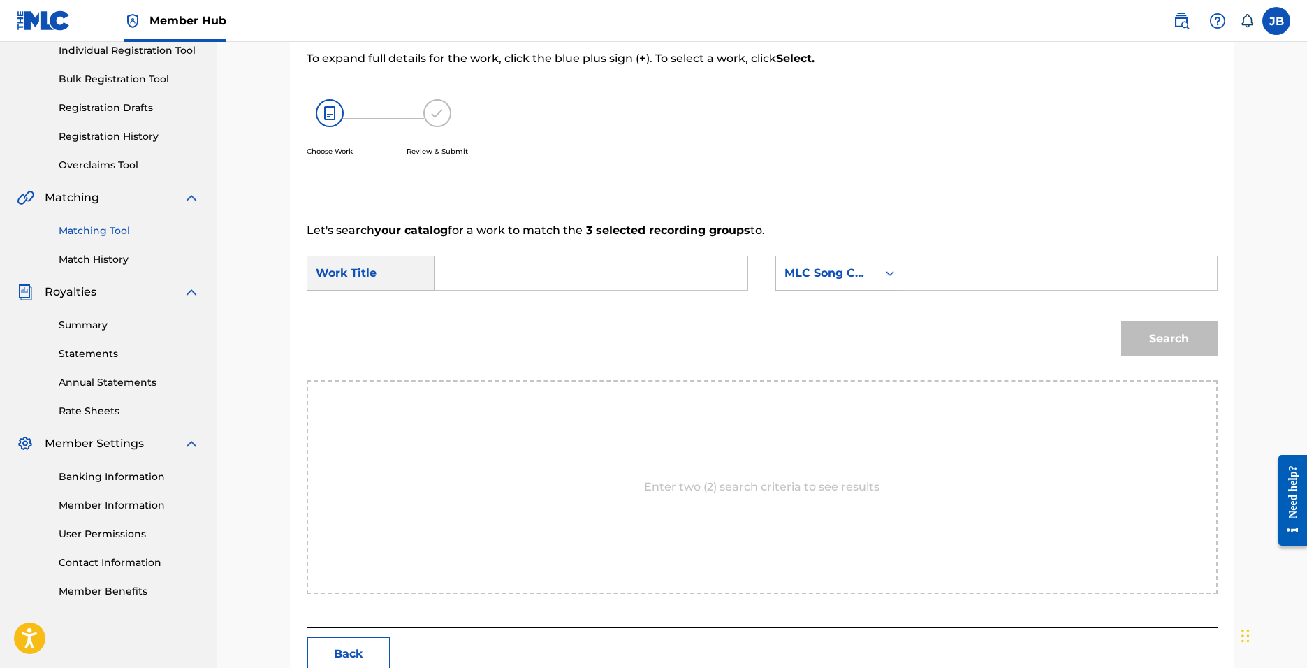
scroll to position [176, 0]
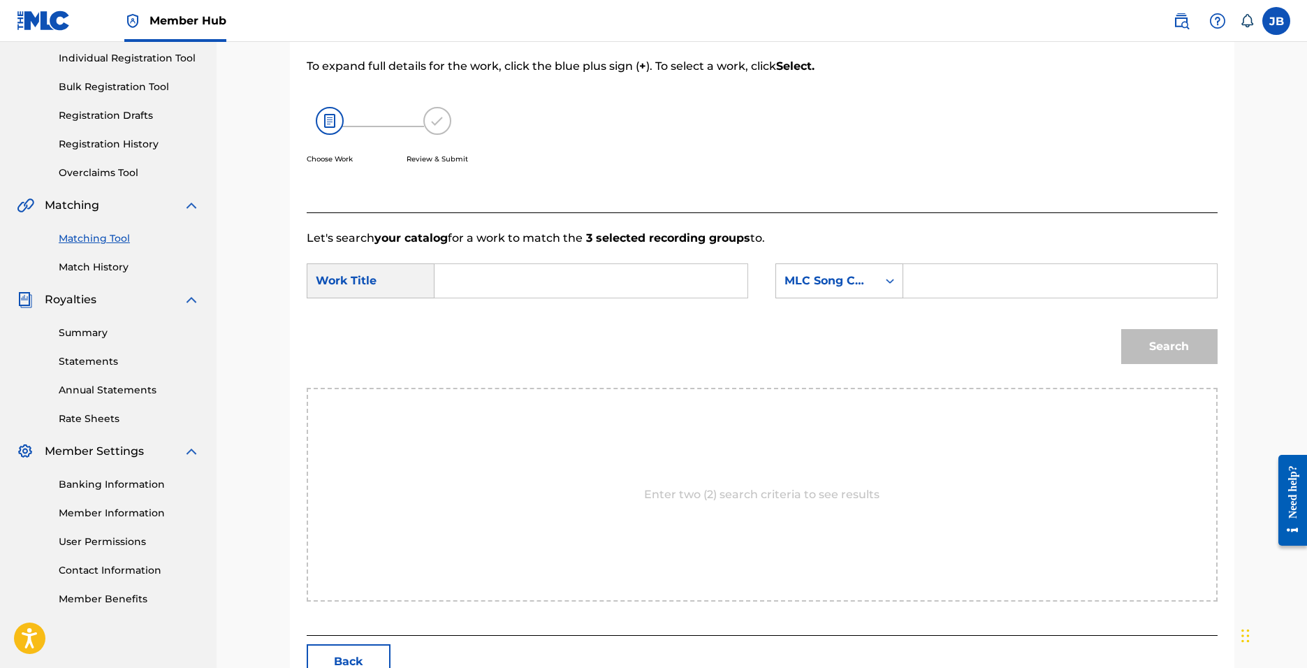
click at [522, 282] on input "Search Form" at bounding box center [590, 281] width 289 height 34
type input "motion"
click at [876, 272] on div "MLC Song Code" at bounding box center [826, 280] width 101 height 27
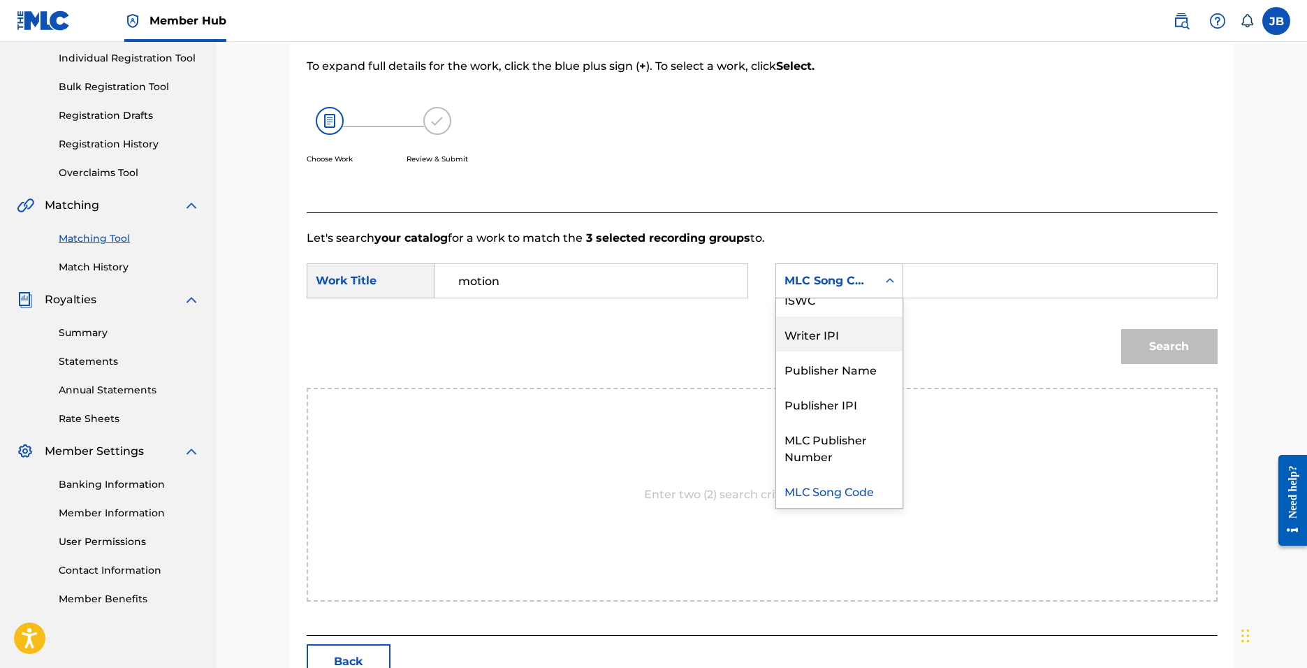
scroll to position [0, 0]
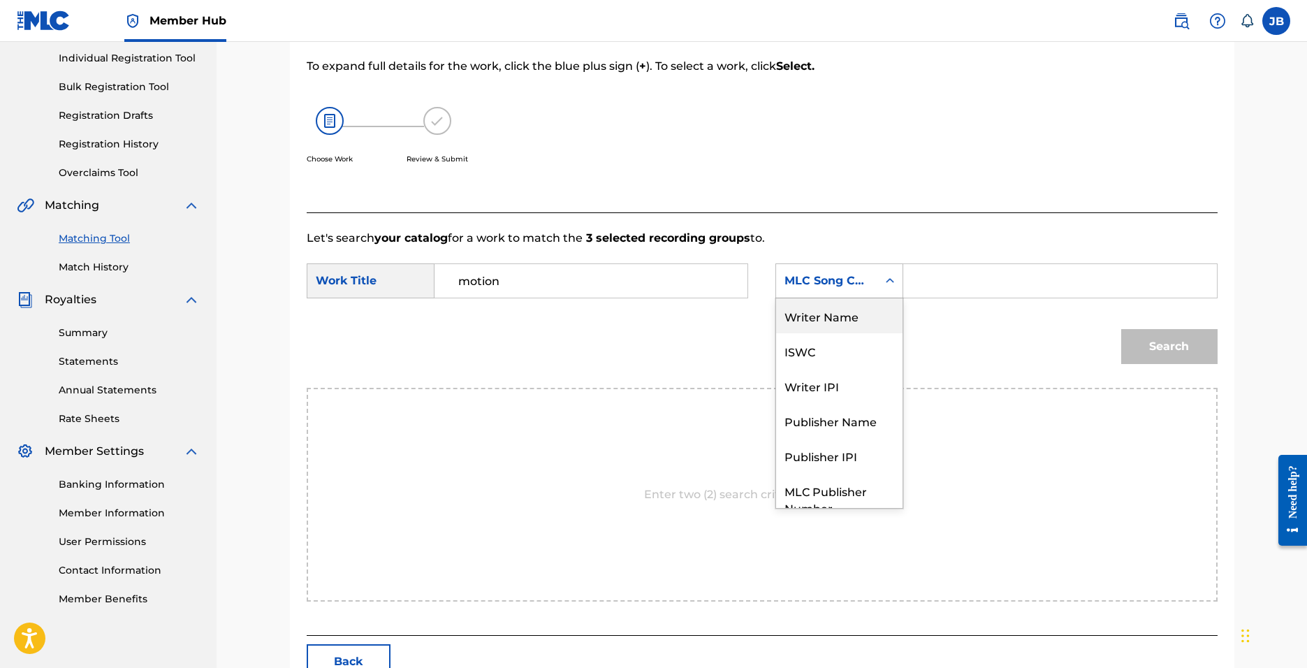
click at [861, 328] on div "Writer Name" at bounding box center [839, 315] width 126 height 35
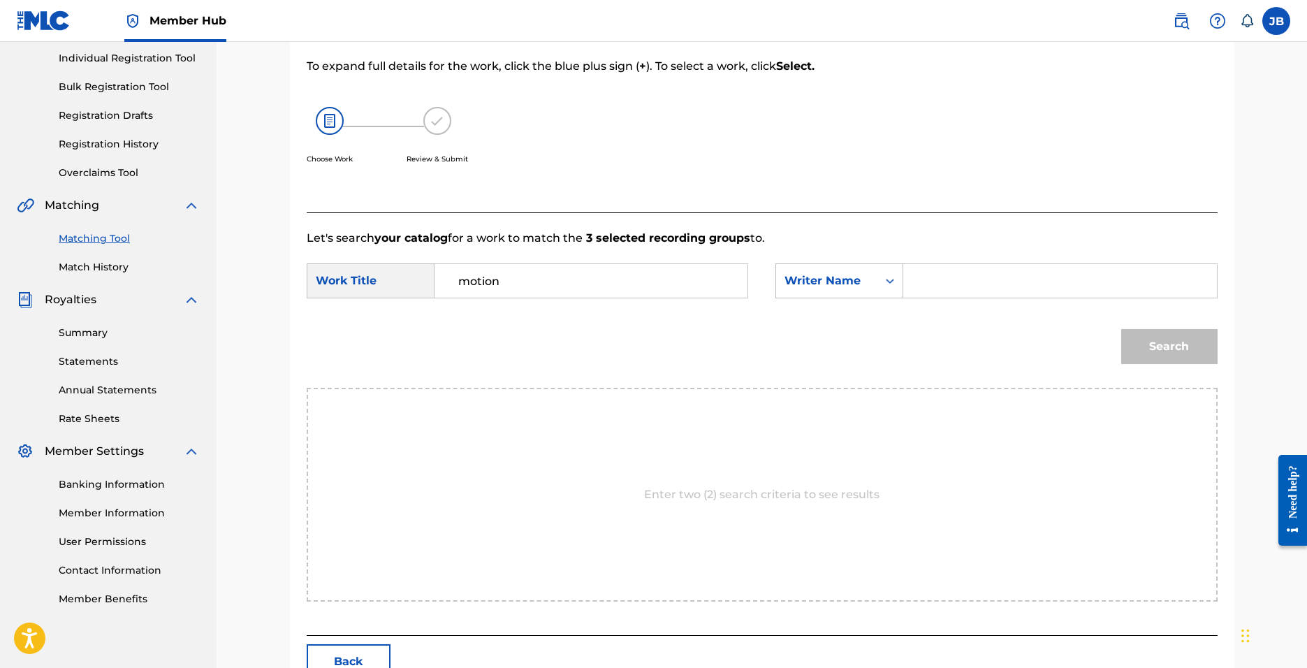
click at [945, 286] on input "Search Form" at bounding box center [1059, 281] width 289 height 34
type input "[PERSON_NAME]"
drag, startPoint x: 1184, startPoint y: 345, endPoint x: 1175, endPoint y: 346, distance: 8.4
click at [1183, 346] on button "Search" at bounding box center [1169, 346] width 96 height 35
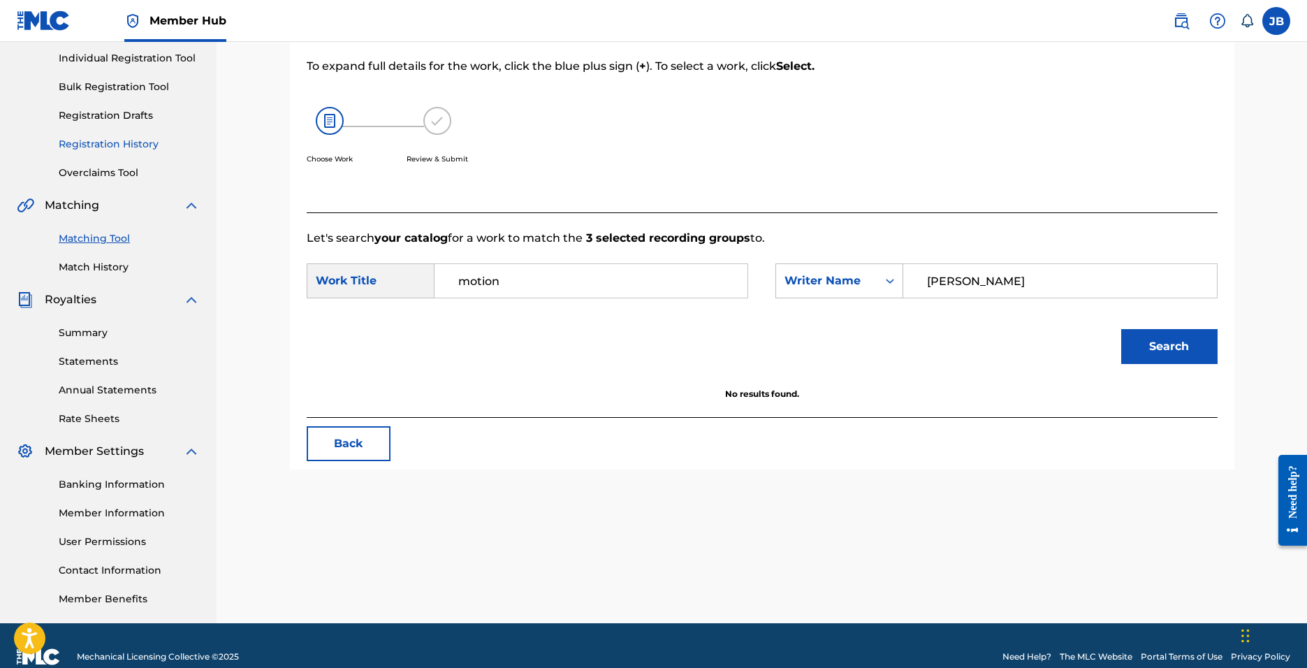
click at [118, 144] on link "Registration History" at bounding box center [129, 144] width 141 height 15
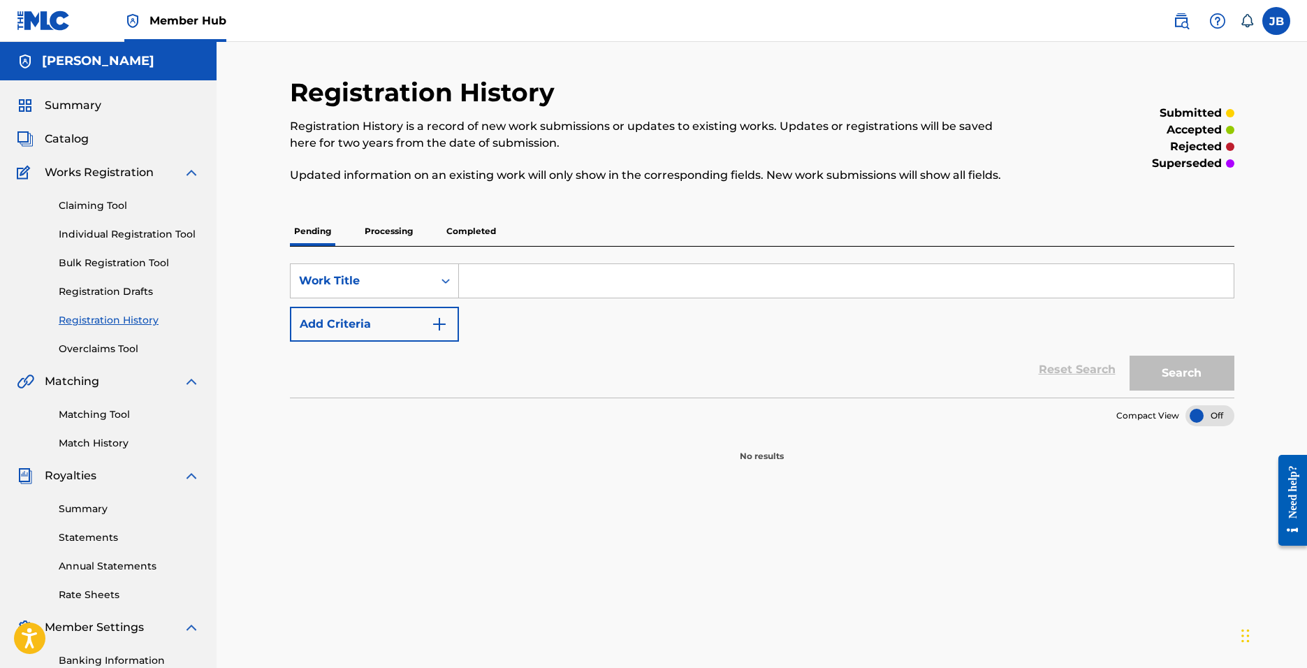
click at [485, 227] on p "Completed" at bounding box center [471, 230] width 58 height 29
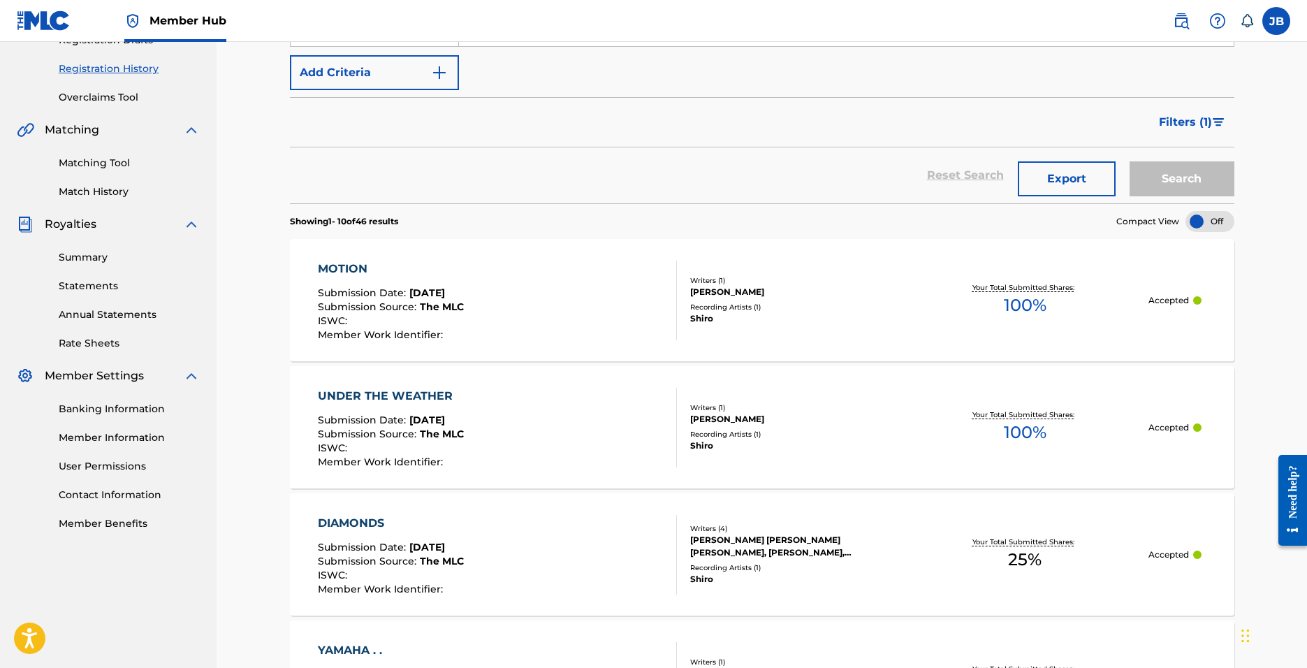
scroll to position [279, 0]
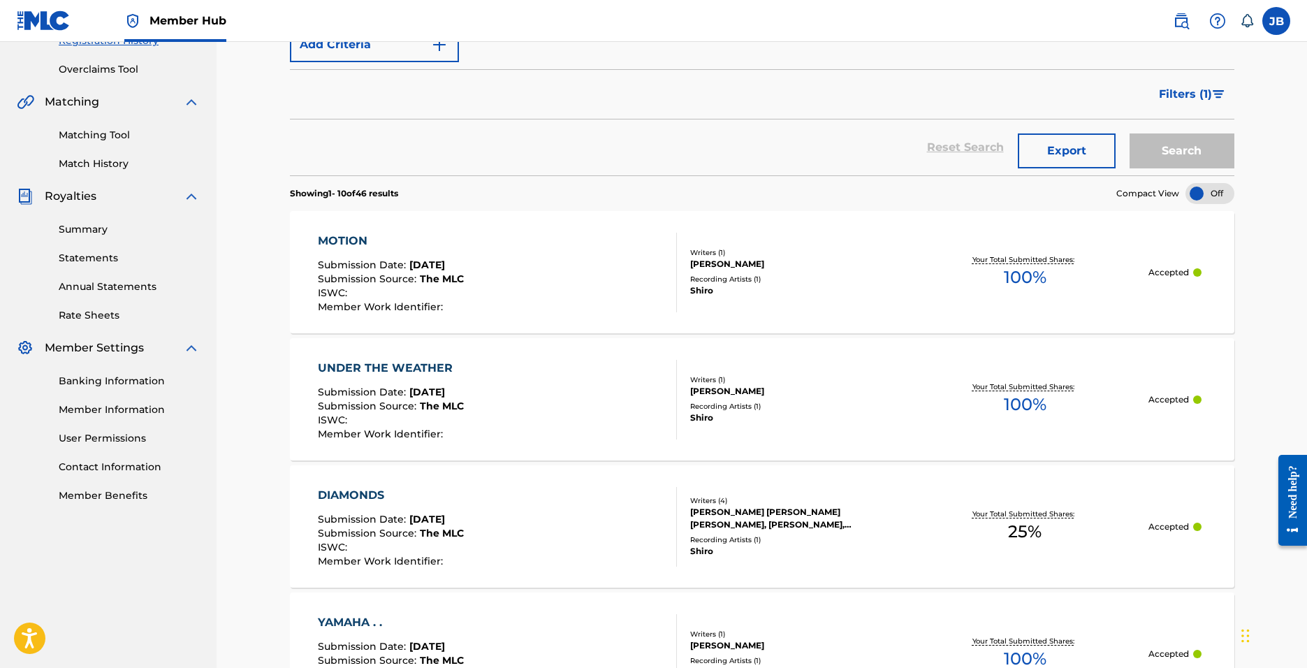
click at [541, 283] on div "MOTION Submission Date : [DATE] Submission Source : The MLC ISWC : Member Work …" at bounding box center [497, 273] width 359 height 80
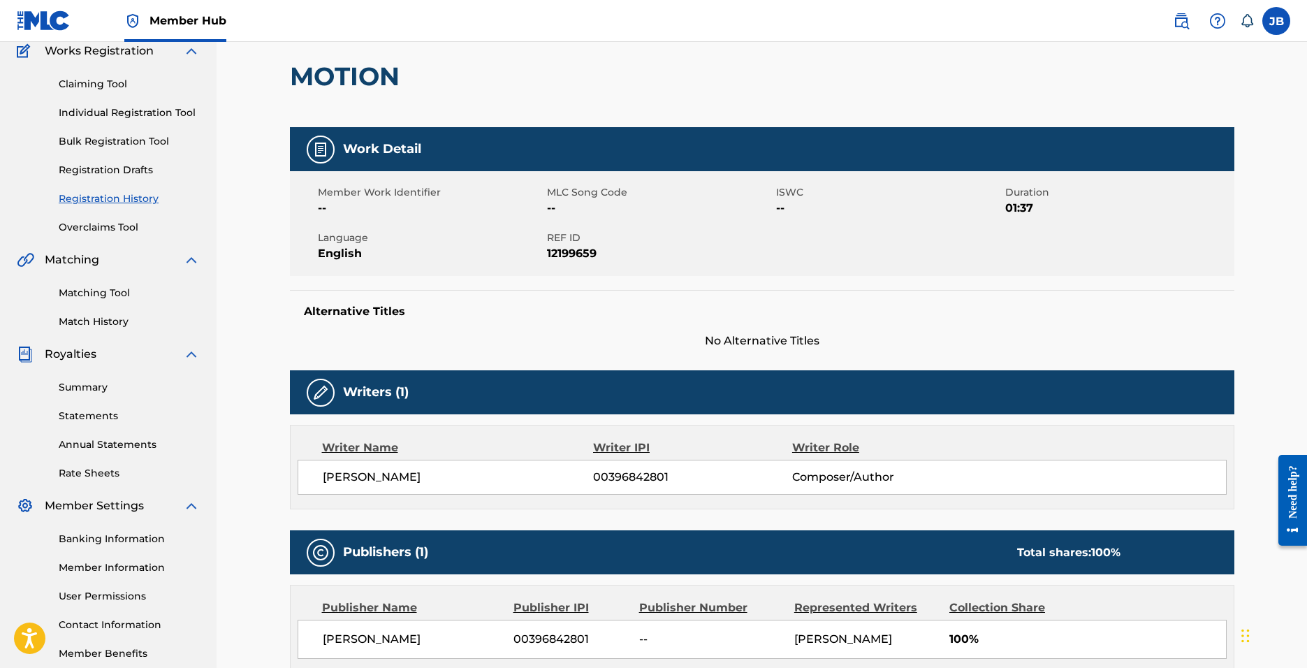
scroll to position [140, 0]
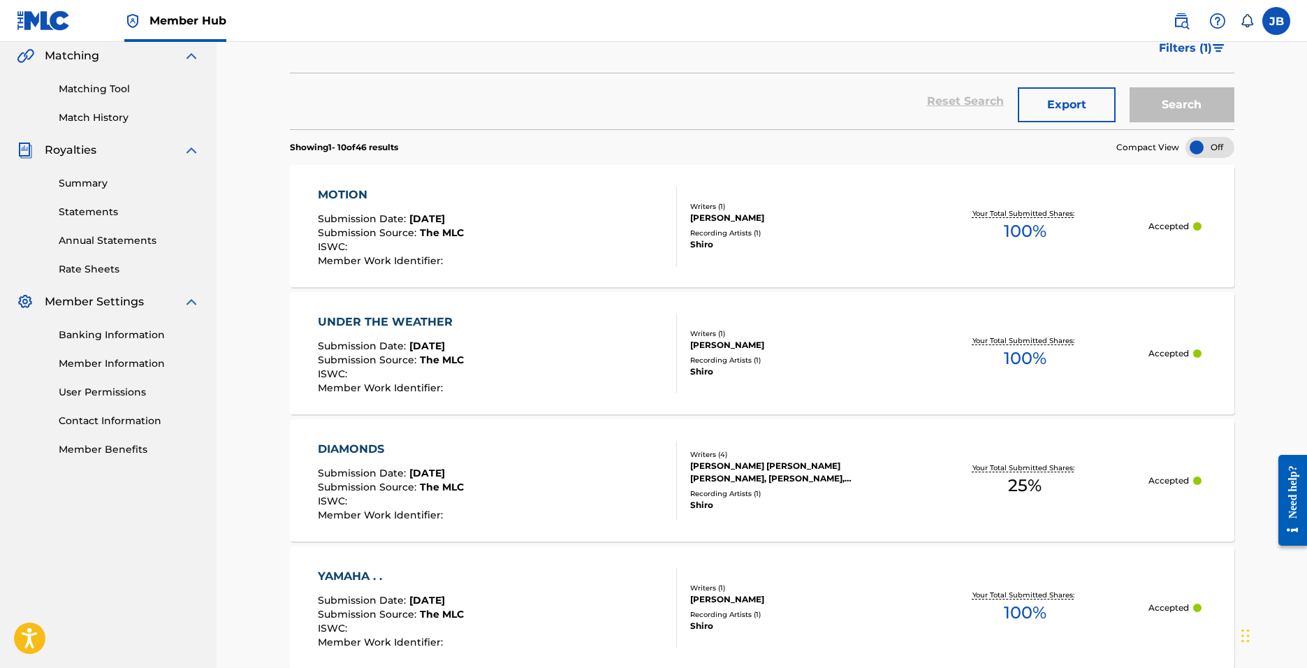
scroll to position [338, 0]
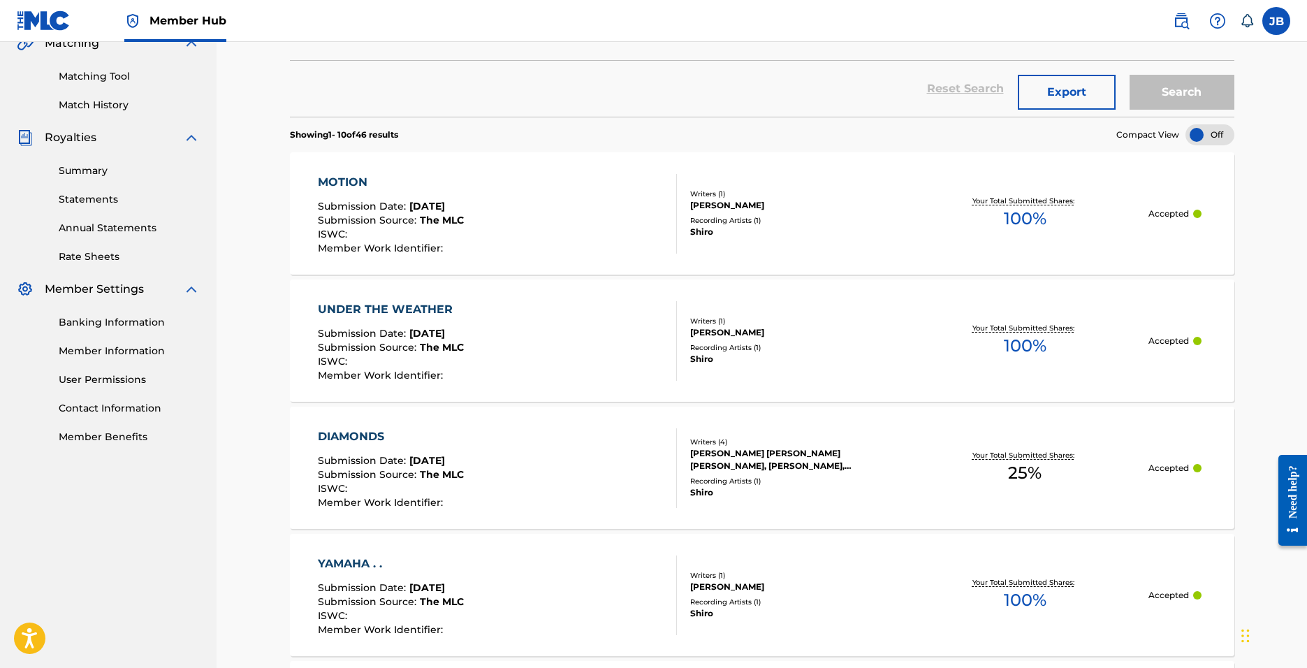
click at [600, 318] on div "UNDER THE WEATHER Submission Date : [DATE] Submission Source : The MLC ISWC : M…" at bounding box center [497, 341] width 359 height 80
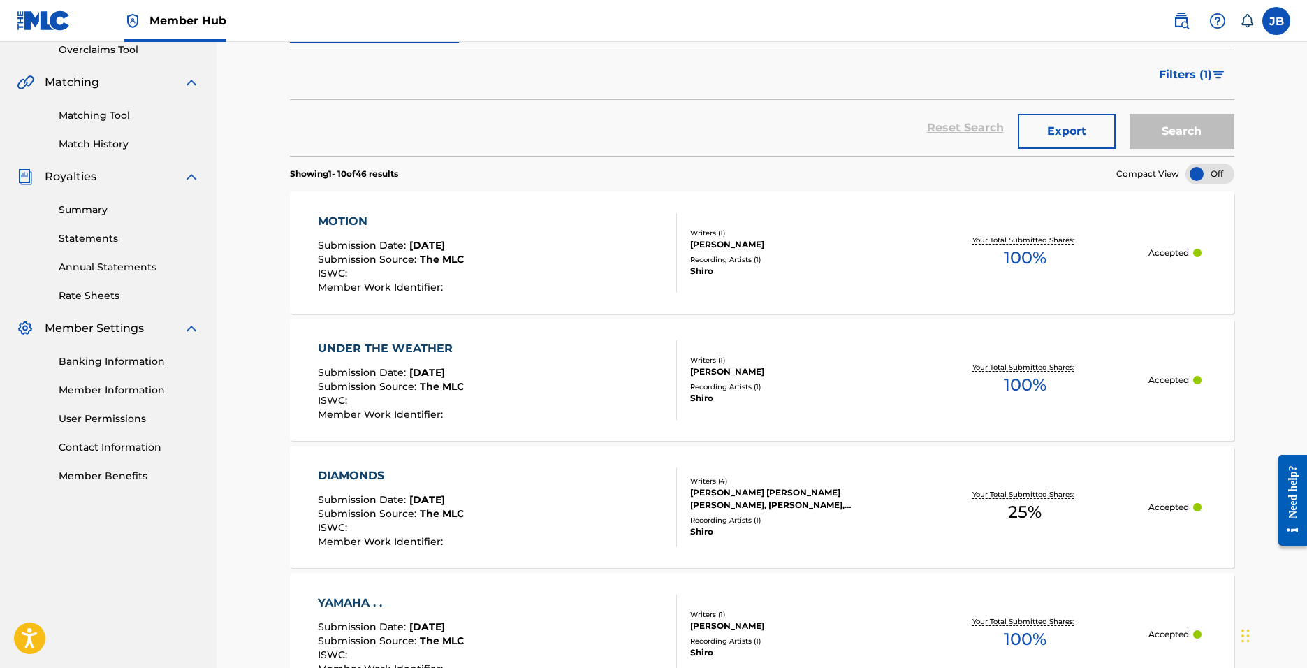
scroll to position [478, 0]
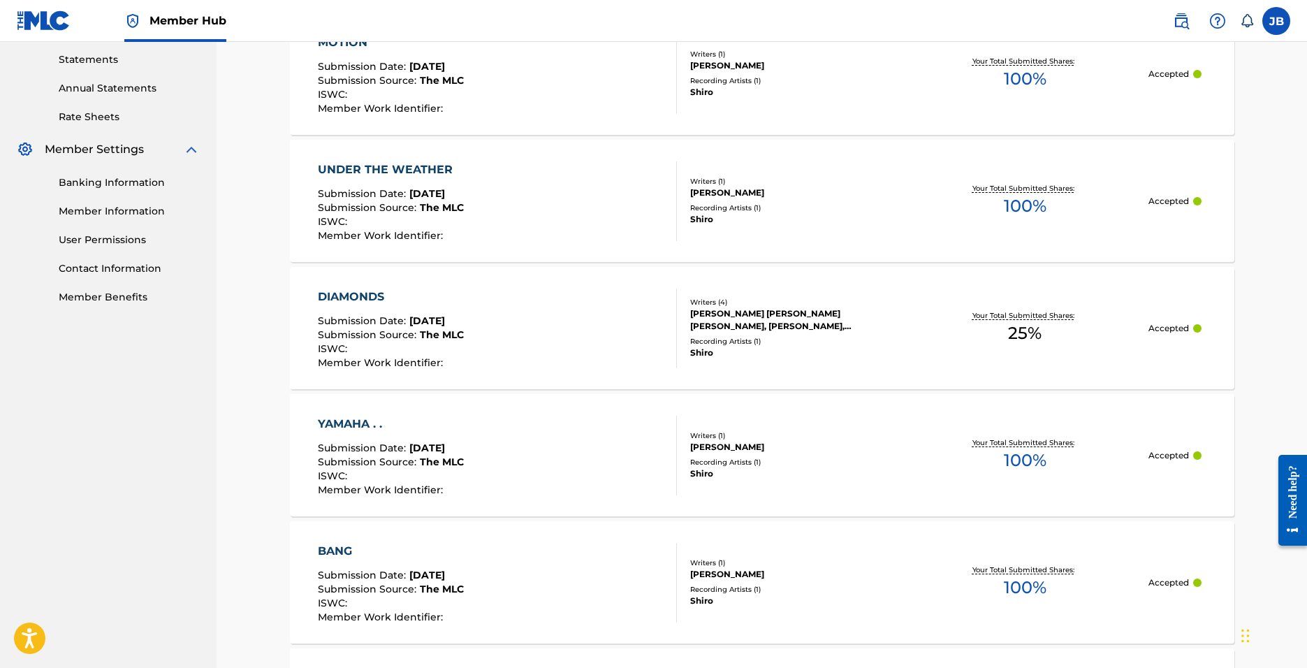
click at [624, 328] on div "DIAMONDS Submission Date : [DATE] Submission Source : The MLC ISWC : Member Wor…" at bounding box center [497, 328] width 359 height 80
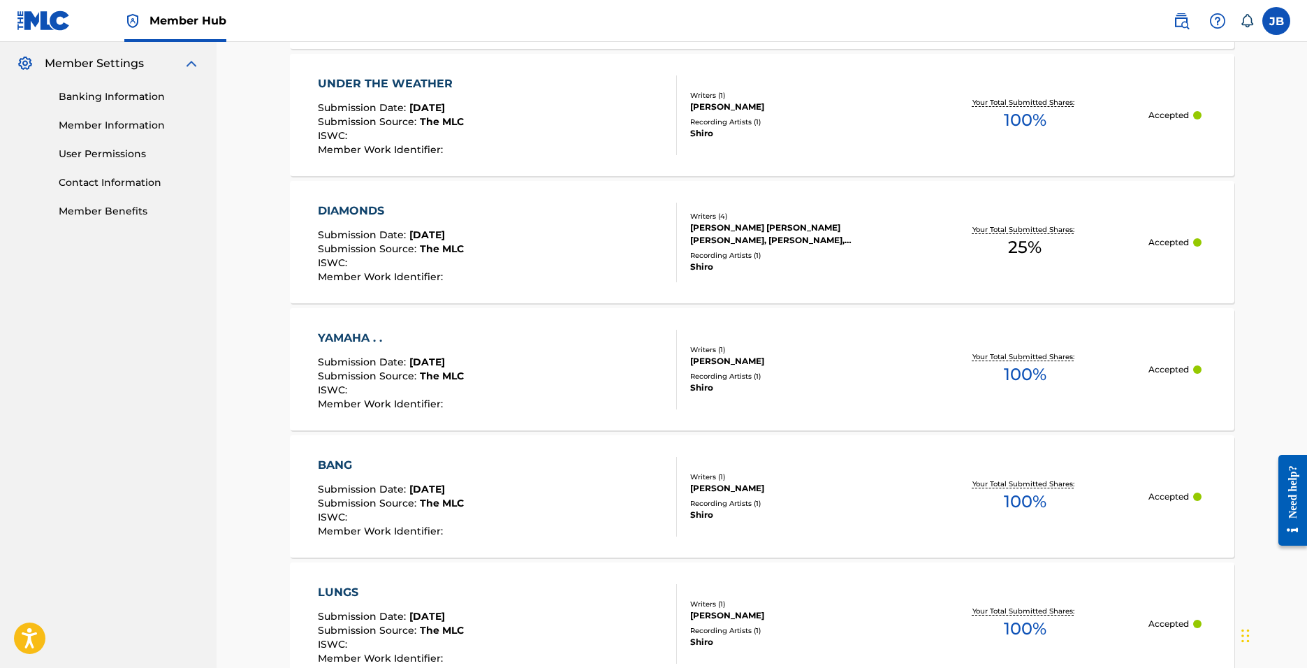
scroll to position [617, 0]
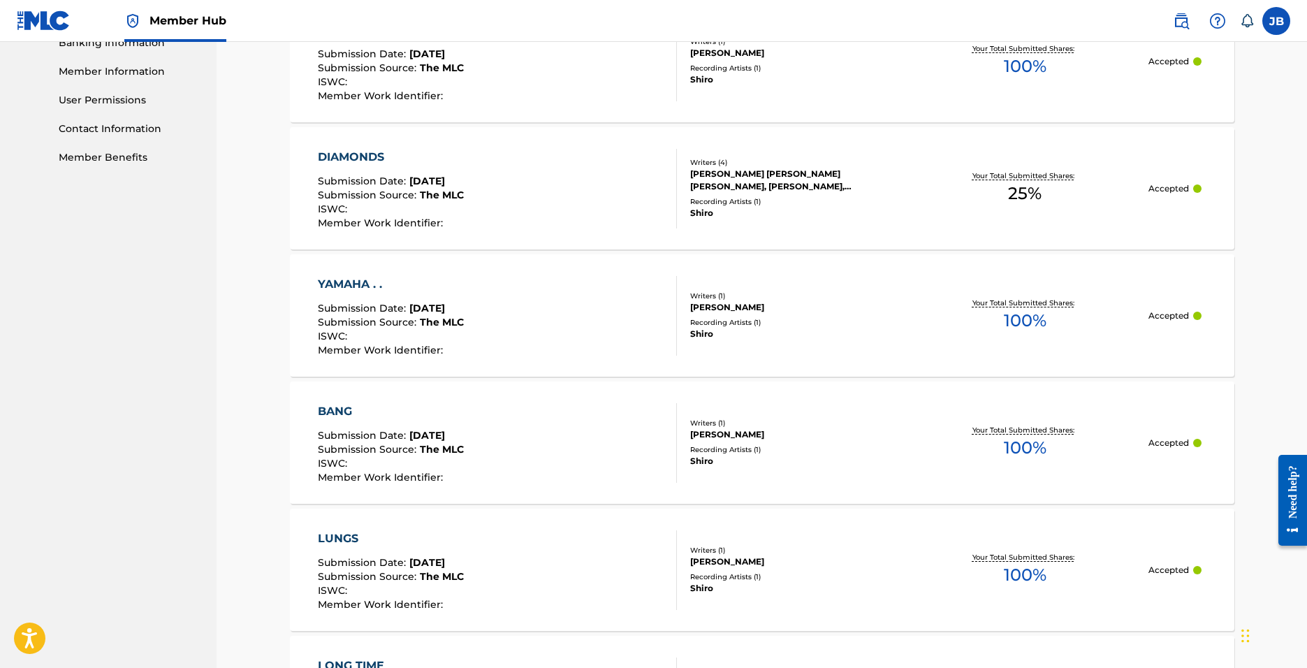
click at [607, 296] on div "YAMAHA . . Submission Date : [DATE] Submission Source : The MLC ISWC : Member W…" at bounding box center [497, 316] width 359 height 80
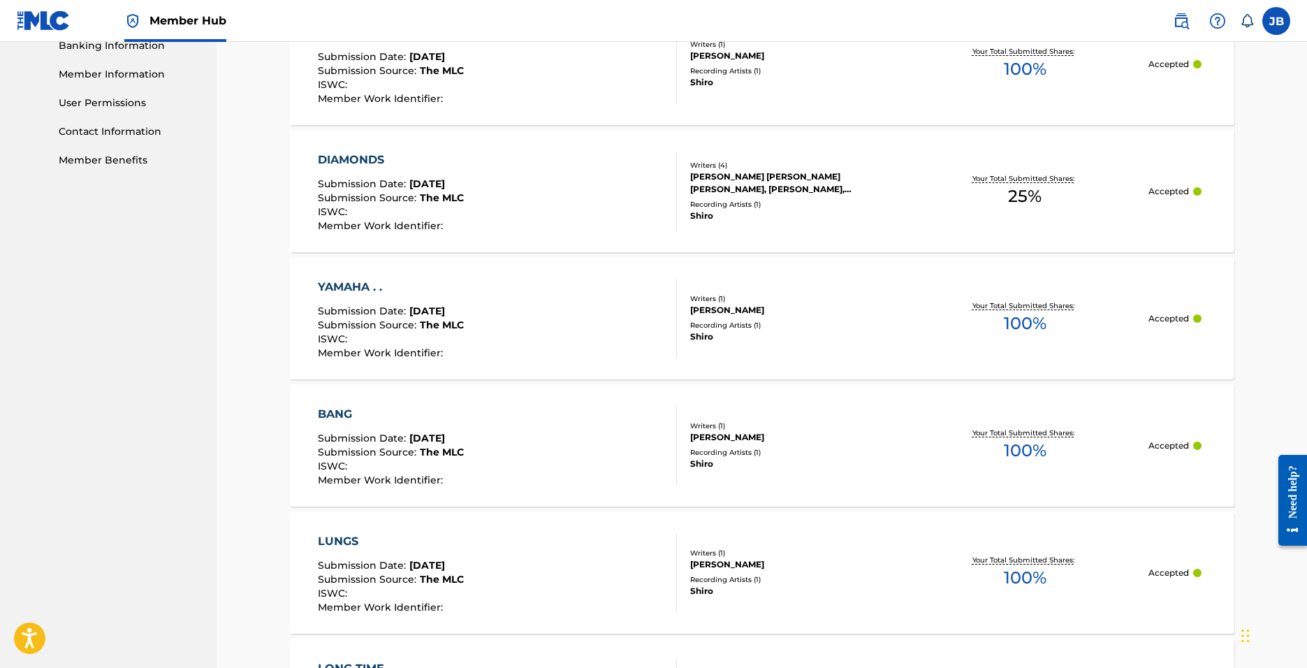
scroll to position [617, 0]
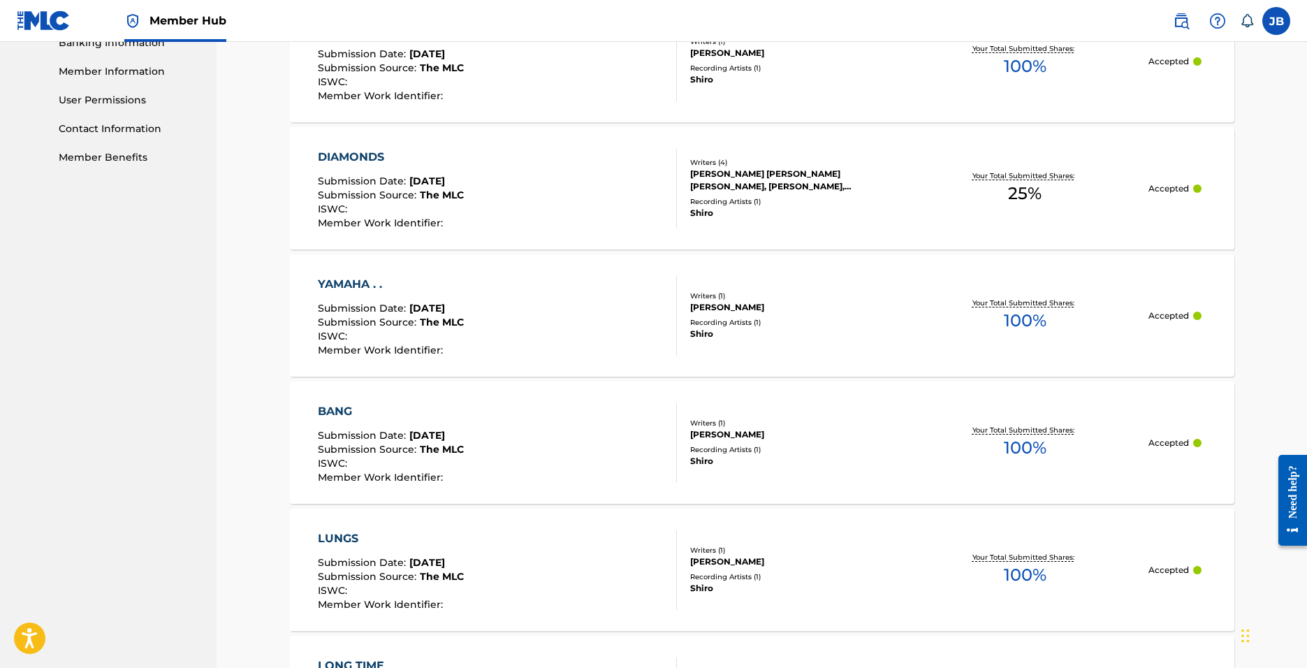
click at [582, 344] on div "YAMAHA . . Submission Date : [DATE] Submission Source : The MLC ISWC : Member W…" at bounding box center [497, 316] width 359 height 80
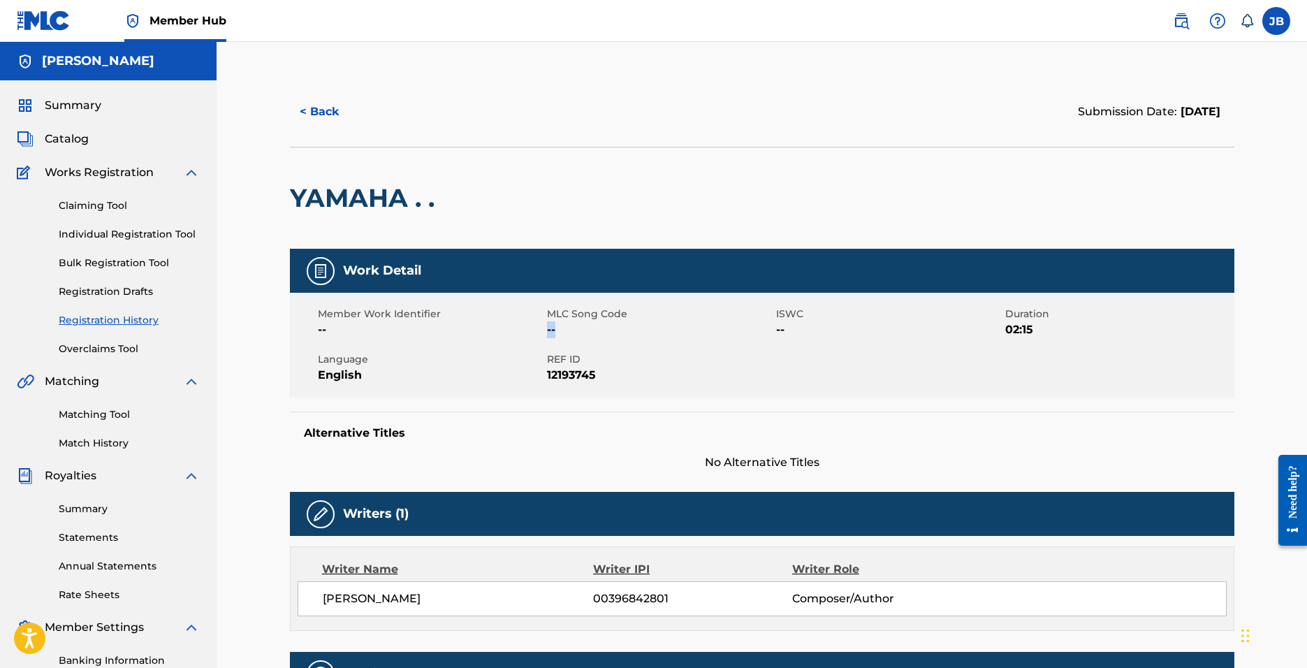
drag, startPoint x: 548, startPoint y: 328, endPoint x: 558, endPoint y: 331, distance: 10.2
click at [558, 331] on span "--" at bounding box center [660, 329] width 226 height 17
click at [572, 331] on span "--" at bounding box center [660, 329] width 226 height 17
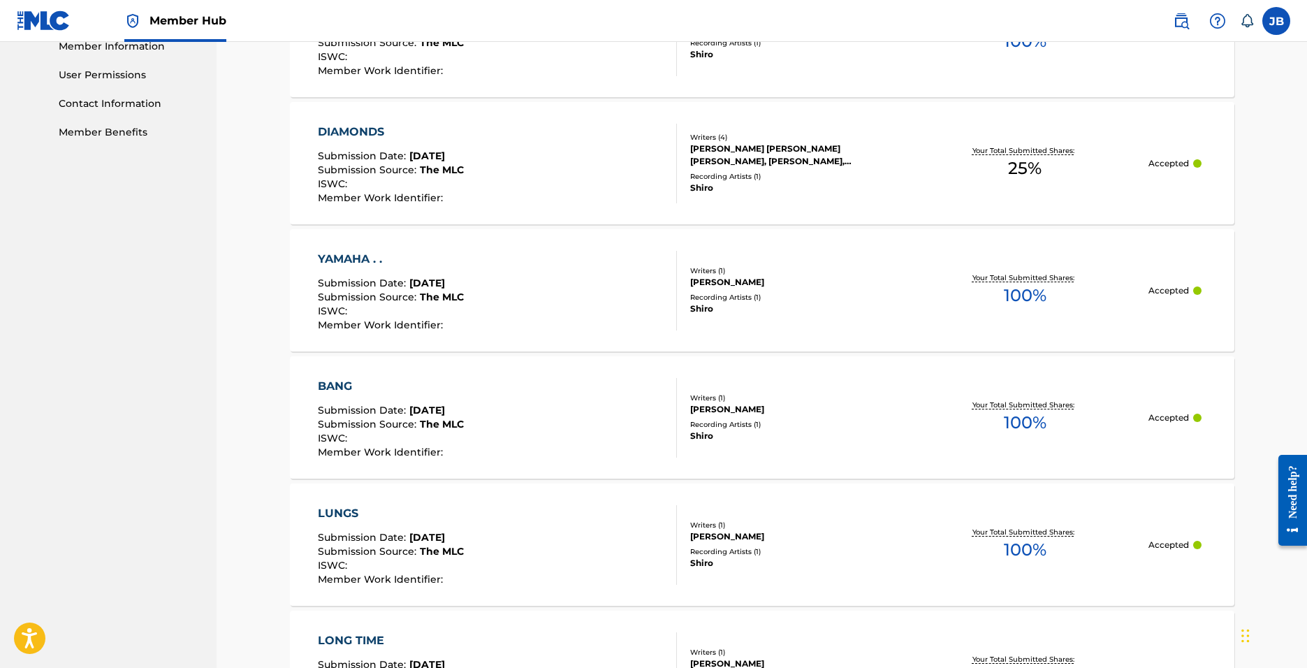
scroll to position [622, 0]
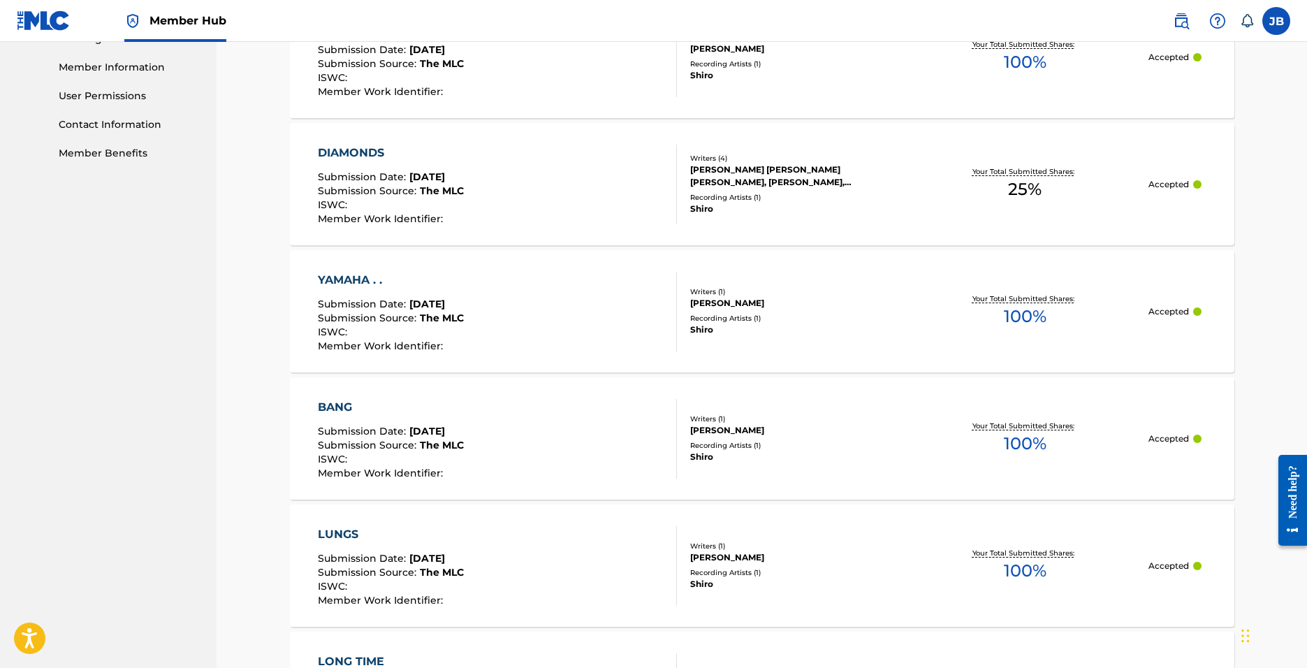
click at [498, 303] on div "YAMAHA . . Submission Date : [DATE] Submission Source : The MLC ISWC : Member W…" at bounding box center [497, 312] width 359 height 80
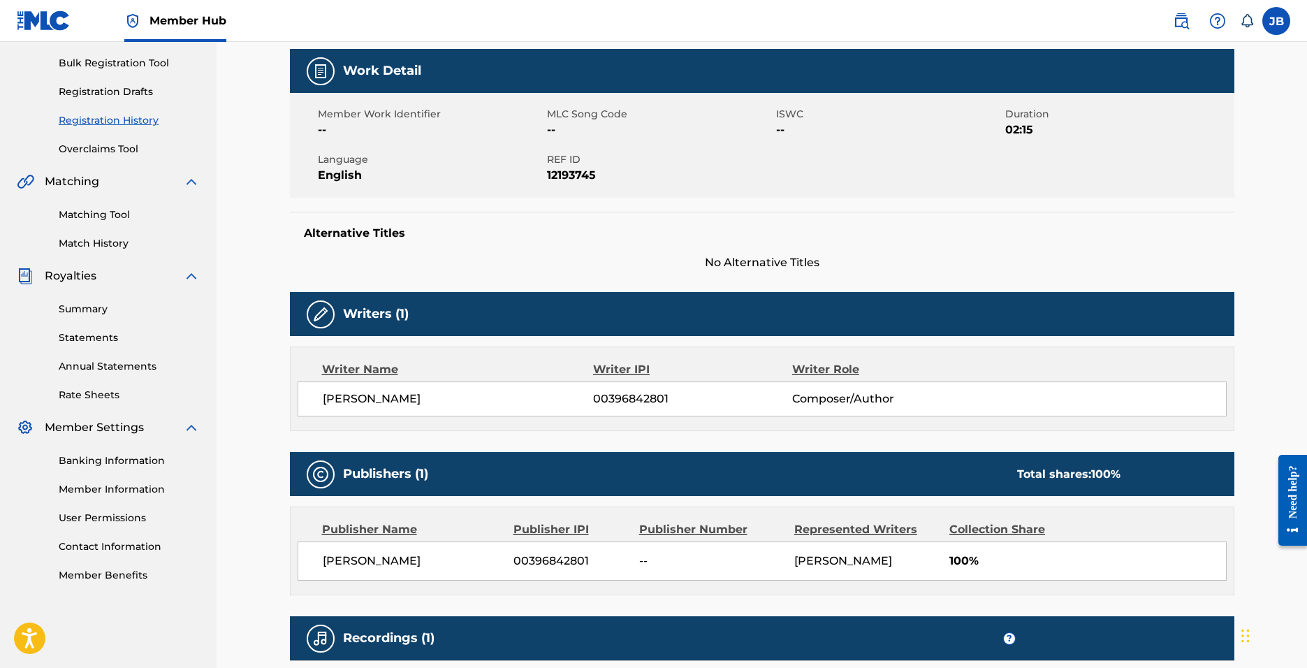
scroll to position [210, 0]
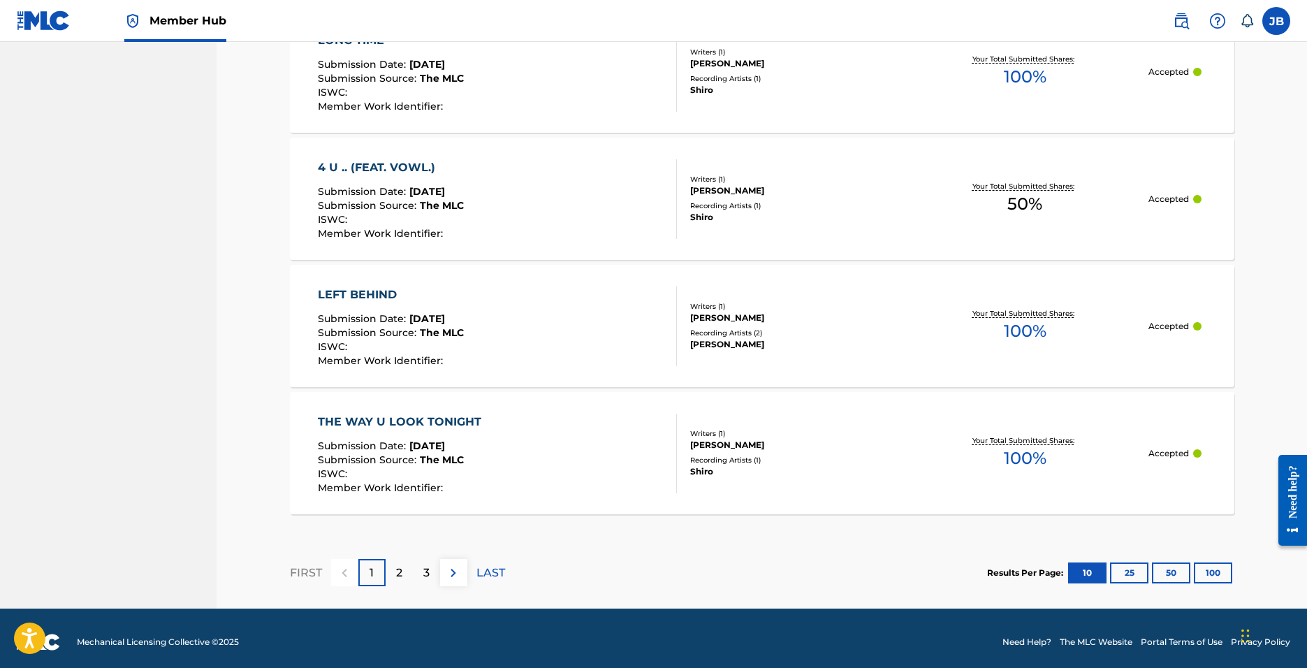
scroll to position [1250, 0]
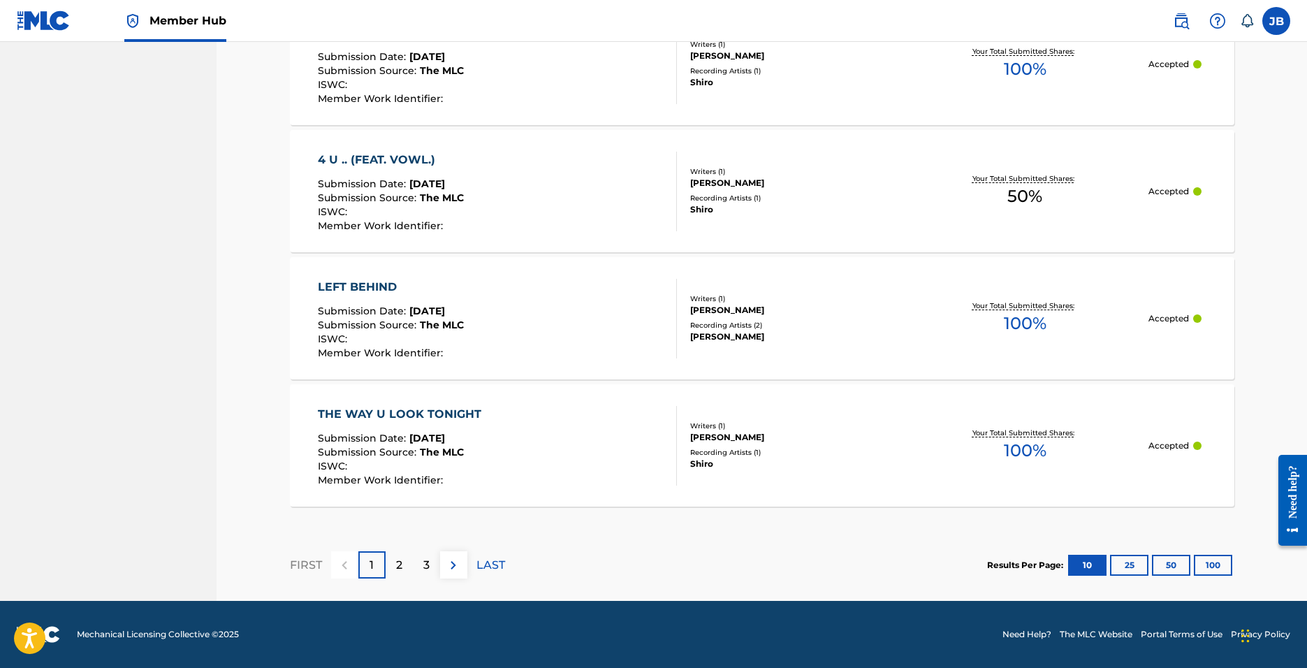
click at [504, 422] on div "THE WAY U LOOK TONIGHT Submission Date : [DATE] Submission Source : The MLC ISW…" at bounding box center [497, 446] width 359 height 80
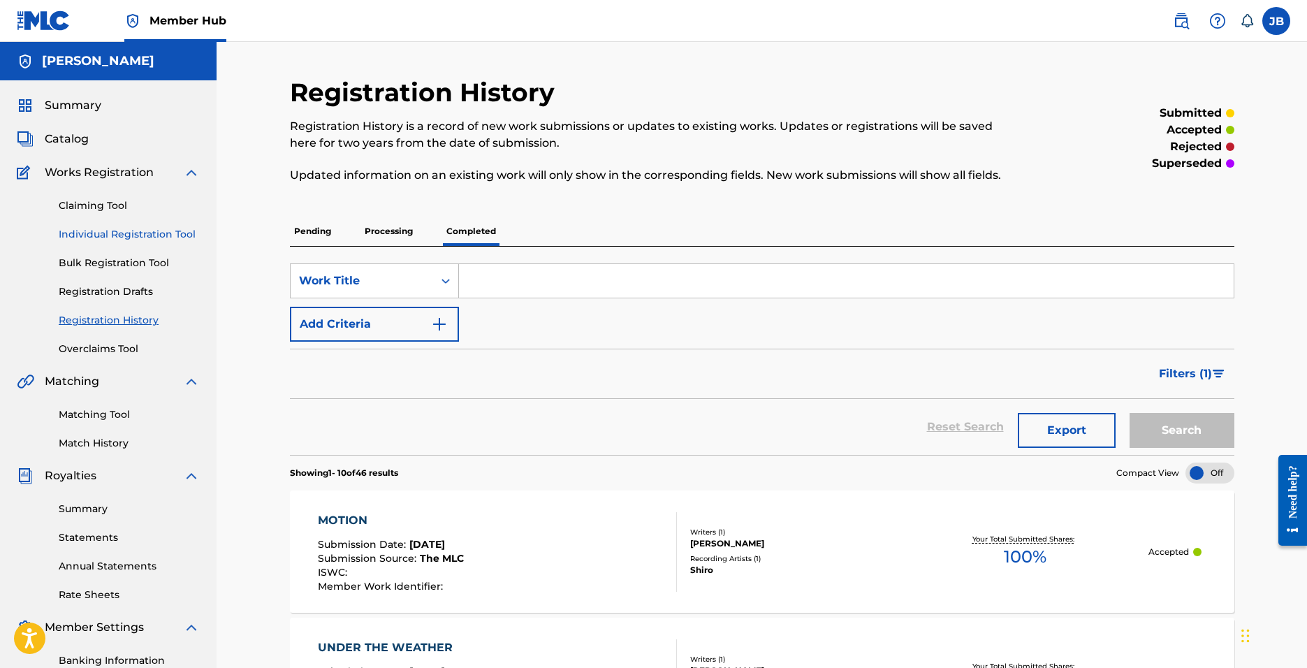
click at [173, 237] on link "Individual Registration Tool" at bounding box center [129, 234] width 141 height 15
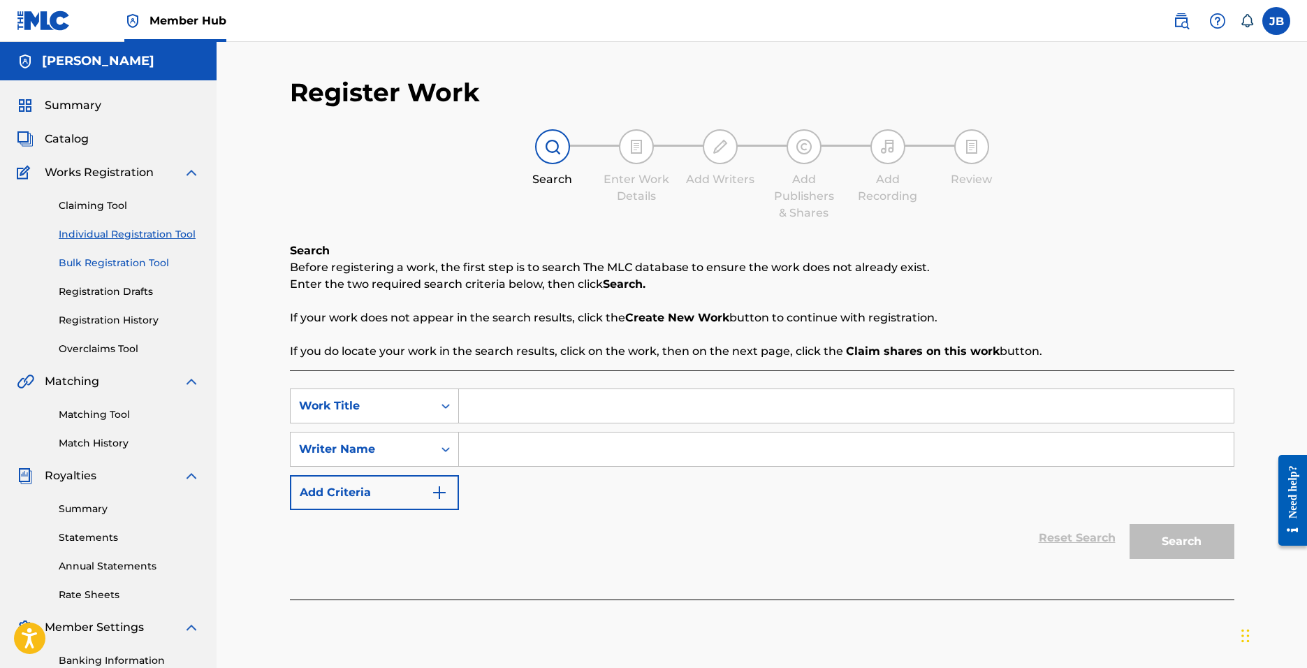
click at [137, 263] on link "Bulk Registration Tool" at bounding box center [129, 263] width 141 height 15
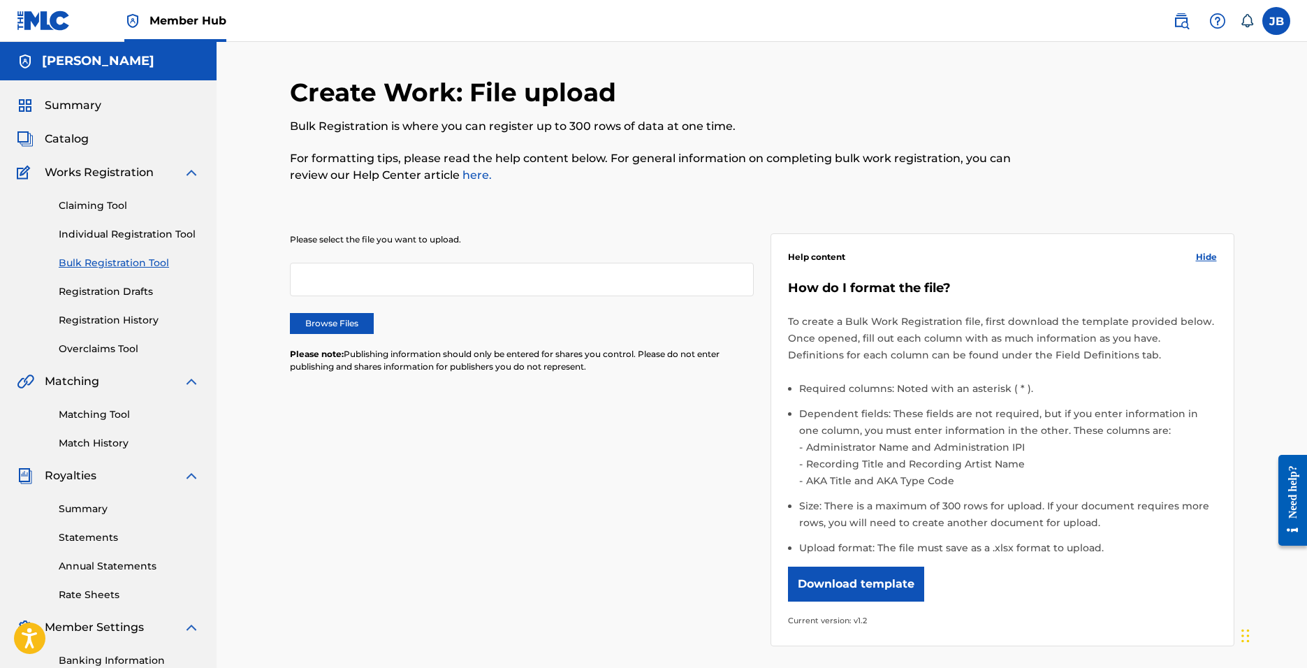
click at [115, 300] on div "Claiming Tool Individual Registration Tool Bulk Registration Tool Registration …" at bounding box center [108, 268] width 183 height 175
click at [116, 317] on link "Registration History" at bounding box center [129, 320] width 141 height 15
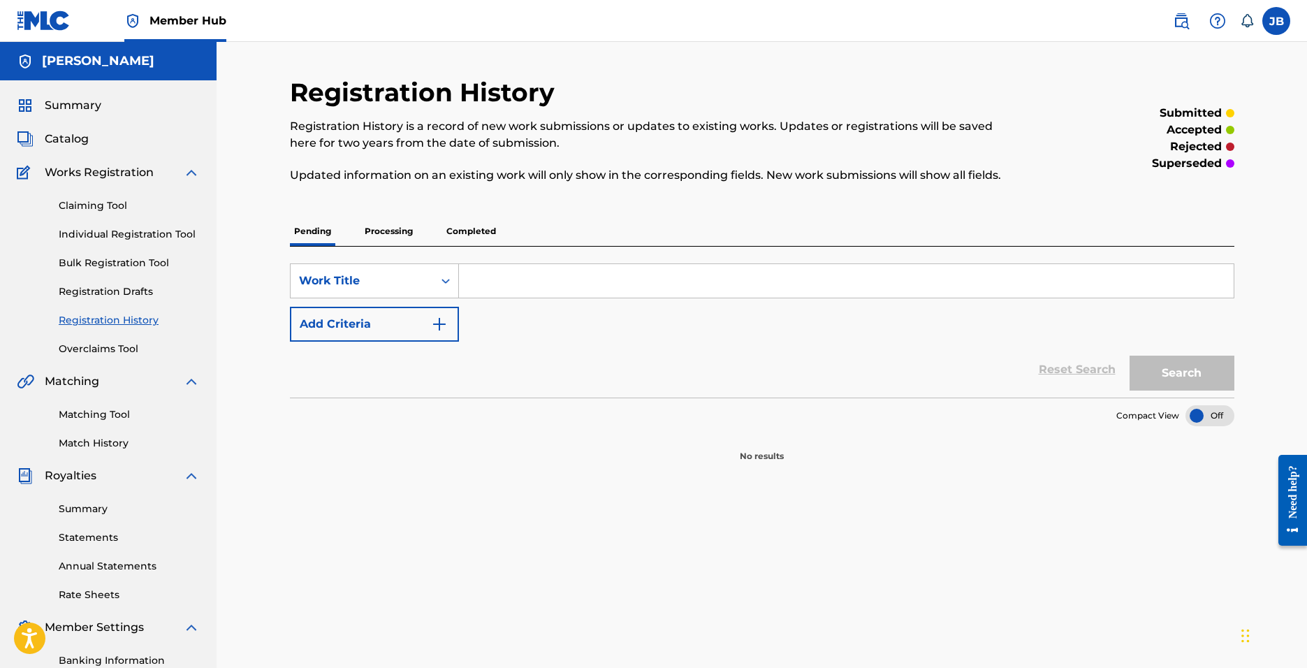
click at [476, 235] on p "Completed" at bounding box center [471, 230] width 58 height 29
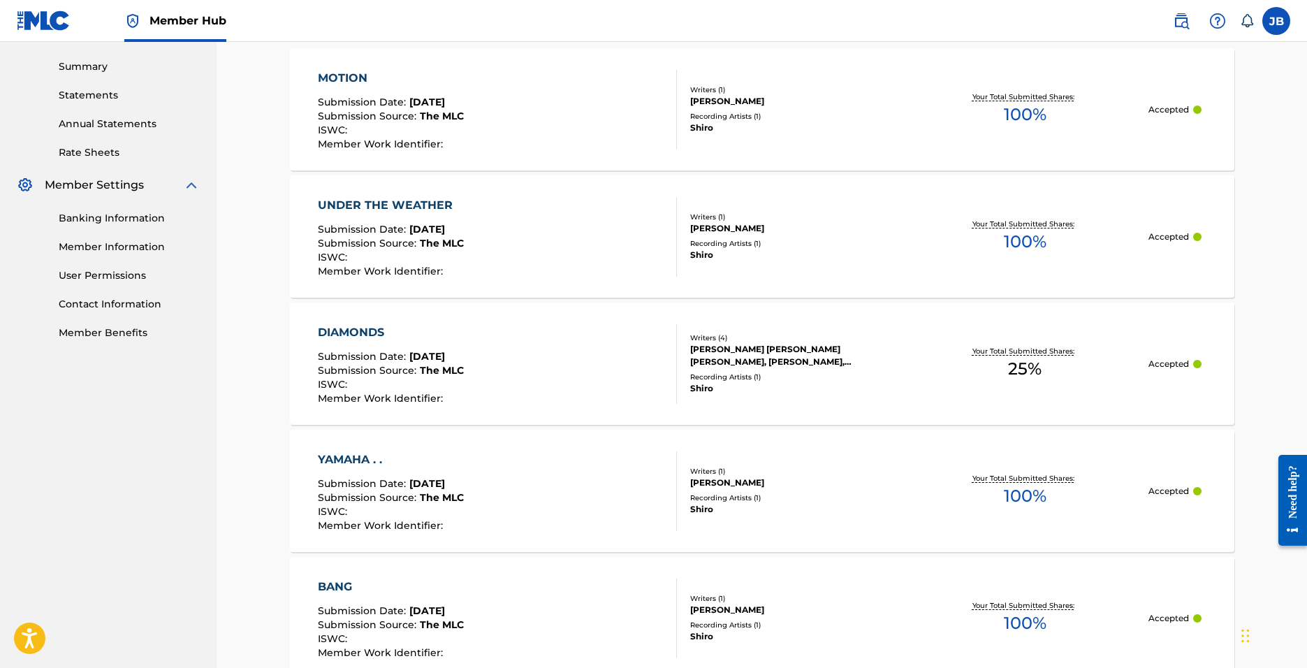
scroll to position [489, 0]
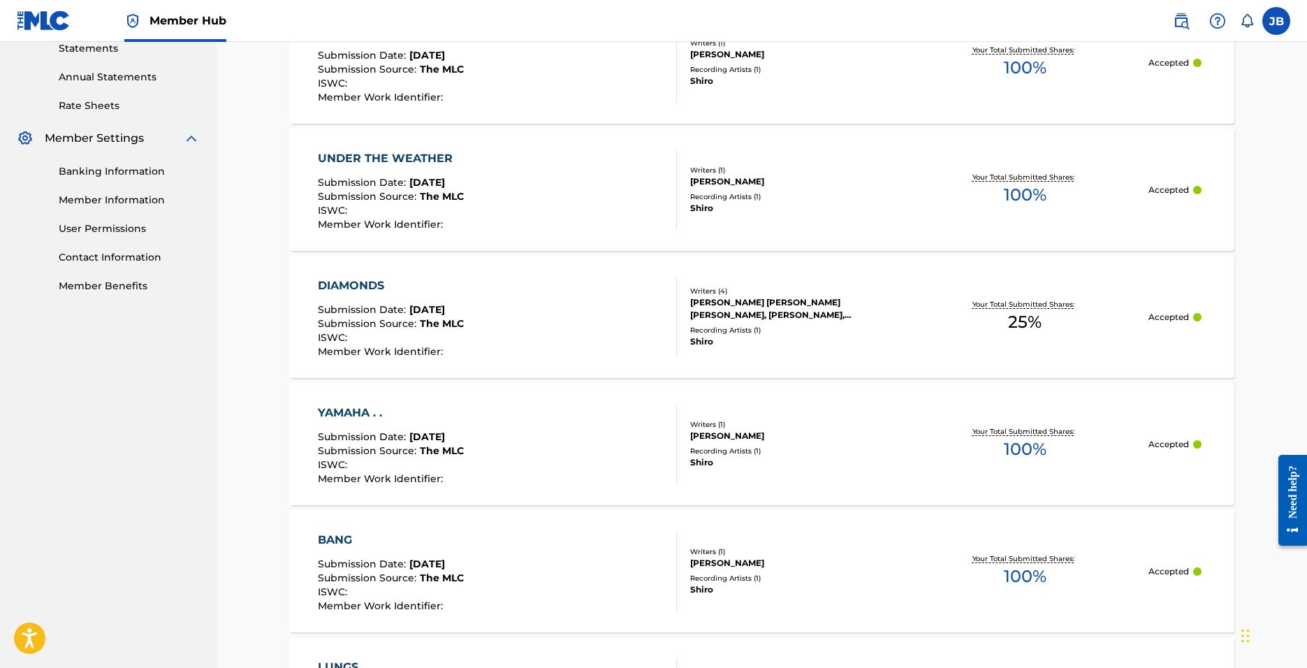
click at [406, 167] on div "UNDER THE WEATHER Submission Date : [DATE] Submission Source : The MLC ISWC : M…" at bounding box center [391, 190] width 146 height 80
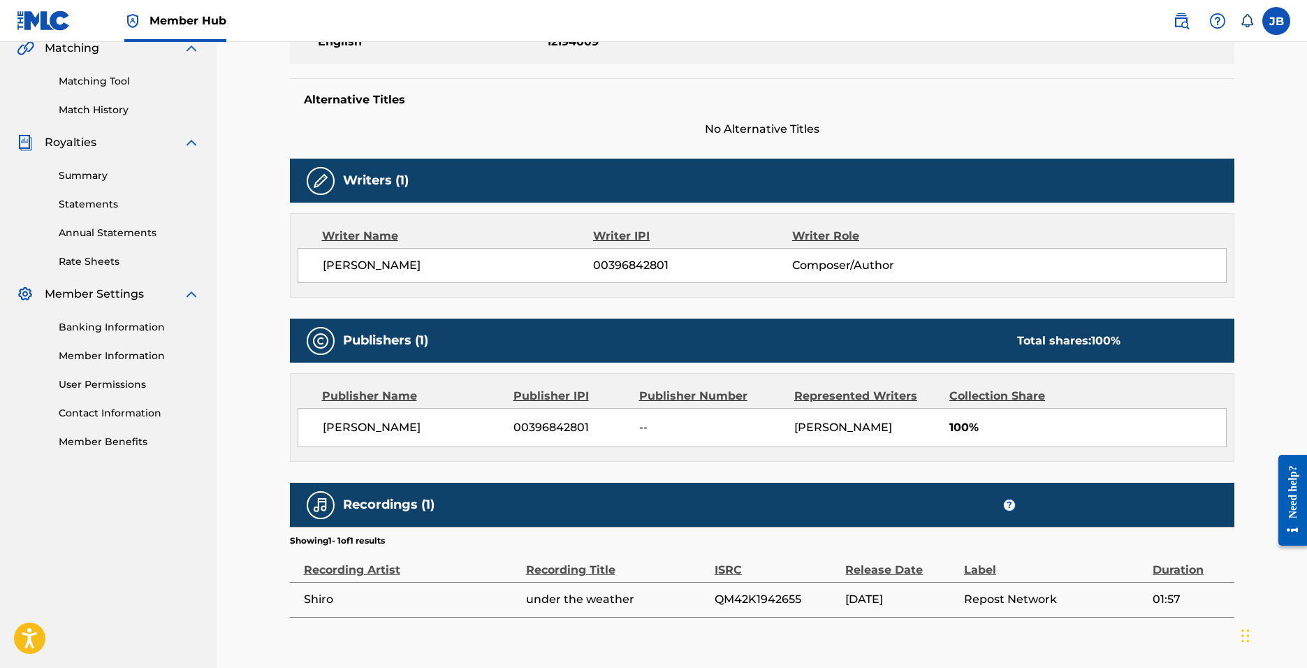
scroll to position [349, 0]
